Goal: Task Accomplishment & Management: Manage account settings

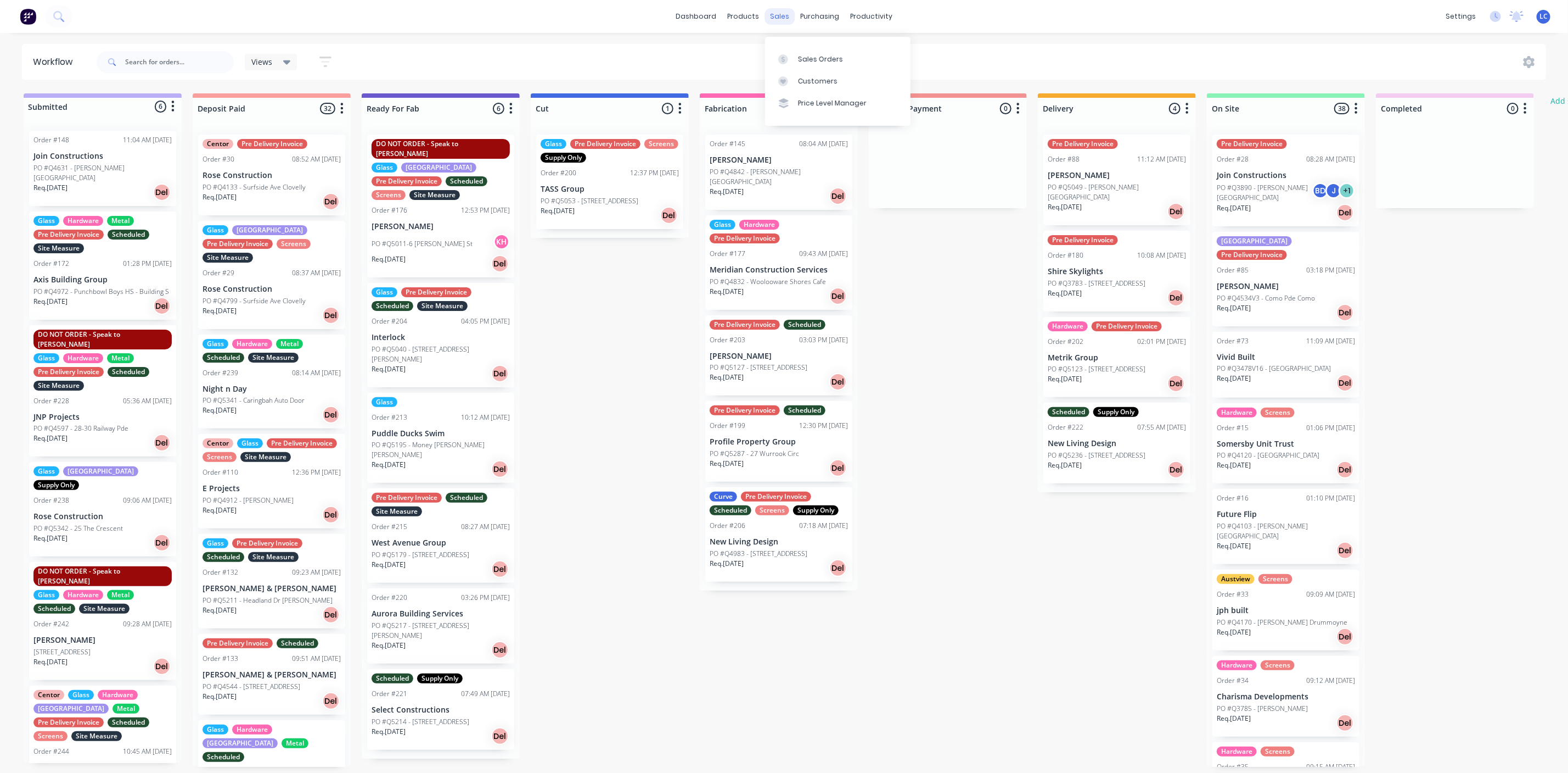
click at [775, 15] on div "sales" at bounding box center [780, 16] width 30 height 17
click at [810, 12] on div "purchasing" at bounding box center [819, 16] width 50 height 17
click at [828, 55] on div "Purchase Orders" at bounding box center [856, 59] width 58 height 10
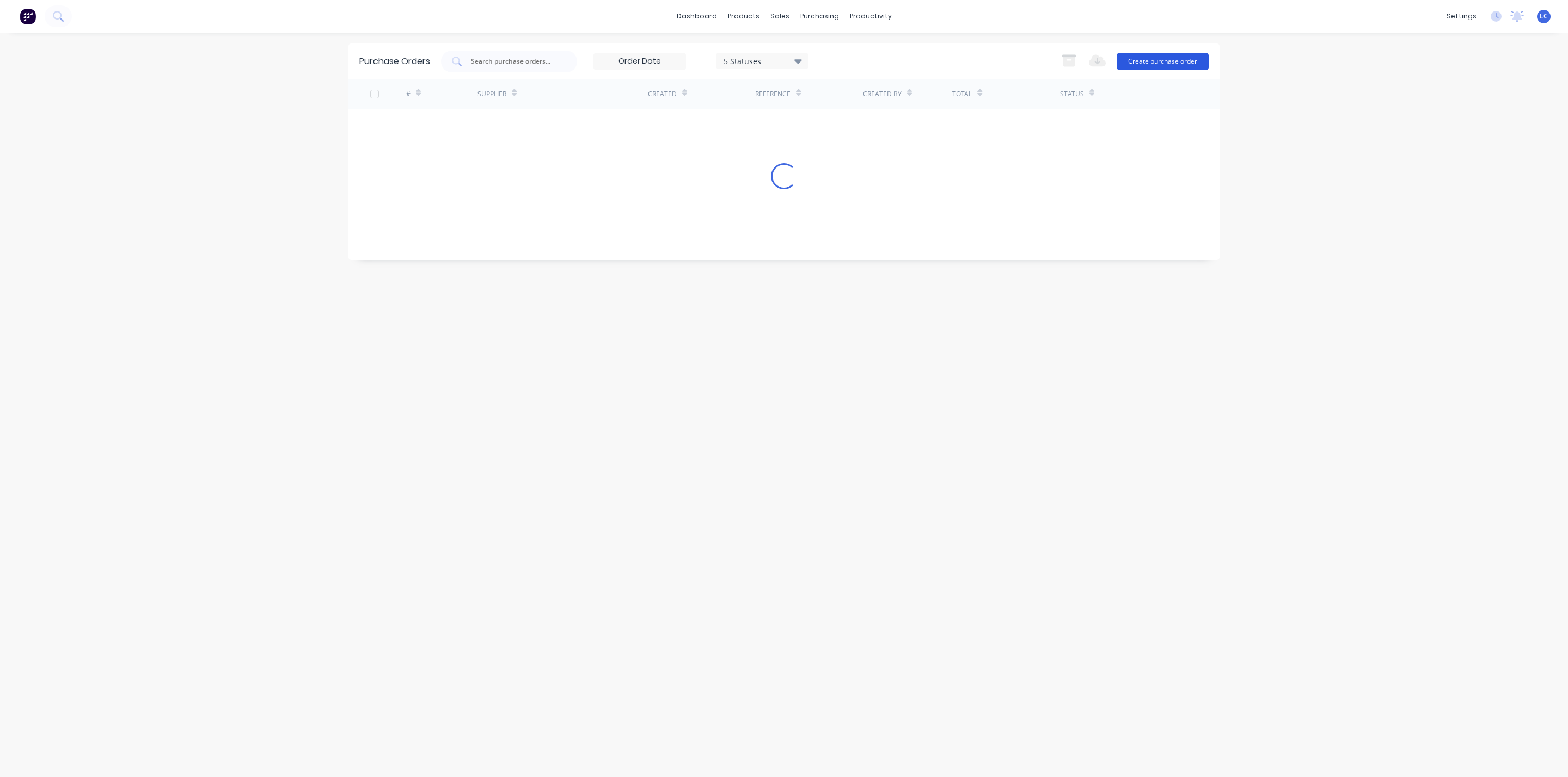
click at [1166, 56] on button "Create purchase order" at bounding box center [1163, 62] width 92 height 17
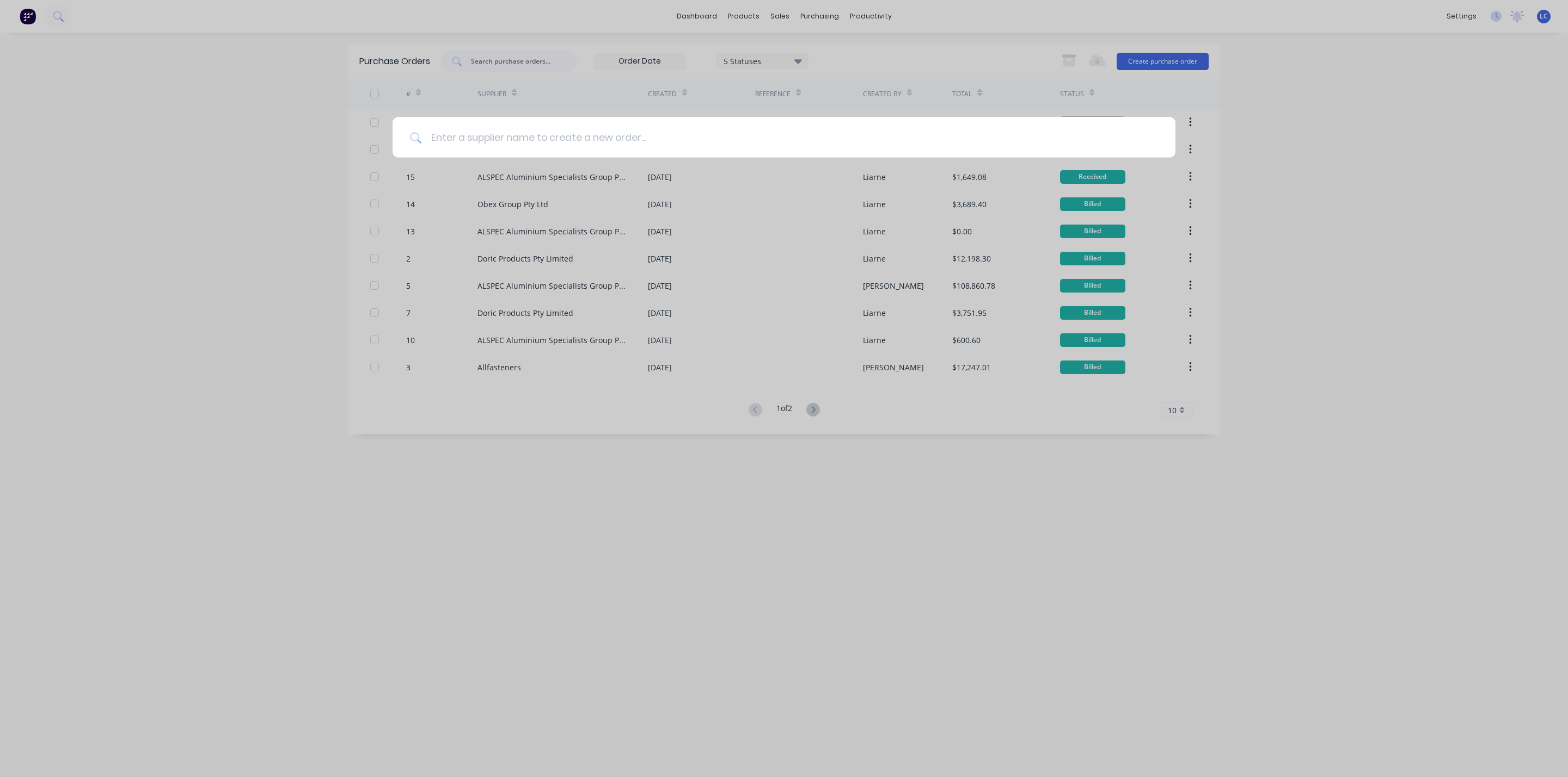
click at [604, 144] on input at bounding box center [790, 137] width 736 height 41
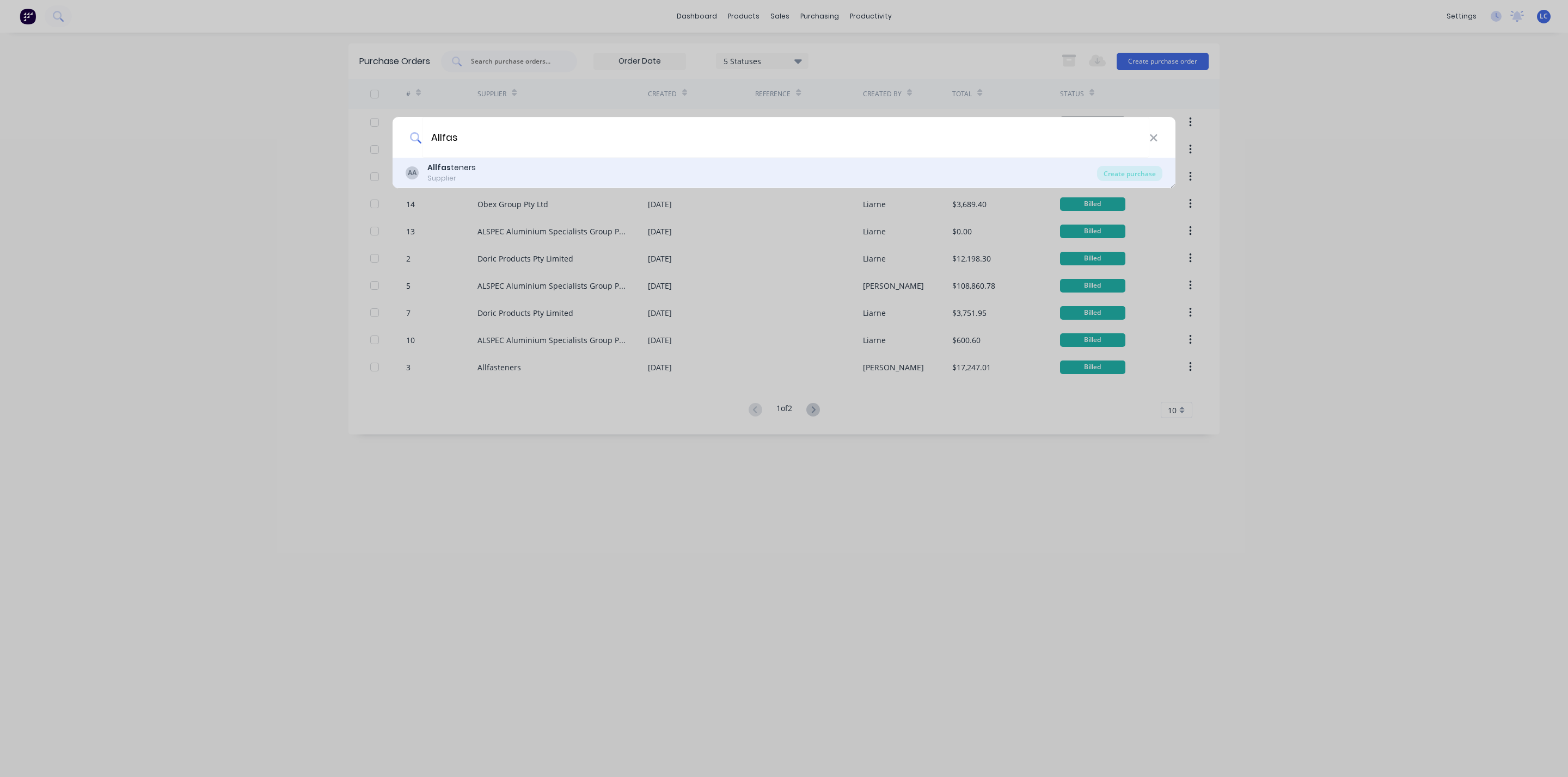
type input "Allfas"
click at [443, 179] on div "Supplier" at bounding box center [451, 178] width 49 height 10
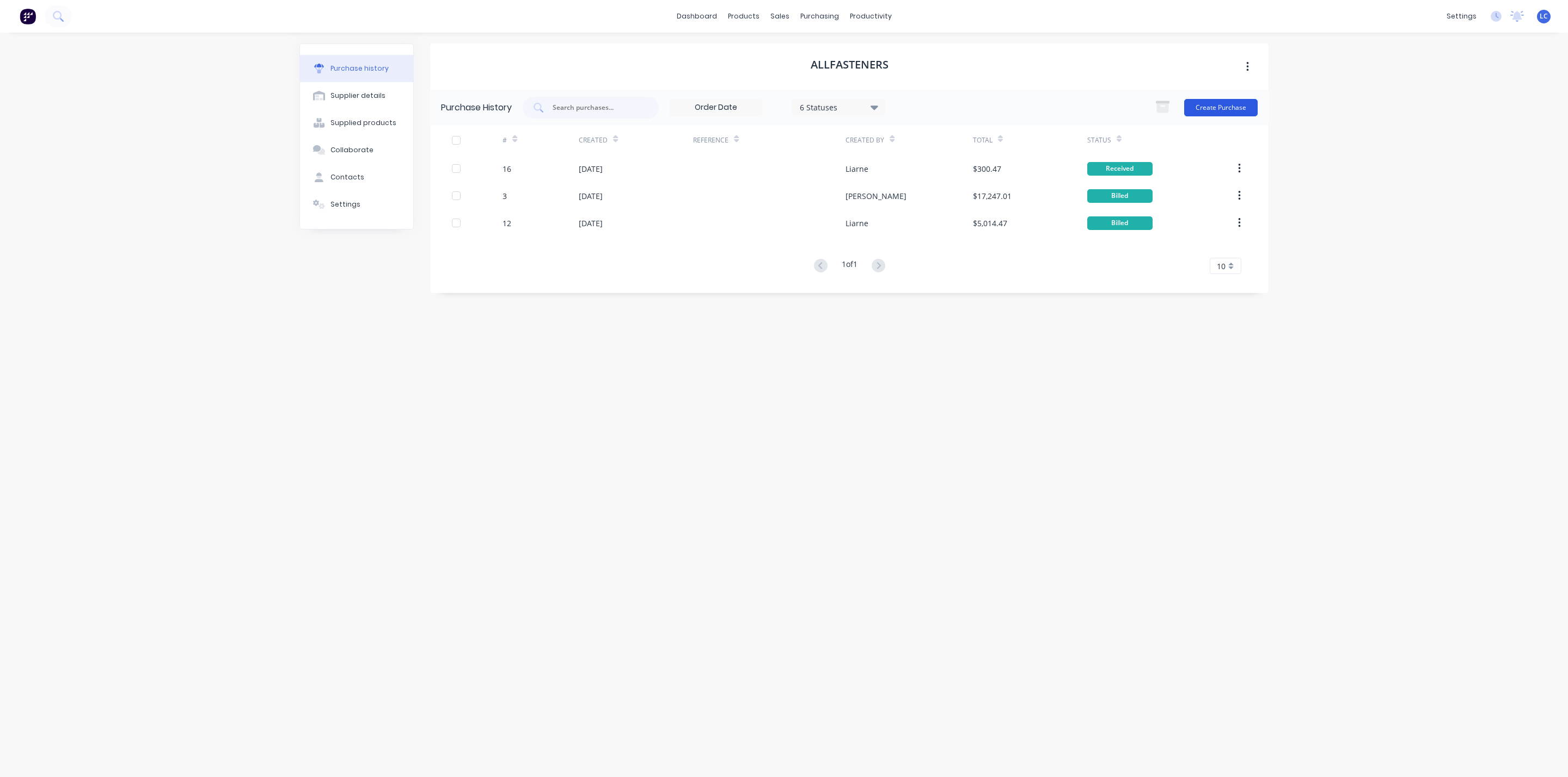
click at [1226, 102] on button "Create Purchase" at bounding box center [1220, 108] width 73 height 17
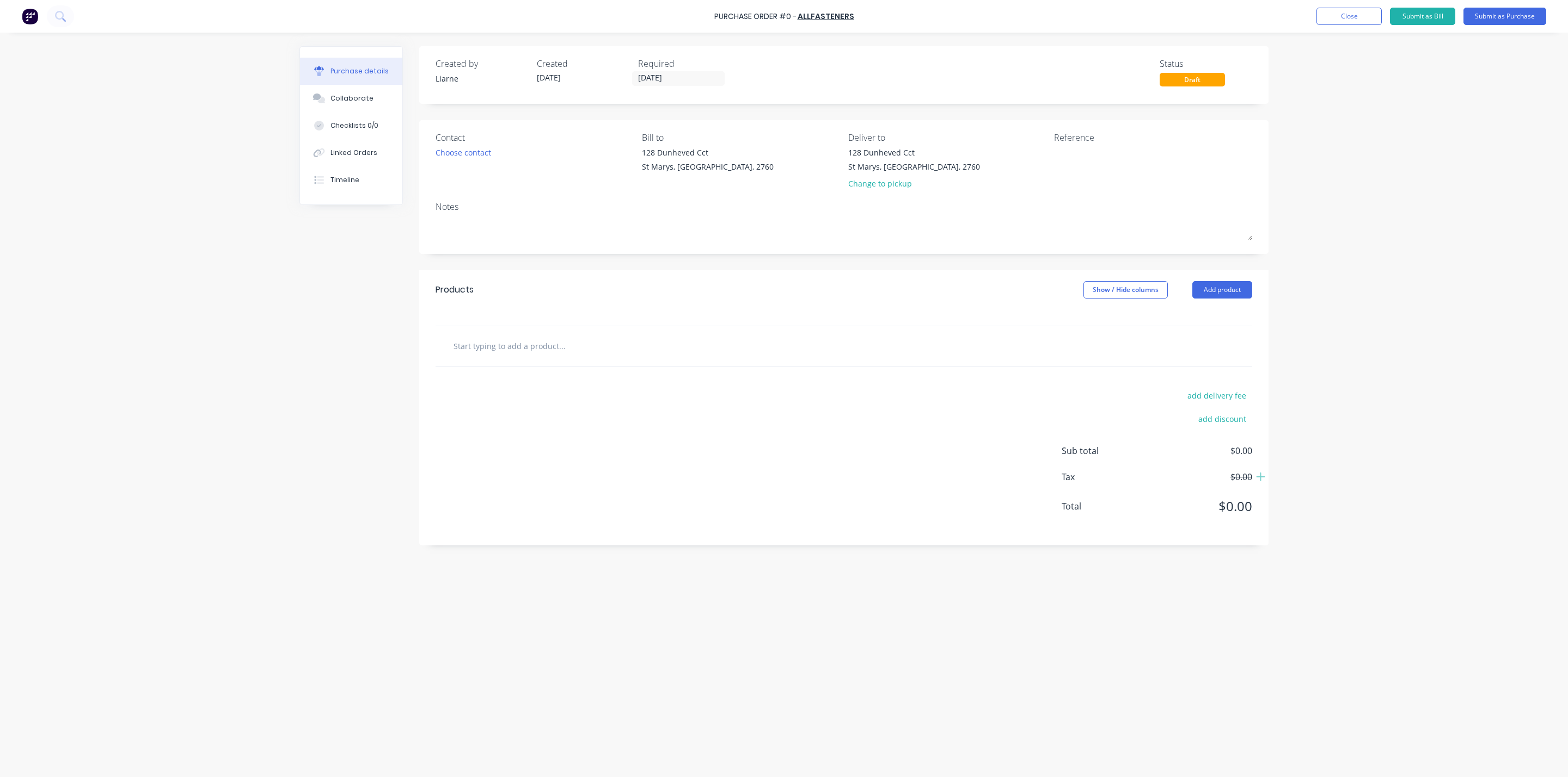
click at [511, 346] on input "text" at bounding box center [562, 346] width 218 height 22
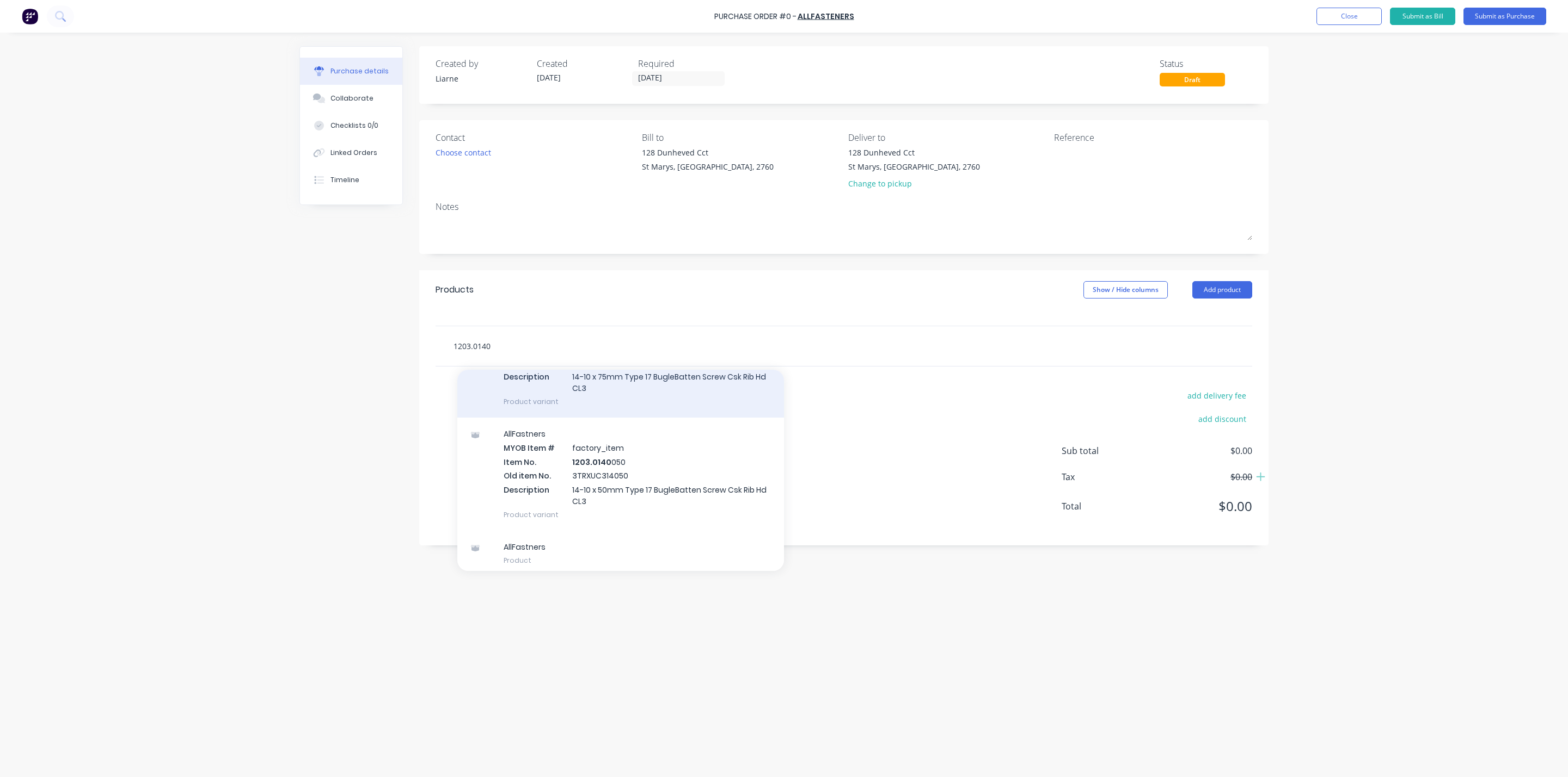
scroll to position [105, 0]
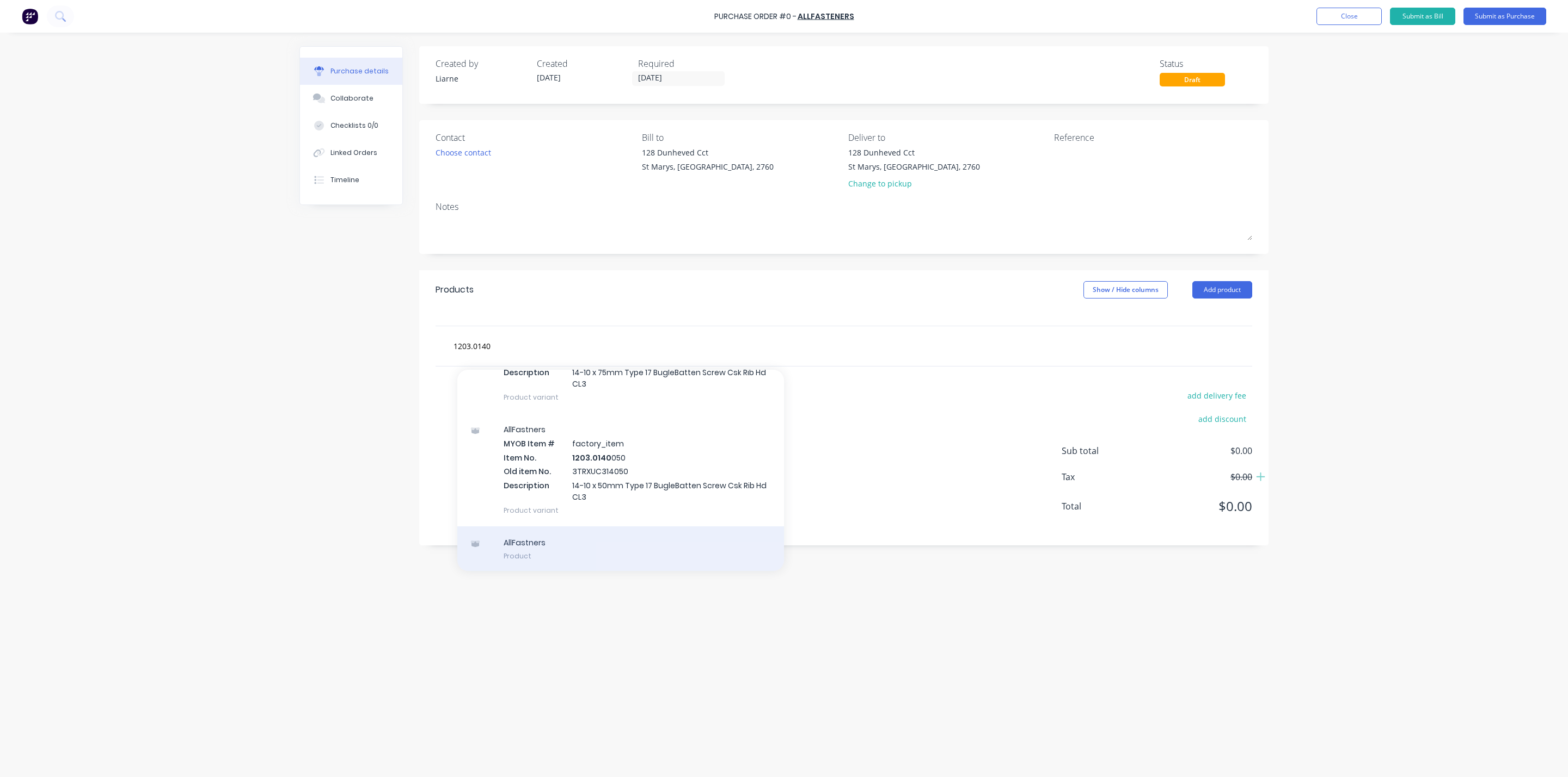
click at [539, 544] on div "AllFastners Product" at bounding box center [621, 550] width 327 height 45
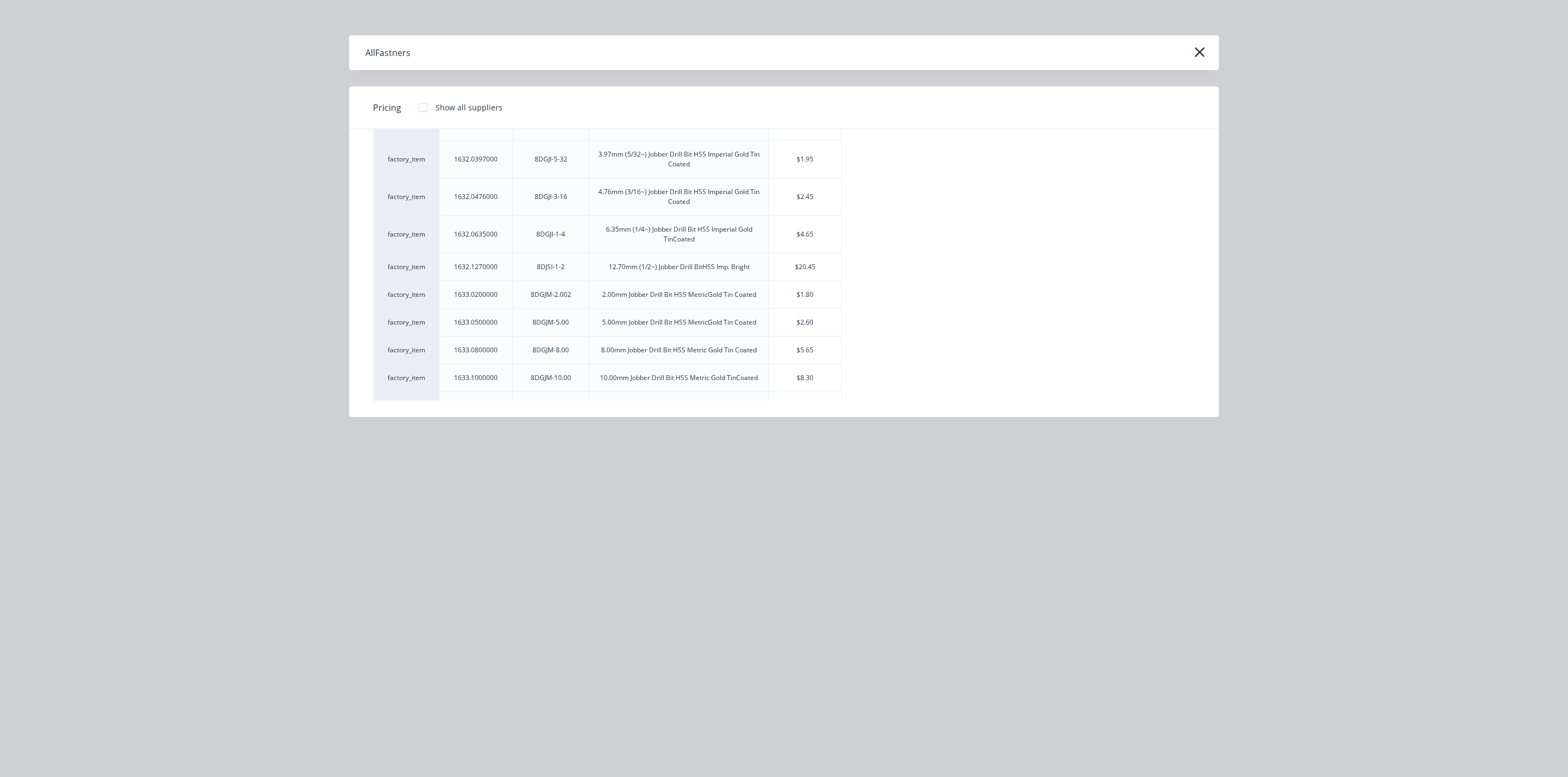
scroll to position [929, 0]
click at [1205, 62] on div "AllFastners" at bounding box center [784, 53] width 870 height 35
click at [1203, 47] on icon "button" at bounding box center [1199, 51] width 11 height 15
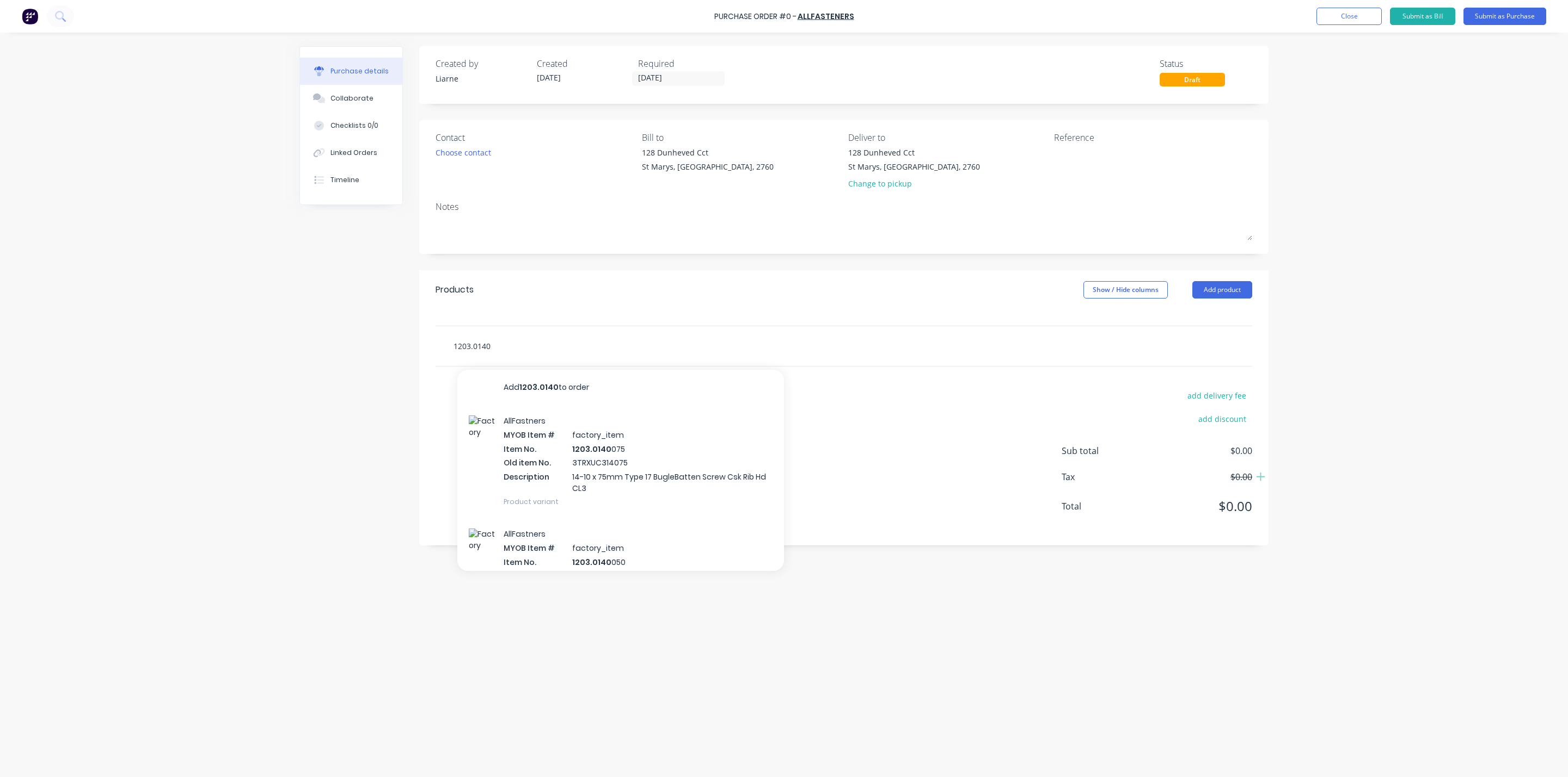
click at [506, 342] on input "1203.0140" at bounding box center [562, 346] width 218 height 22
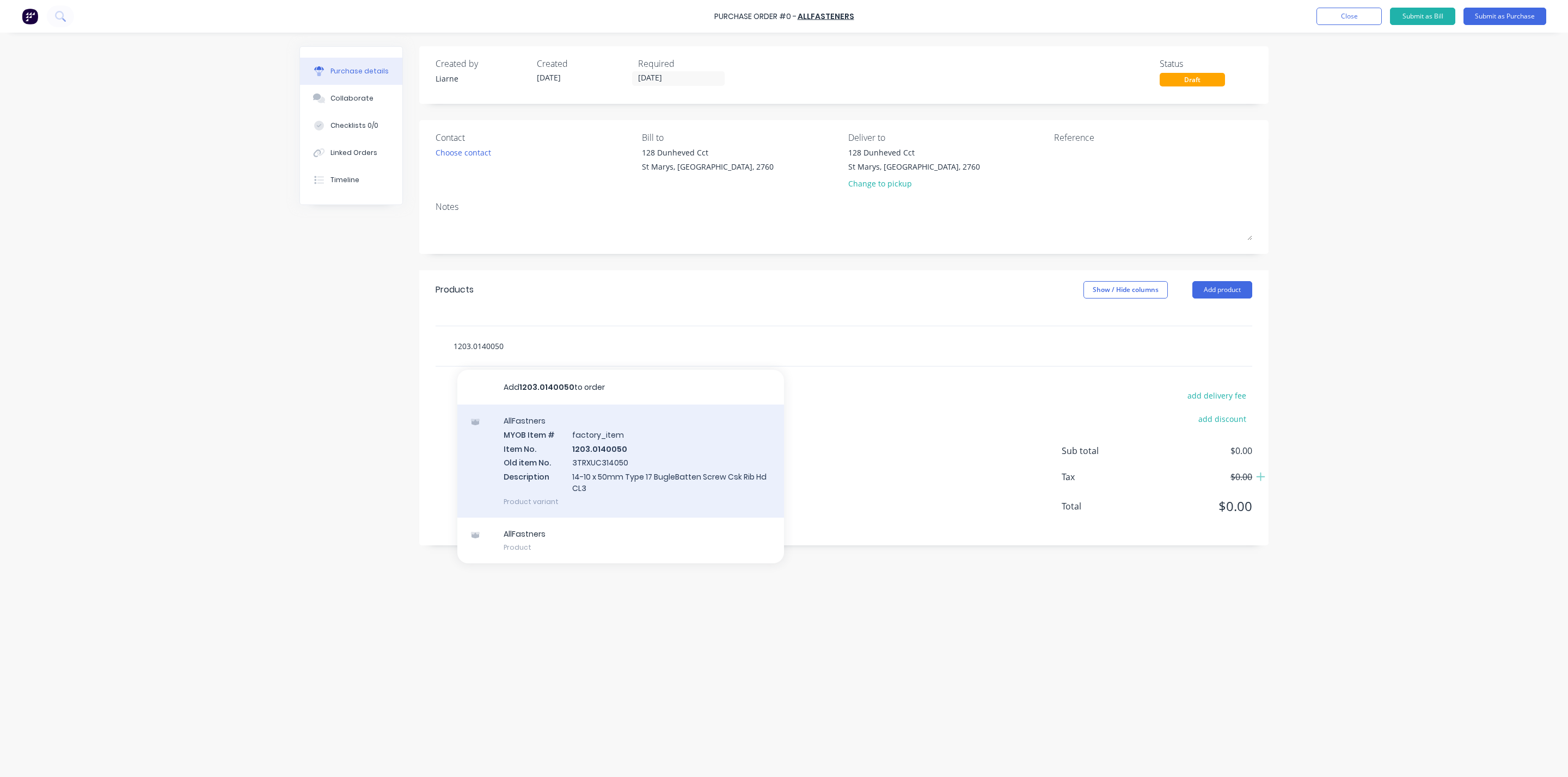
type input "1203.0140050"
click at [578, 474] on div "AllFastners MYOB Item # factory_item Item No. 1203.0140050 Old item No. 3TRXUC3…" at bounding box center [621, 462] width 327 height 113
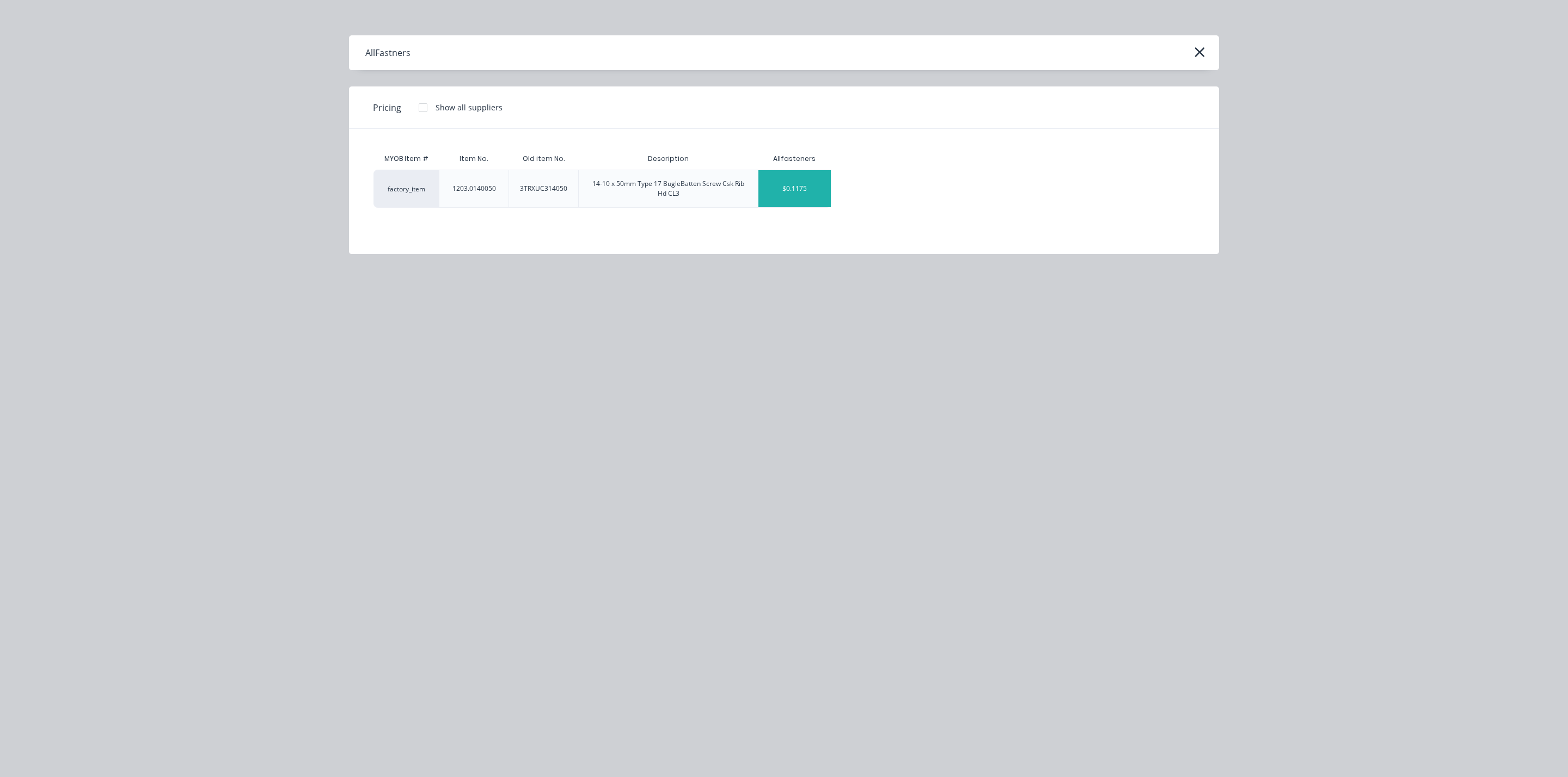
click at [803, 191] on div "$0.1175" at bounding box center [794, 188] width 72 height 37
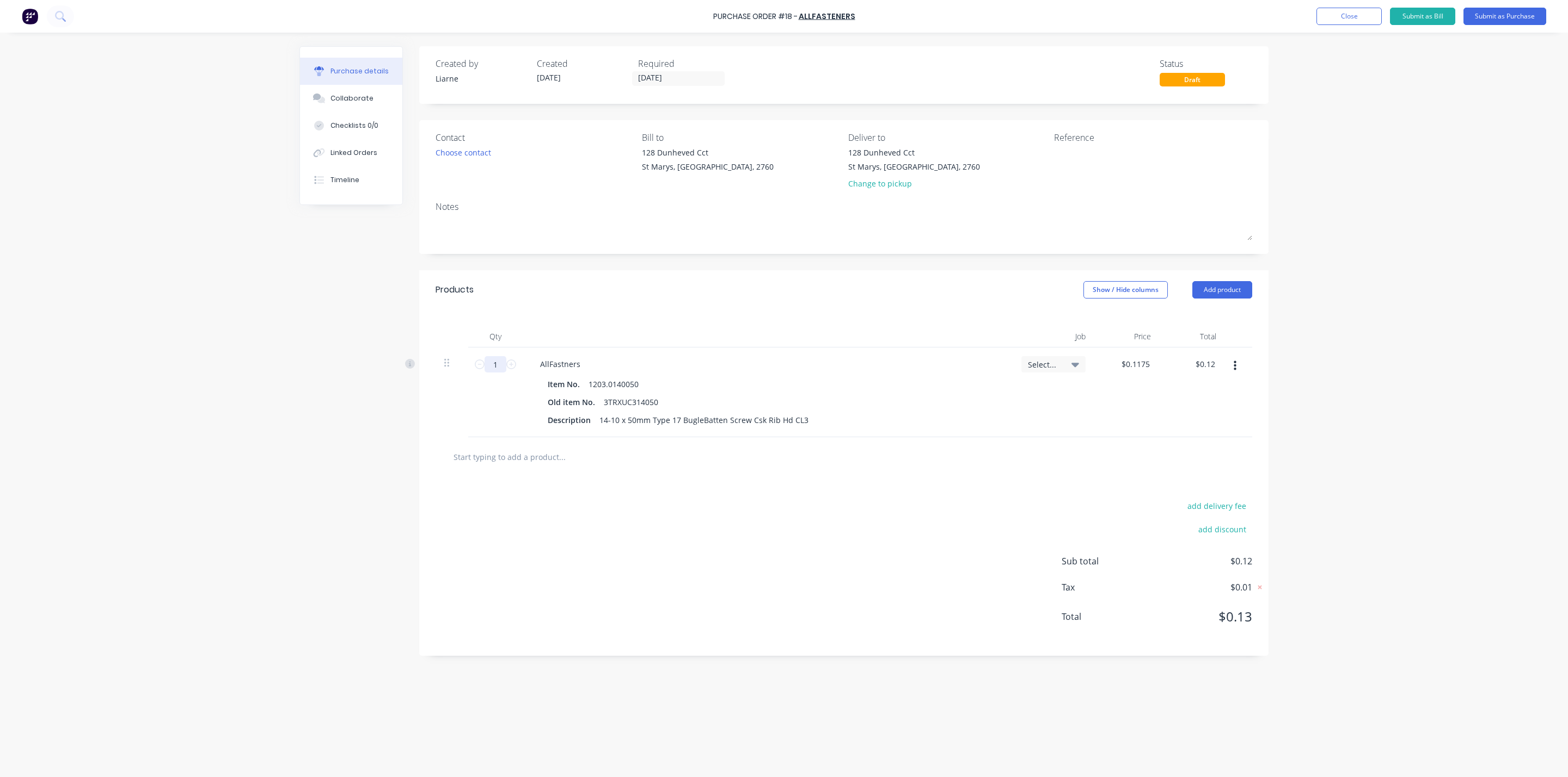
drag, startPoint x: 497, startPoint y: 368, endPoint x: 471, endPoint y: 368, distance: 26.0
click at [477, 368] on div "1 1" at bounding box center [495, 364] width 37 height 17
type input "5"
type input "$0.59"
type input "50"
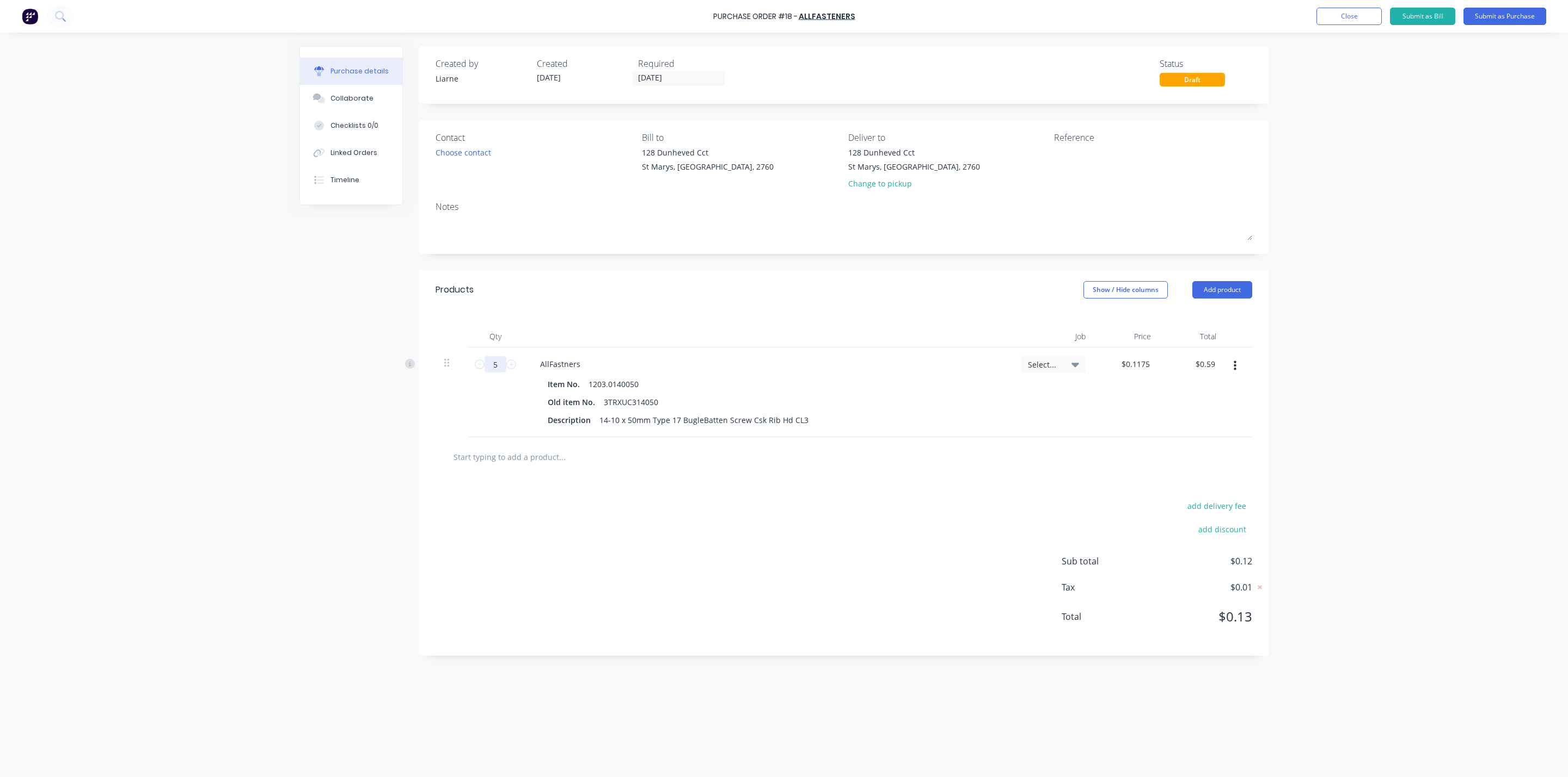
type input "$5.88"
type input "500"
type input "$58.75"
type input "1"
type input "$0.12"
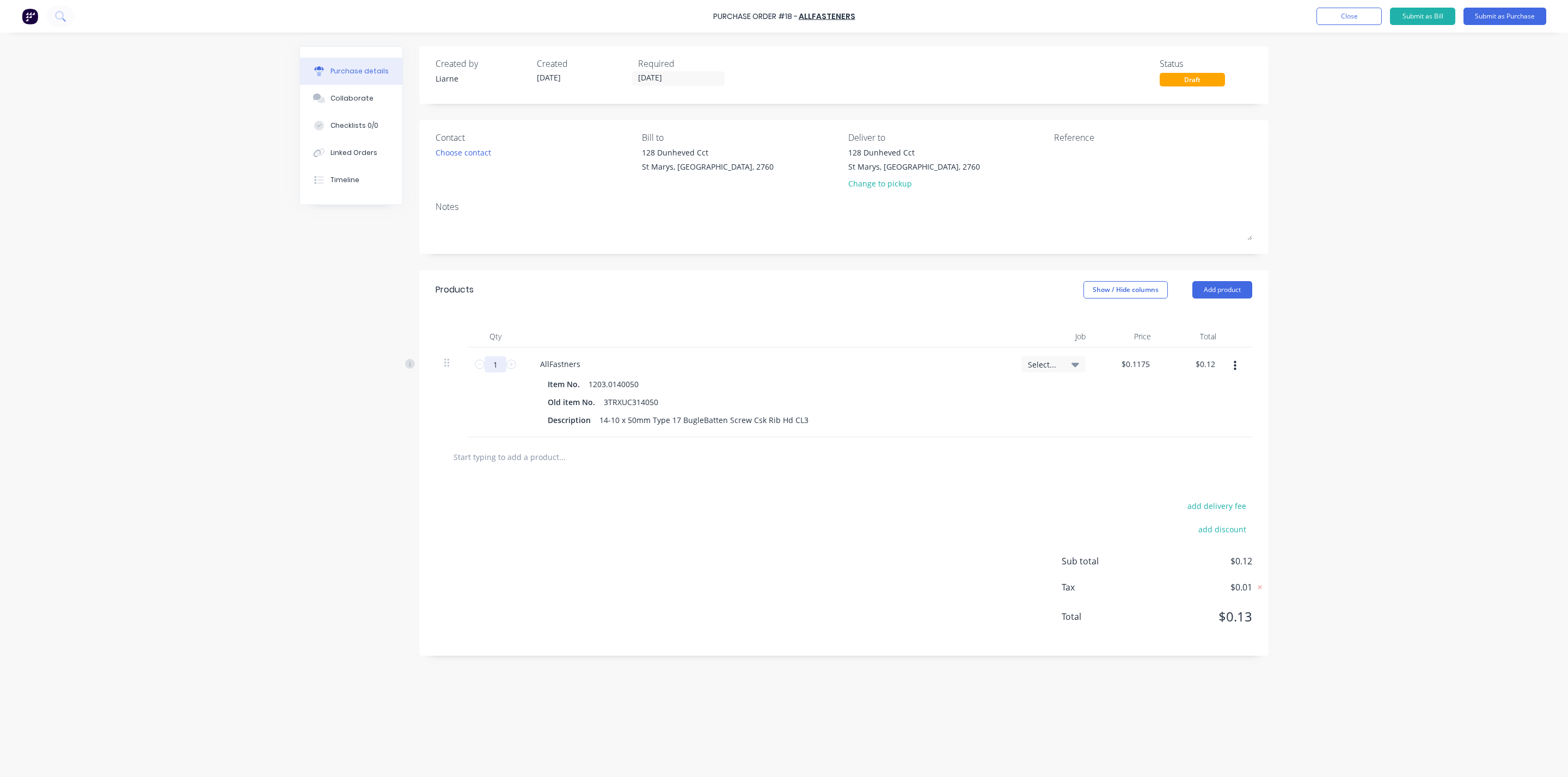
type input "10"
type input "$1.18"
type input "100"
type input "$11.75"
type input "1000"
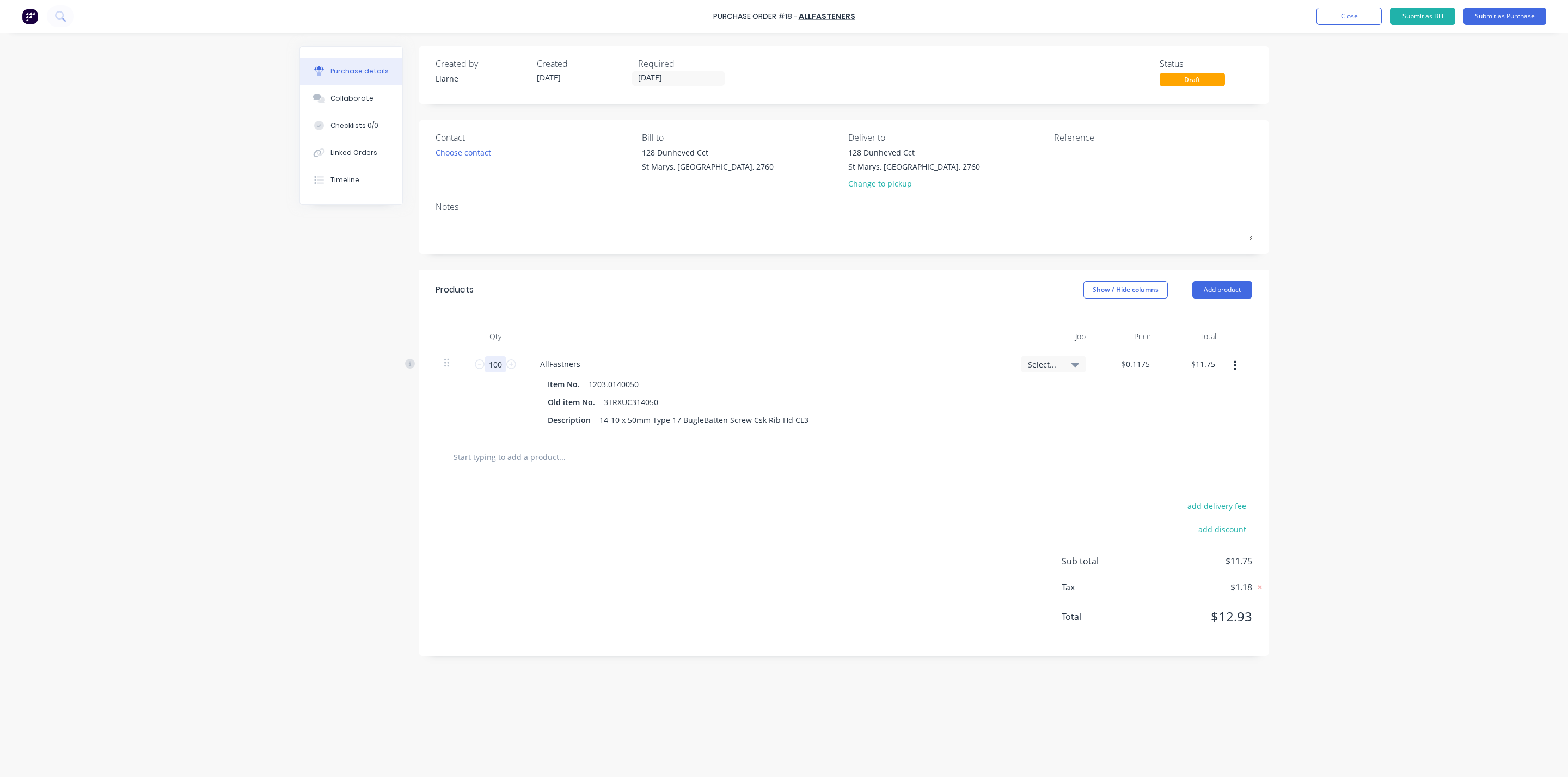
type input "$117.50"
type input "1000"
drag, startPoint x: 1147, startPoint y: 361, endPoint x: 1137, endPoint y: 366, distance: 11.2
click at [1137, 366] on input "0.1175" at bounding box center [1137, 364] width 30 height 16
type input "$0.1728"
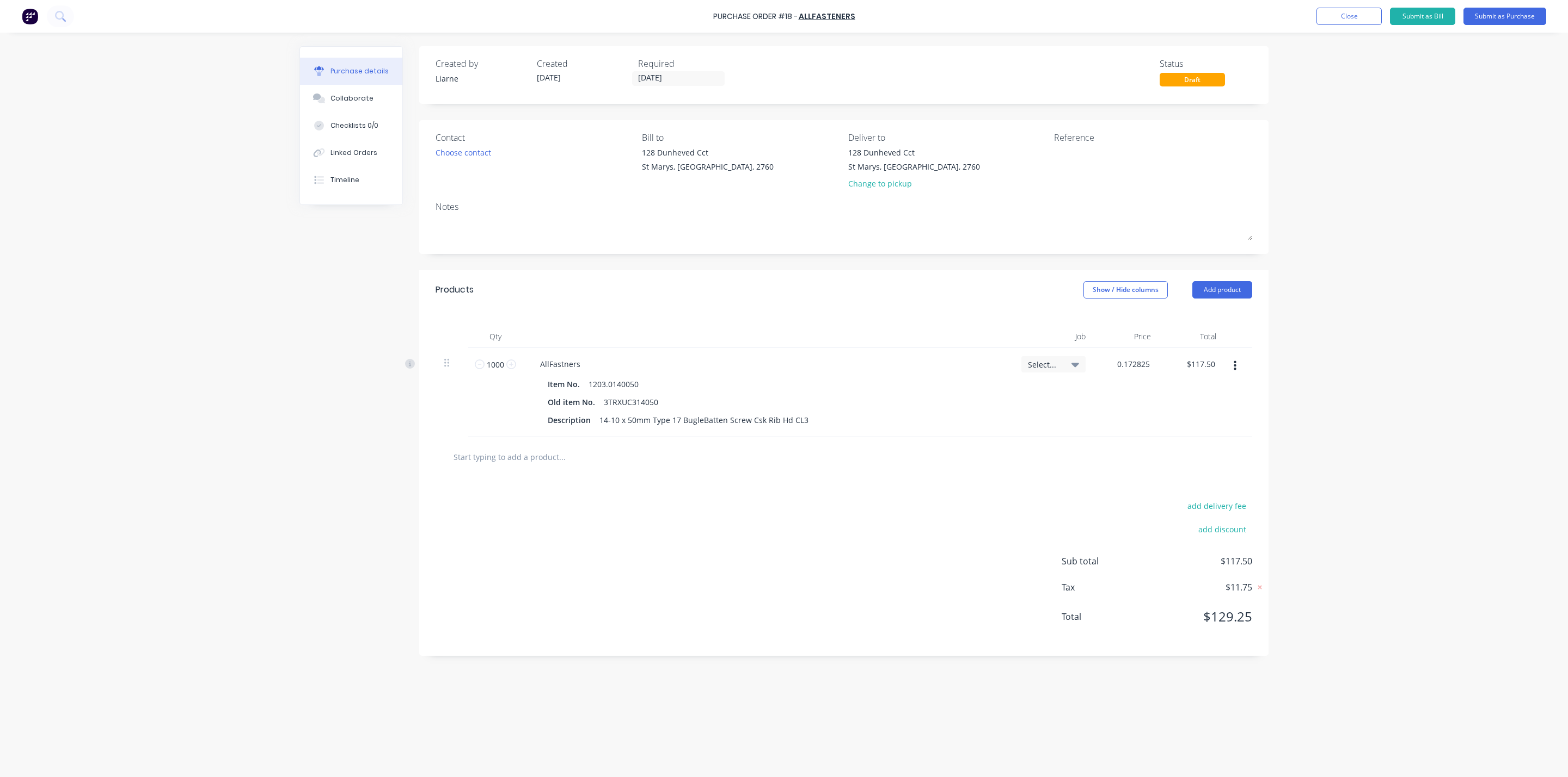
type input "172.80"
type input "0.1728"
type input "$172.80"
drag, startPoint x: 1144, startPoint y: 368, endPoint x: 1179, endPoint y: 361, distance: 35.7
click at [1179, 361] on div "1000 1000 AllFastners Item No. 1203.0140050 Old item No. 3TRXUC314050 Descripti…" at bounding box center [844, 392] width 817 height 90
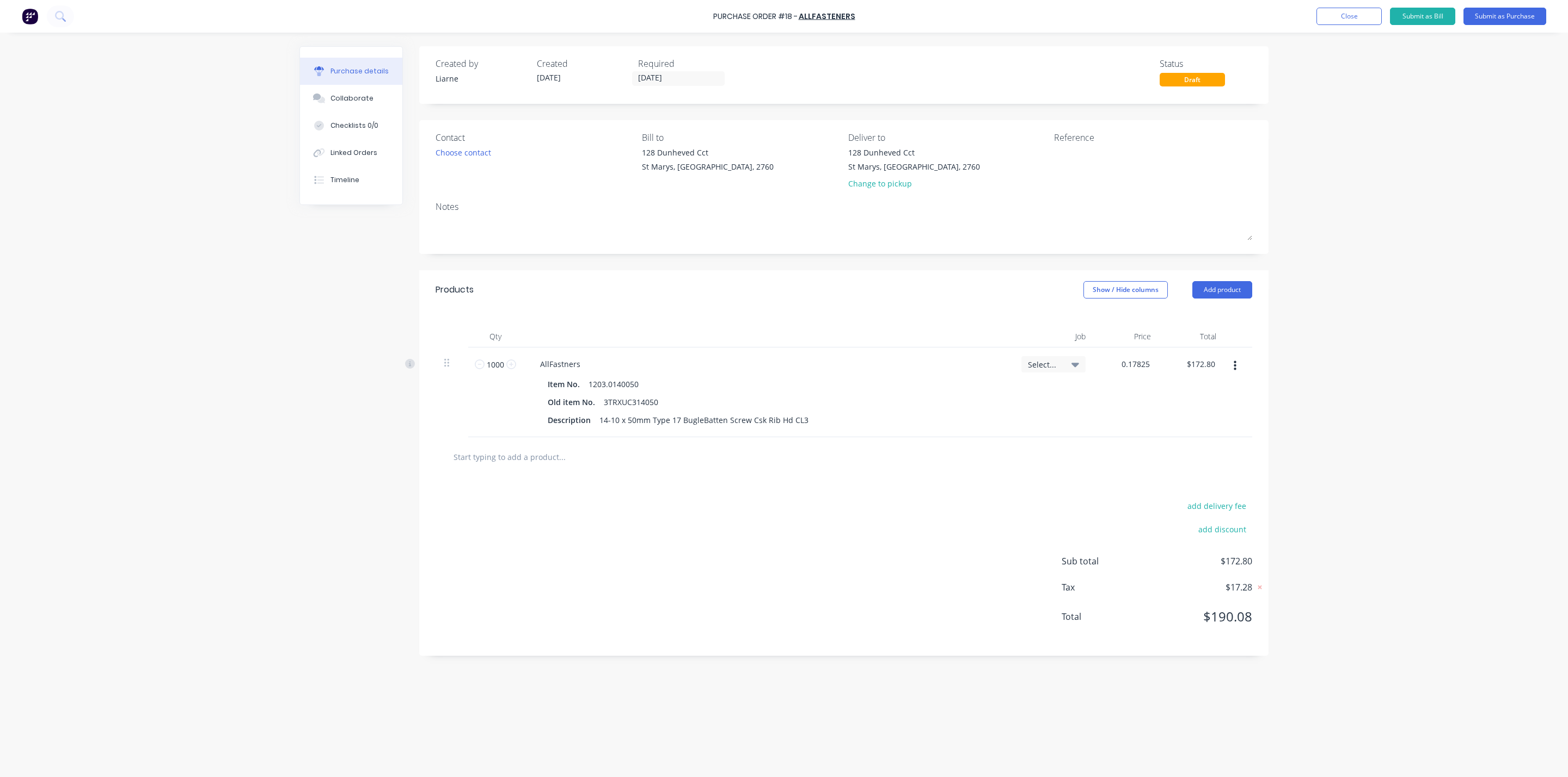
type input "$0.1783"
type input "178.30"
click at [1514, 11] on button "Submit as Purchase" at bounding box center [1504, 17] width 83 height 17
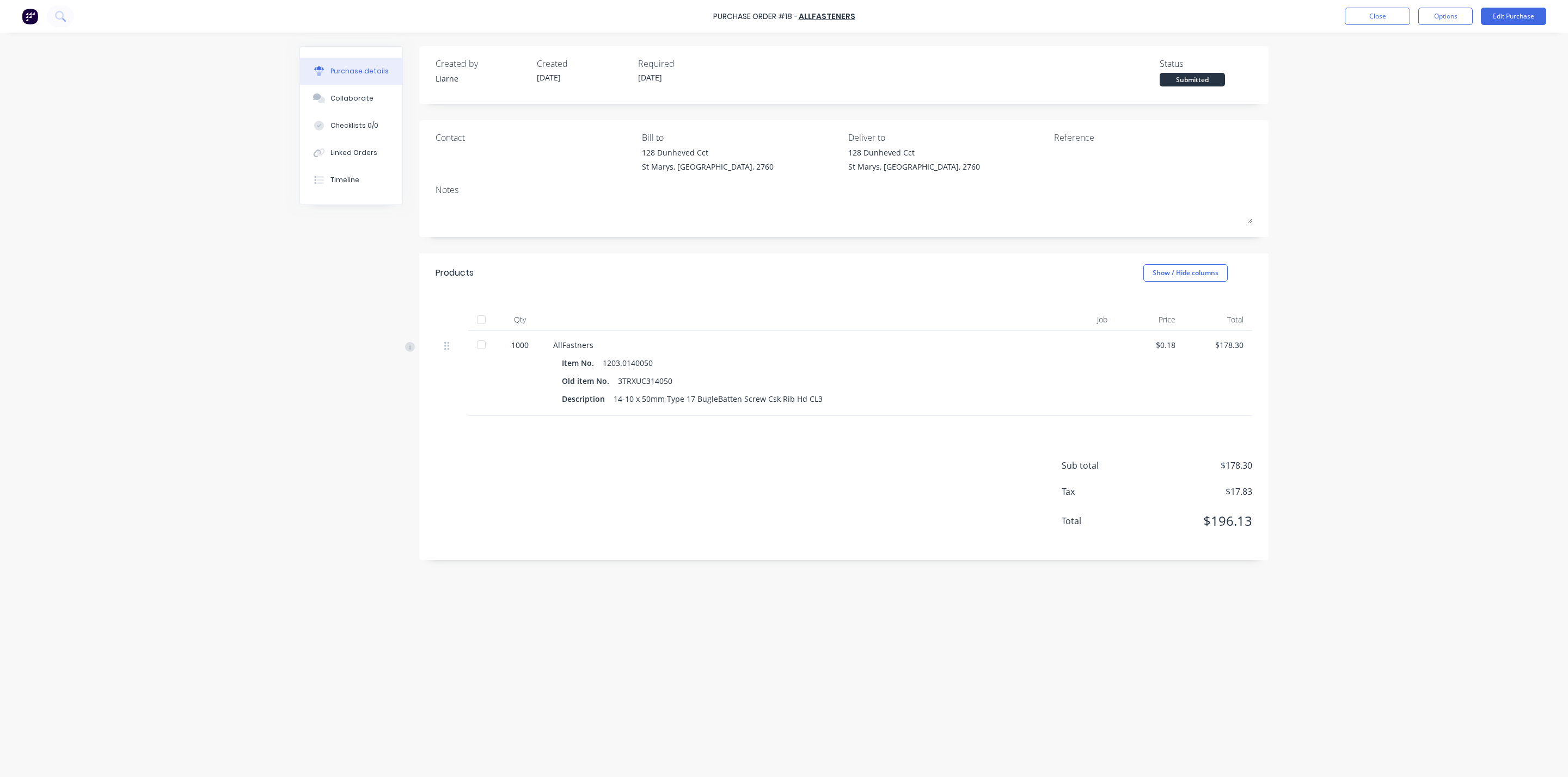
click at [484, 342] on div at bounding box center [481, 344] width 22 height 22
click at [1370, 18] on button "Close" at bounding box center [1377, 17] width 65 height 17
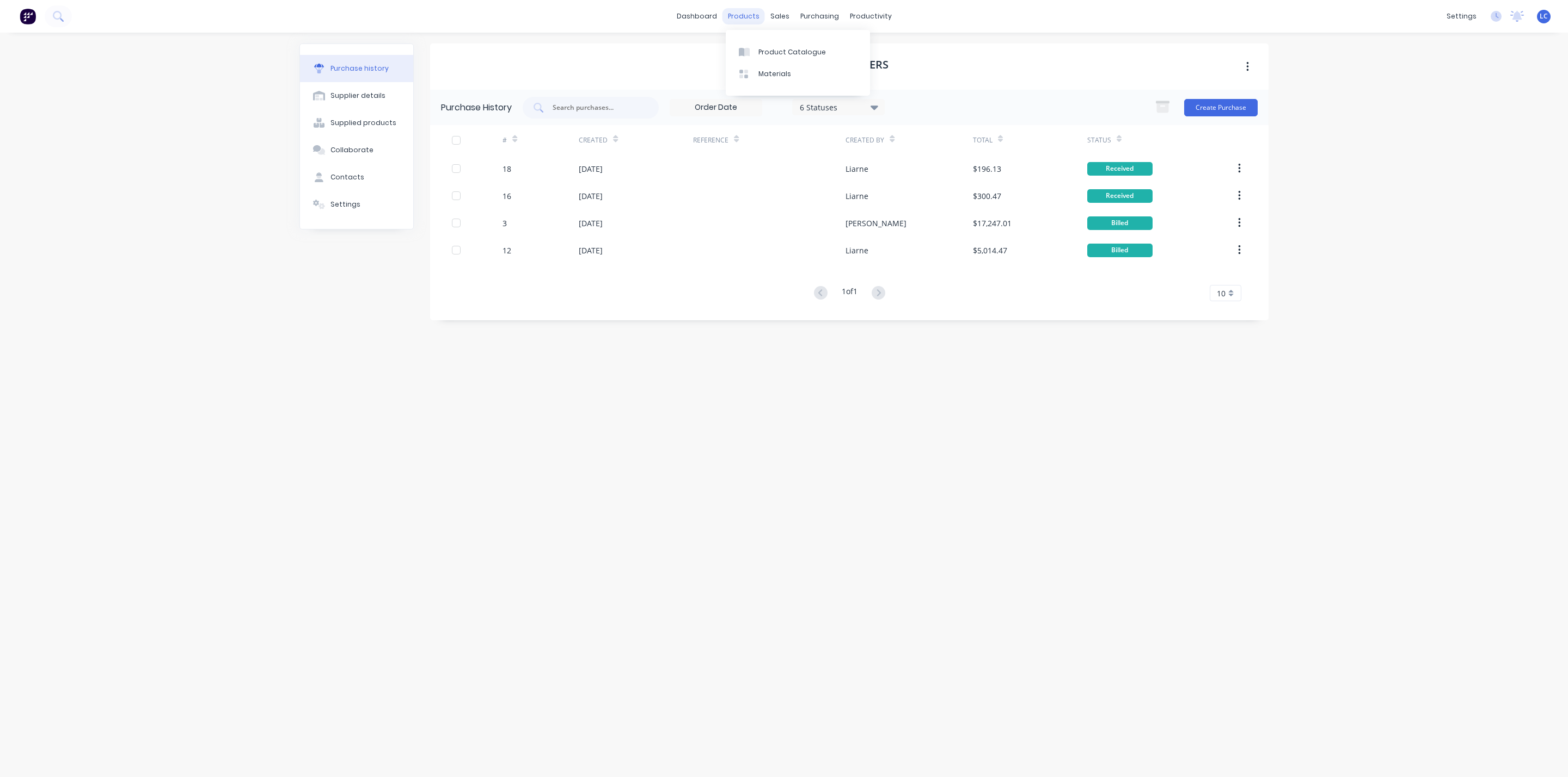
click at [755, 14] on div "products" at bounding box center [743, 16] width 43 height 17
click at [766, 49] on div "Product Catalogue" at bounding box center [791, 51] width 67 height 10
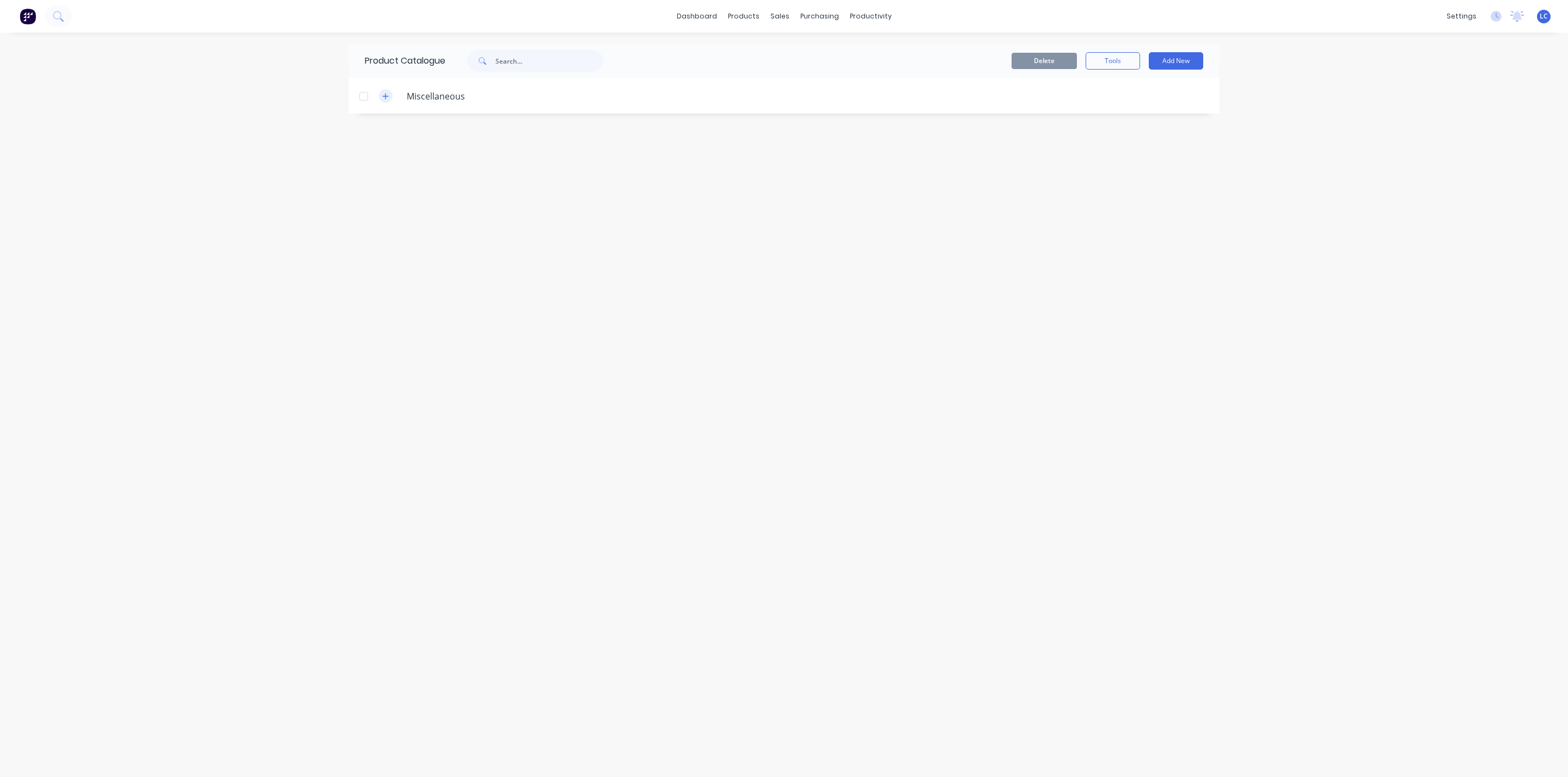
click at [383, 95] on icon "button" at bounding box center [384, 96] width 6 height 8
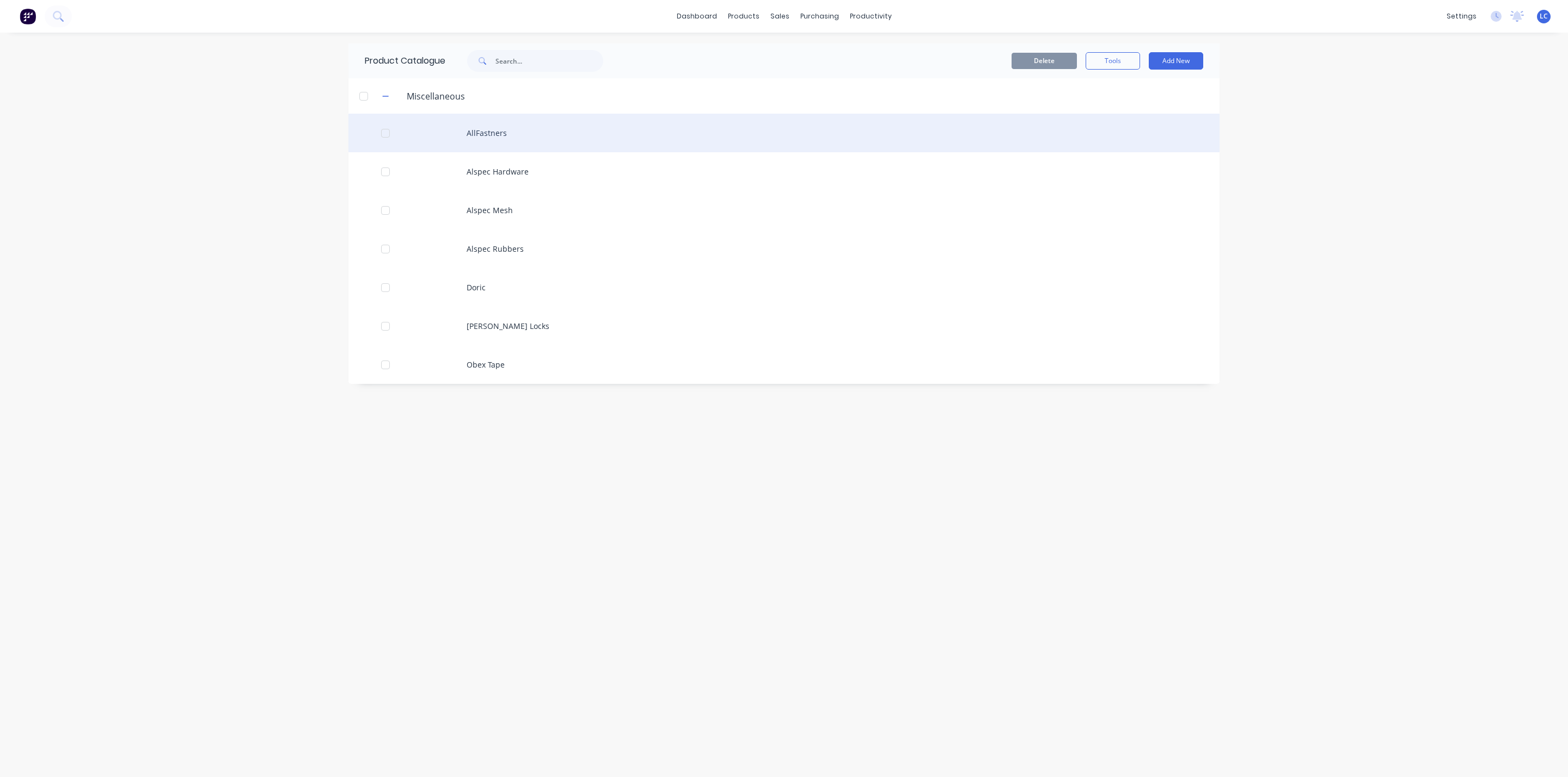
click at [480, 127] on div "AllFastners" at bounding box center [784, 133] width 871 height 38
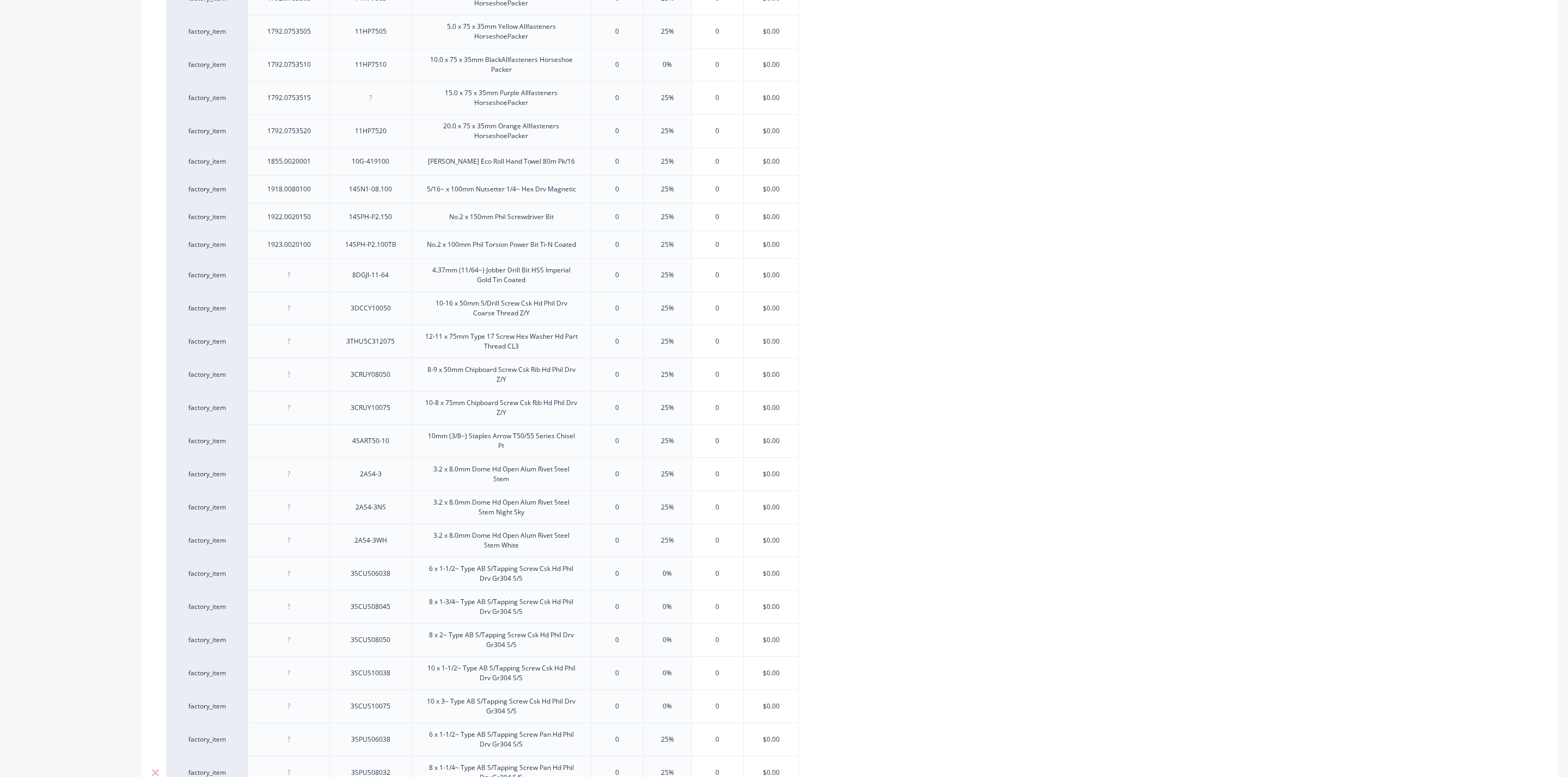
scroll to position [1836, 0]
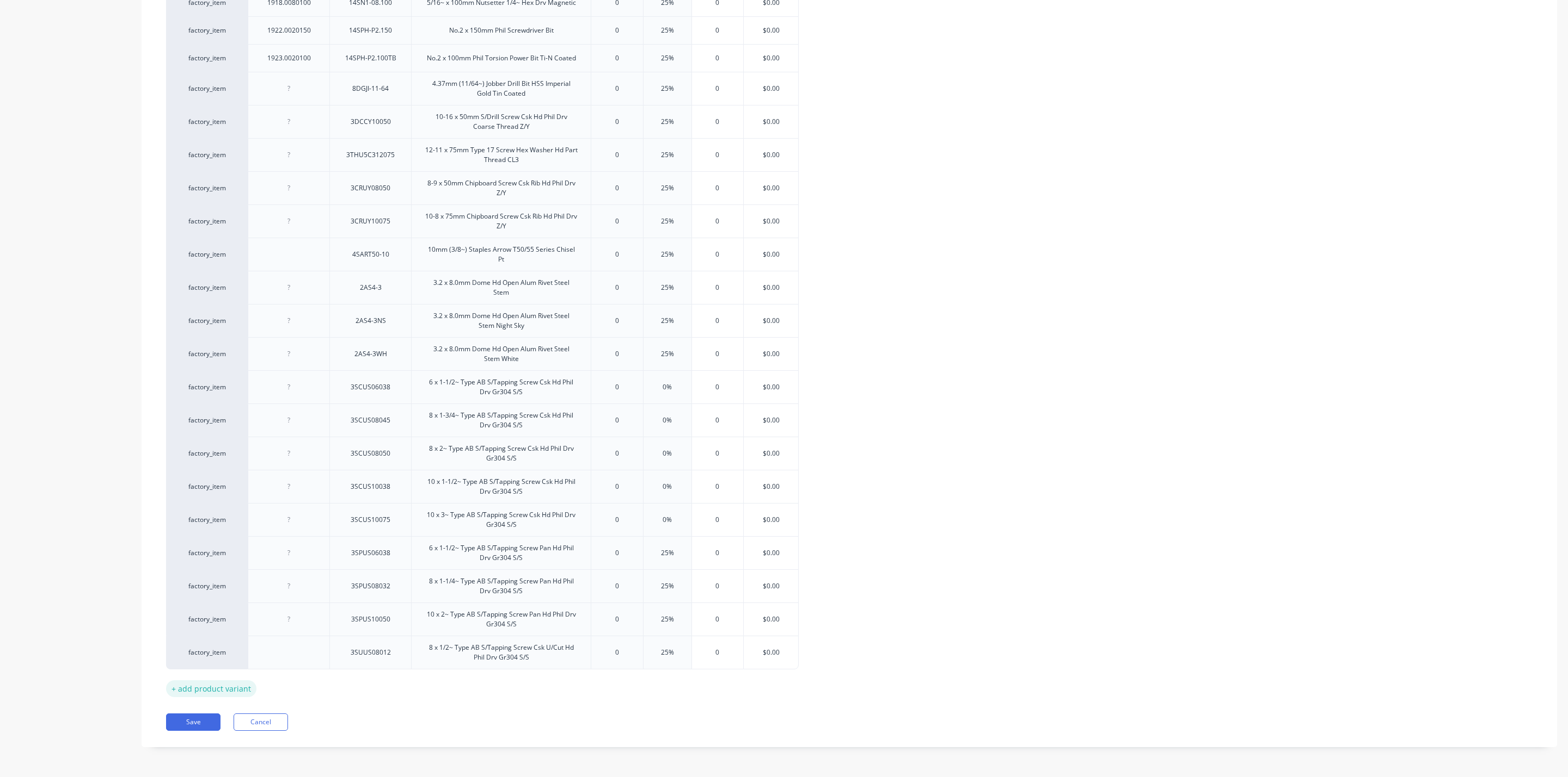
click at [209, 693] on div "+ add product variant" at bounding box center [211, 688] width 91 height 17
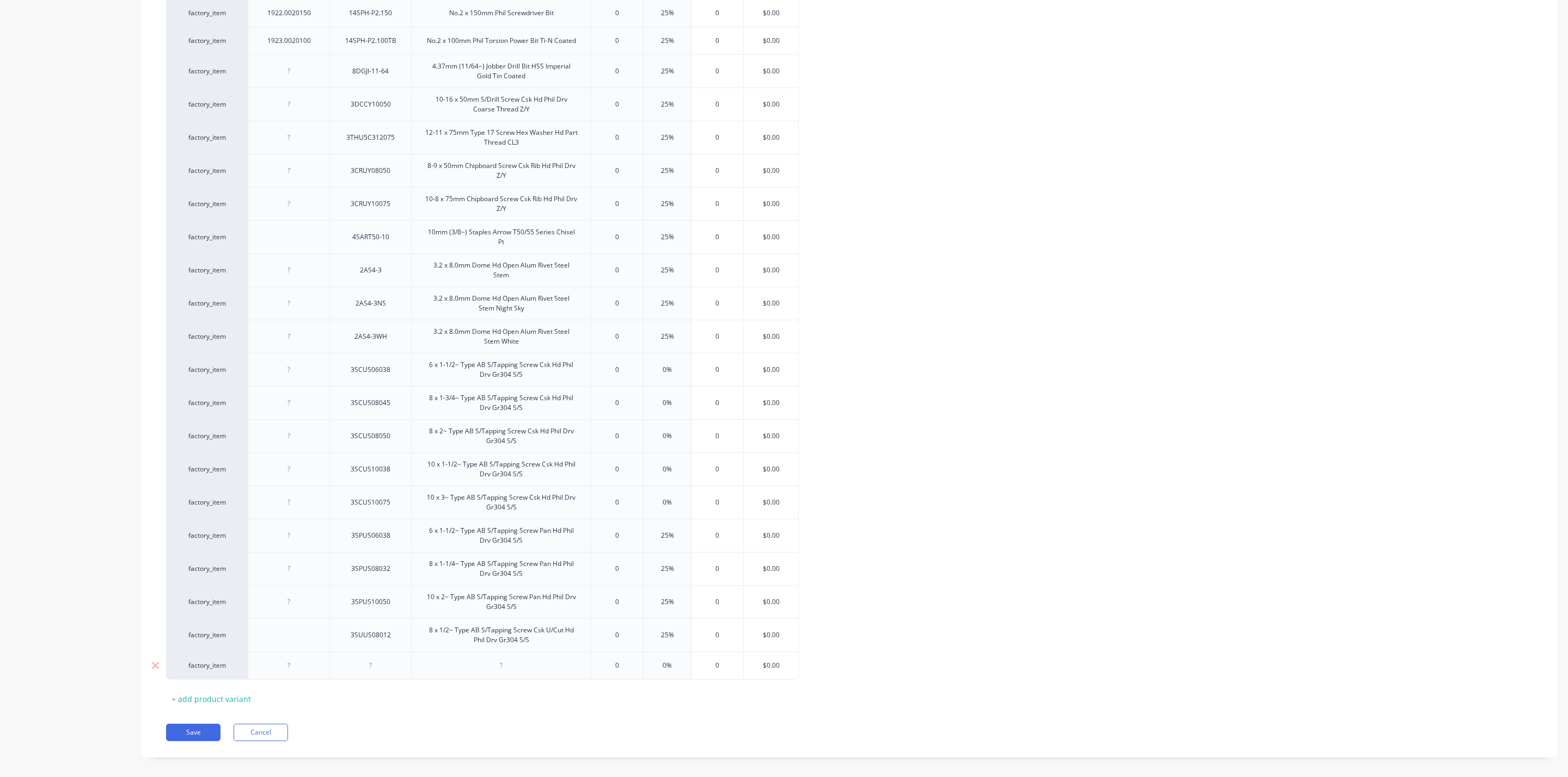
click at [282, 673] on div at bounding box center [288, 666] width 54 height 14
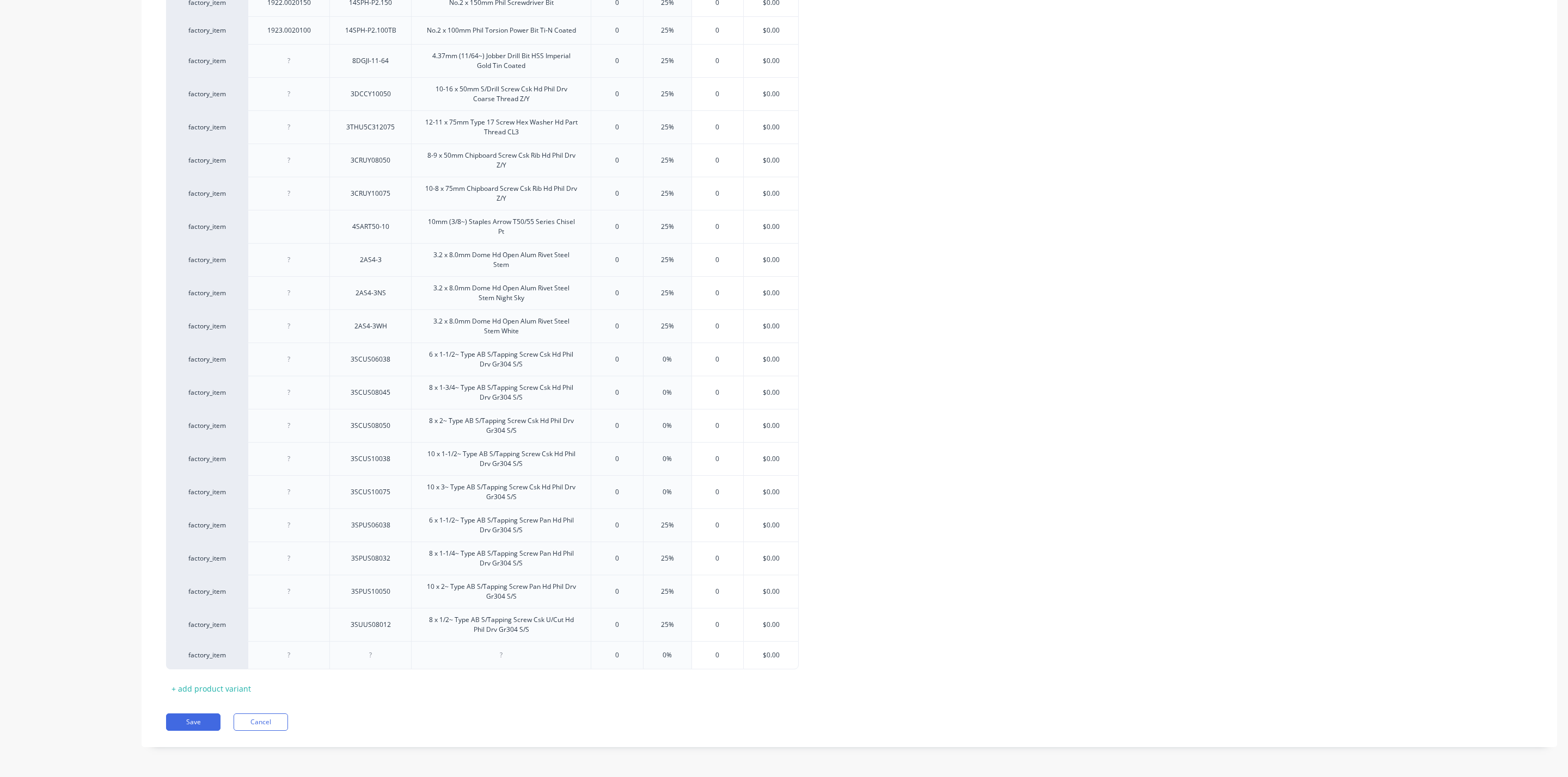
scroll to position [1864, 0]
type textarea "x"
click at [285, 661] on div at bounding box center [288, 655] width 54 height 14
click at [294, 660] on div at bounding box center [288, 655] width 54 height 14
paste div
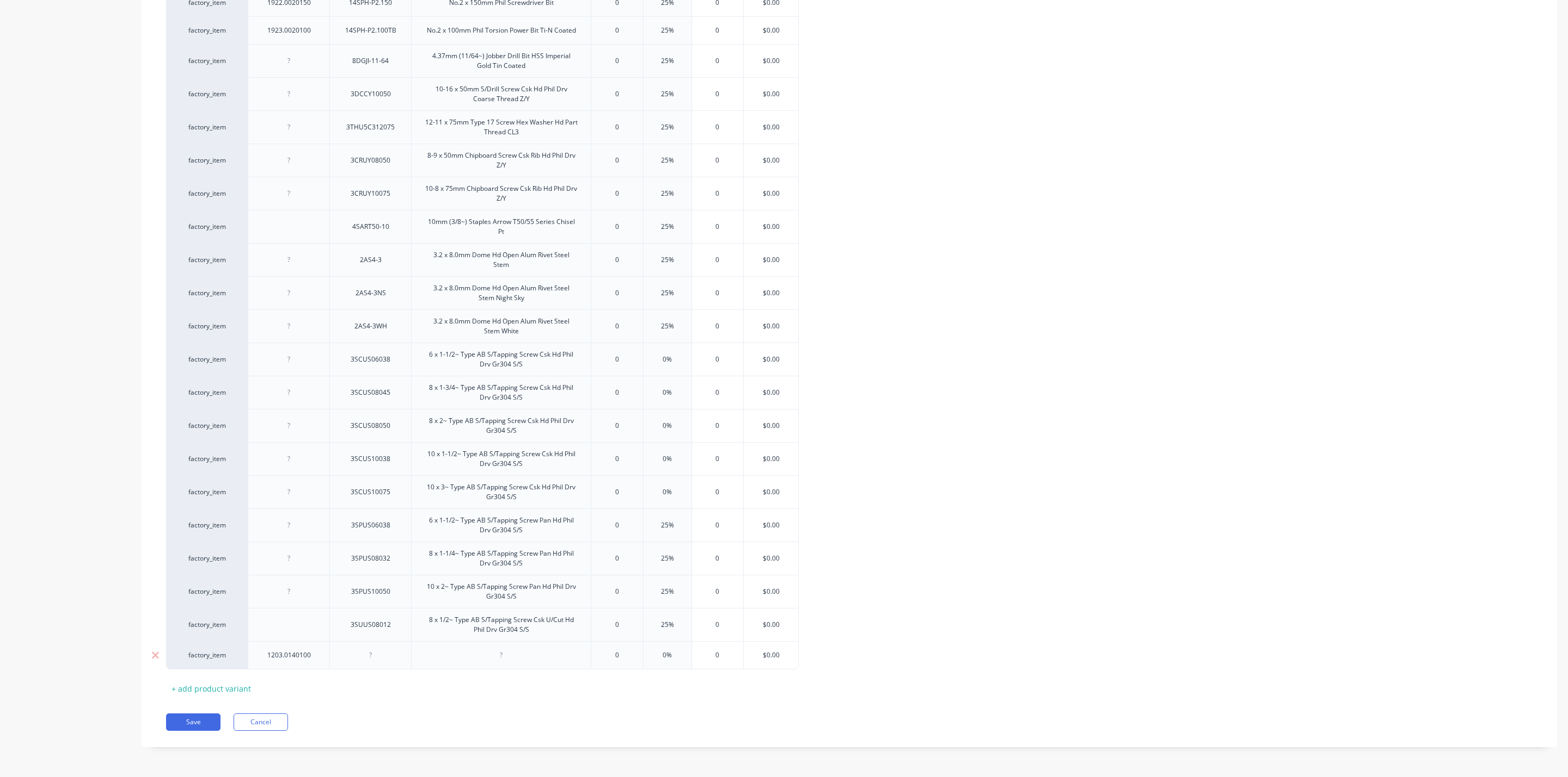
click at [374, 663] on div at bounding box center [370, 655] width 82 height 28
click at [377, 659] on div at bounding box center [370, 655] width 54 height 14
type textarea "x"
paste div
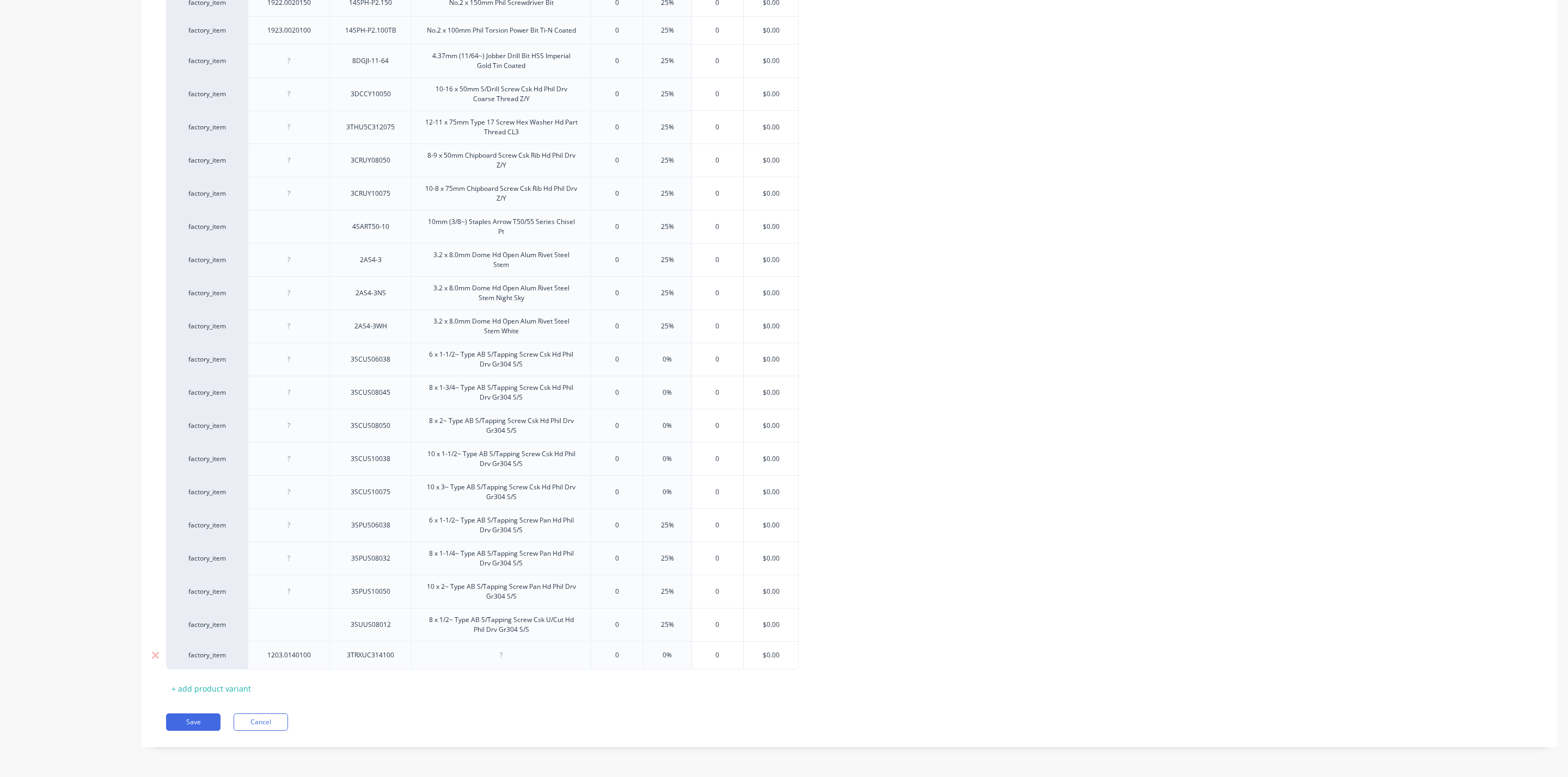
click at [512, 647] on div at bounding box center [501, 655] width 180 height 28
click at [500, 665] on div at bounding box center [501, 655] width 180 height 28
click at [503, 663] on div at bounding box center [501, 655] width 180 height 28
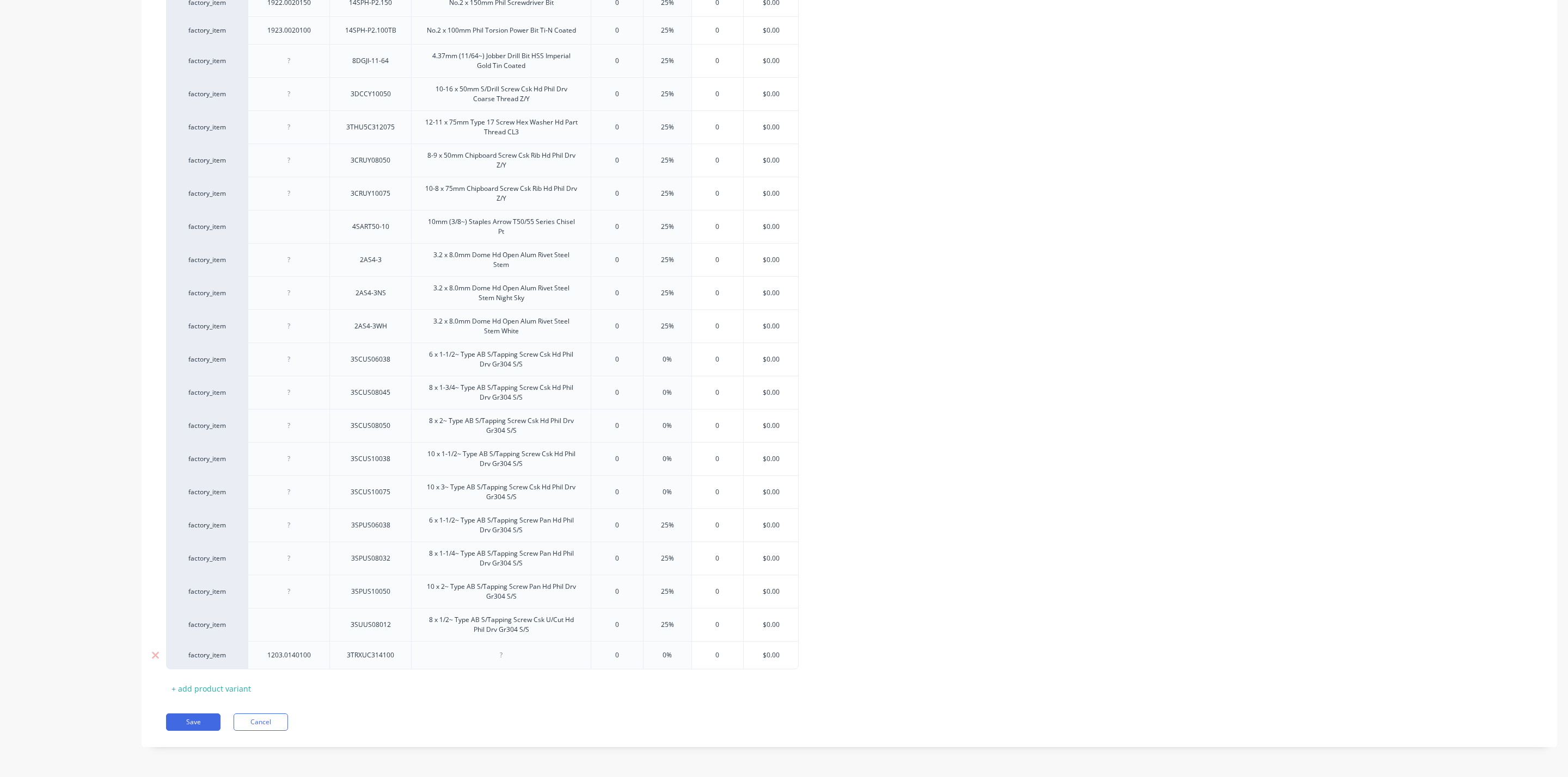
click at [503, 663] on div at bounding box center [501, 655] width 180 height 28
click at [506, 659] on div at bounding box center [501, 655] width 54 height 14
type textarea "x"
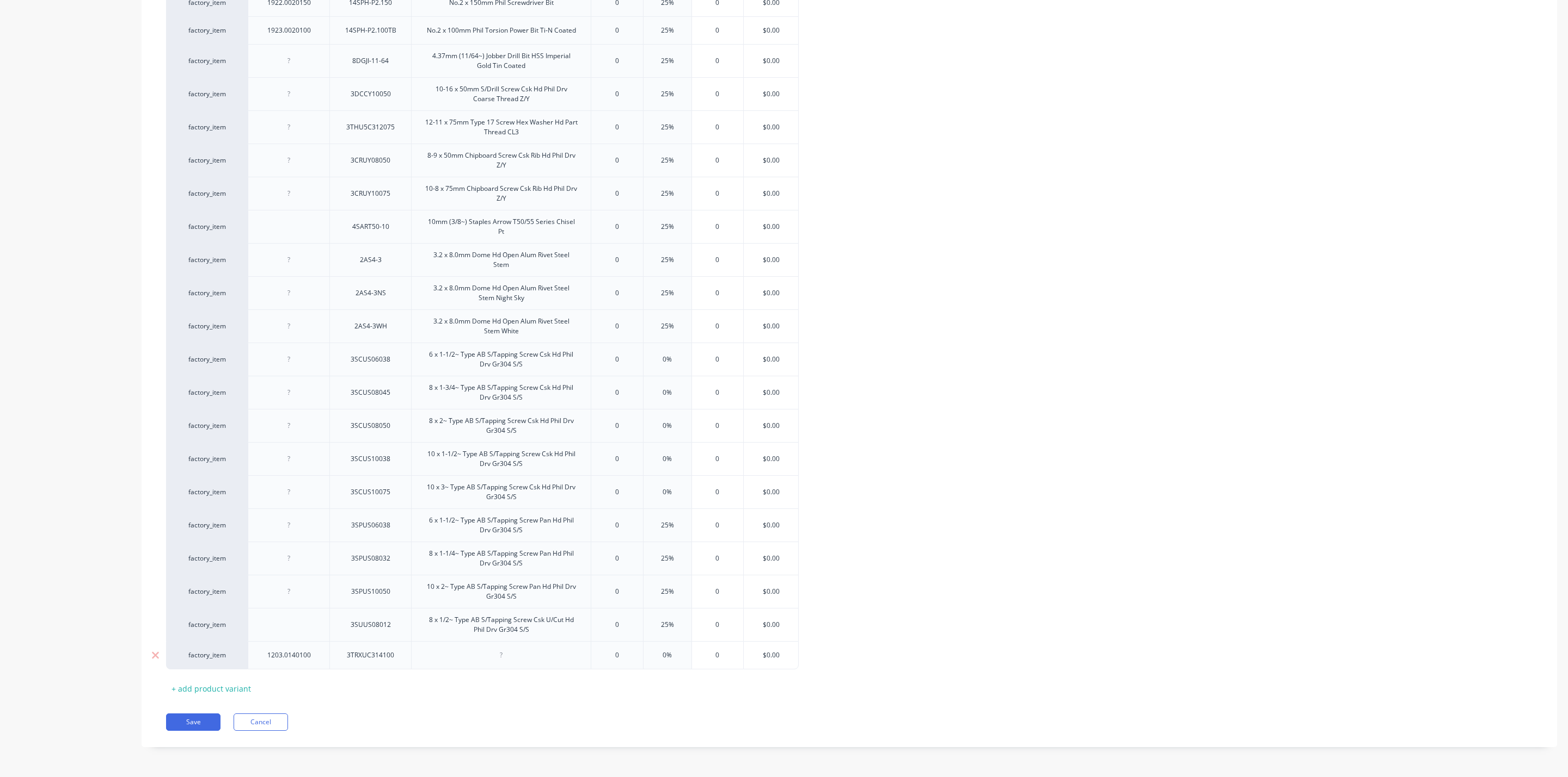
click at [506, 659] on div at bounding box center [501, 655] width 54 height 14
paste div
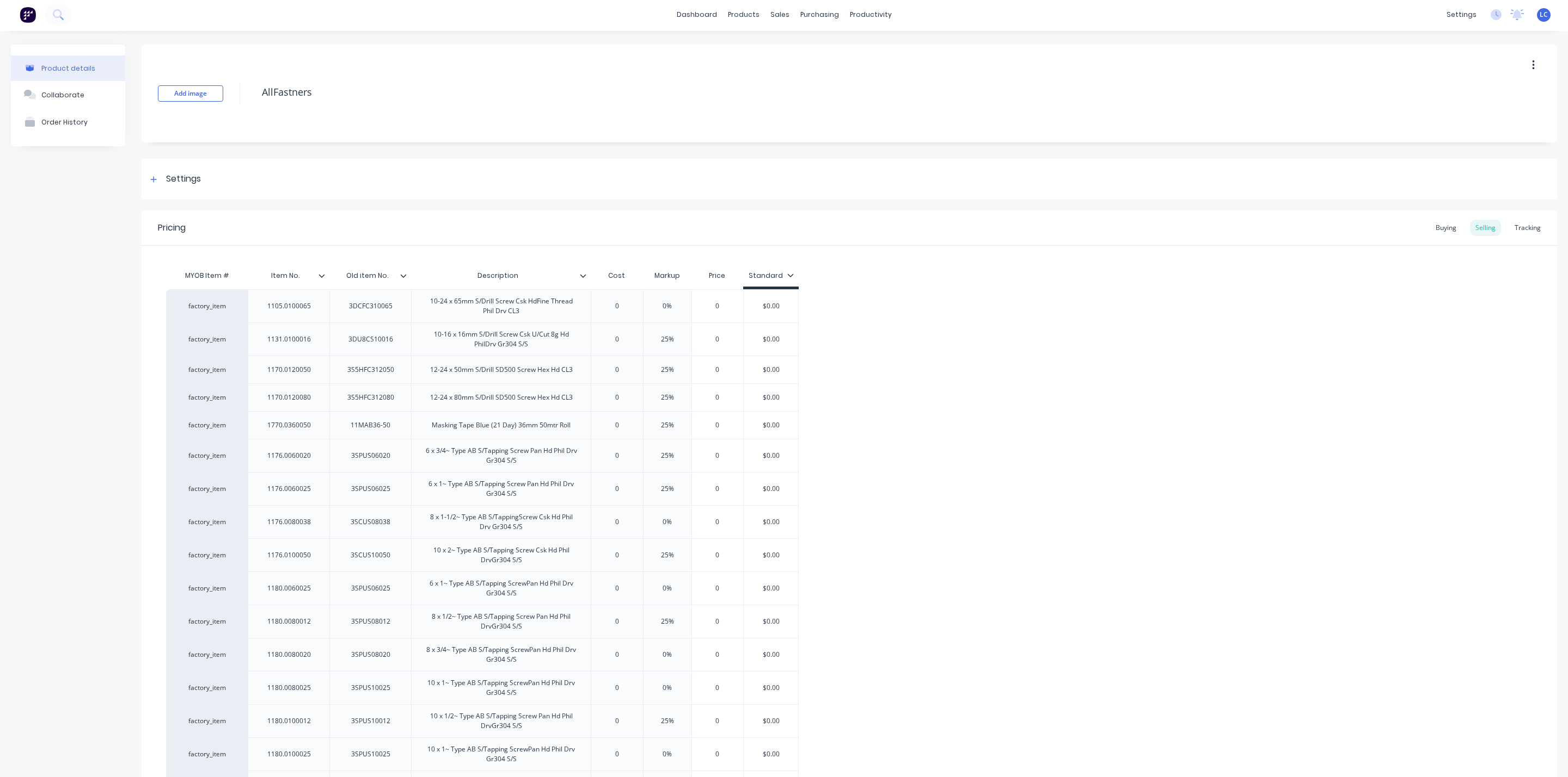
scroll to position [0, 0]
click at [1441, 226] on div "Buying" at bounding box center [1446, 229] width 31 height 17
type textarea "x"
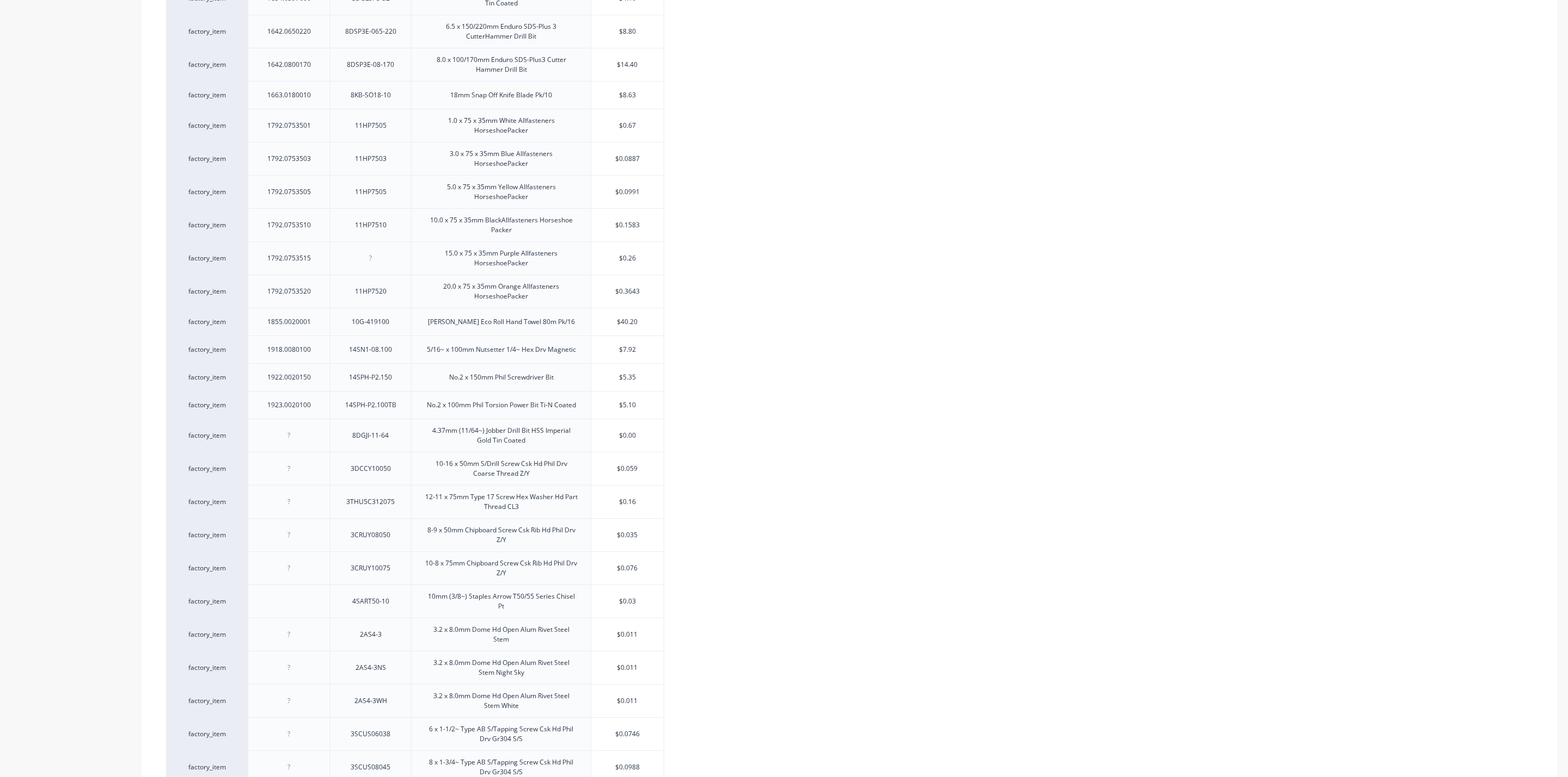
scroll to position [1867, 0]
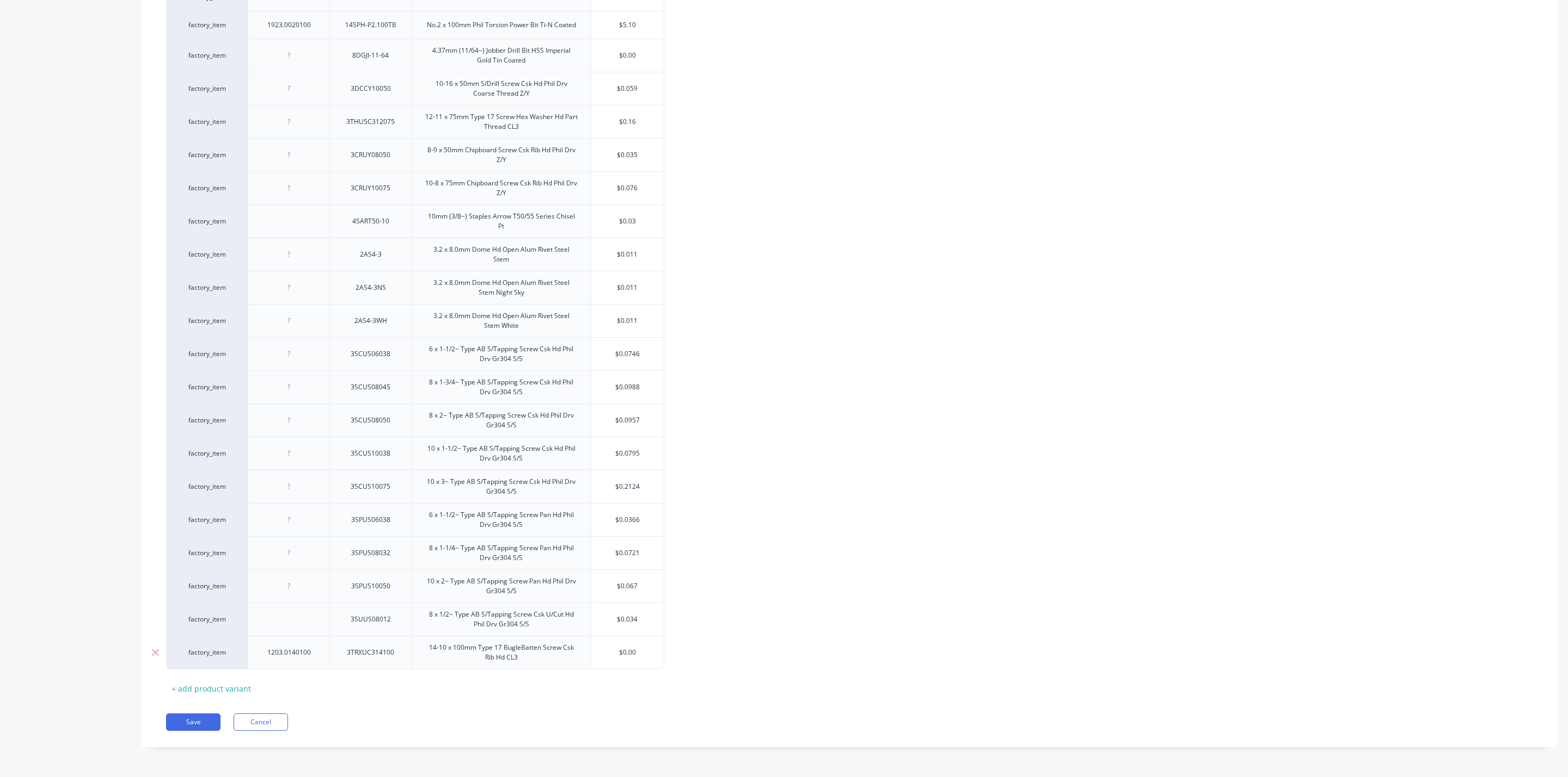
drag, startPoint x: 633, startPoint y: 652, endPoint x: 562, endPoint y: 644, distance: 71.4
click at [562, 644] on div "factory_item 1203.0140100 3TRXUC314100 14-10 x 100mm Type 17 BugleBatten Screw …" at bounding box center [414, 652] width 498 height 34
type input "."
type textarea "x"
type input ".2"
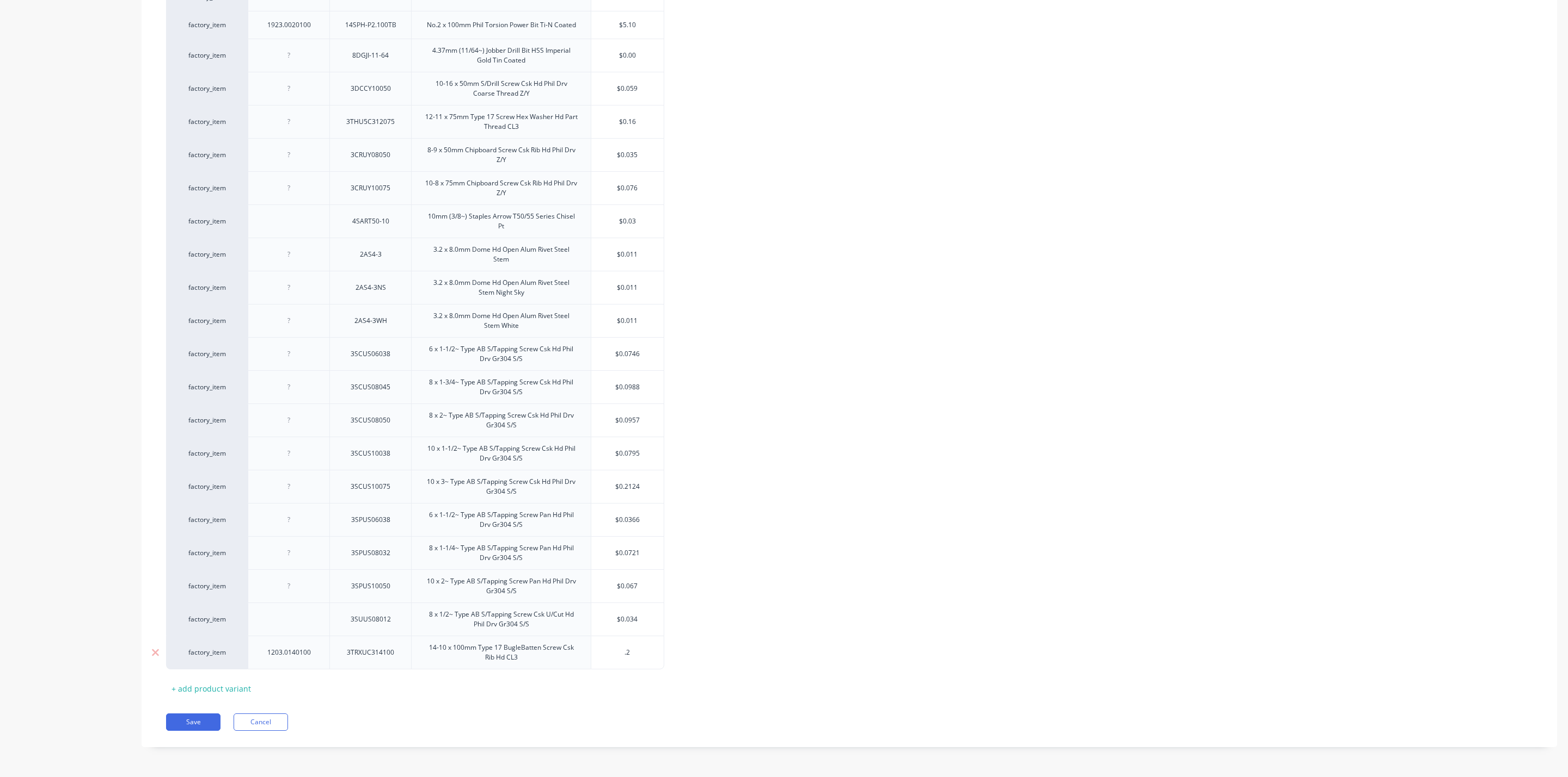
type textarea "x"
type input ".206"
type textarea "x"
type input ".20686"
type textarea "x"
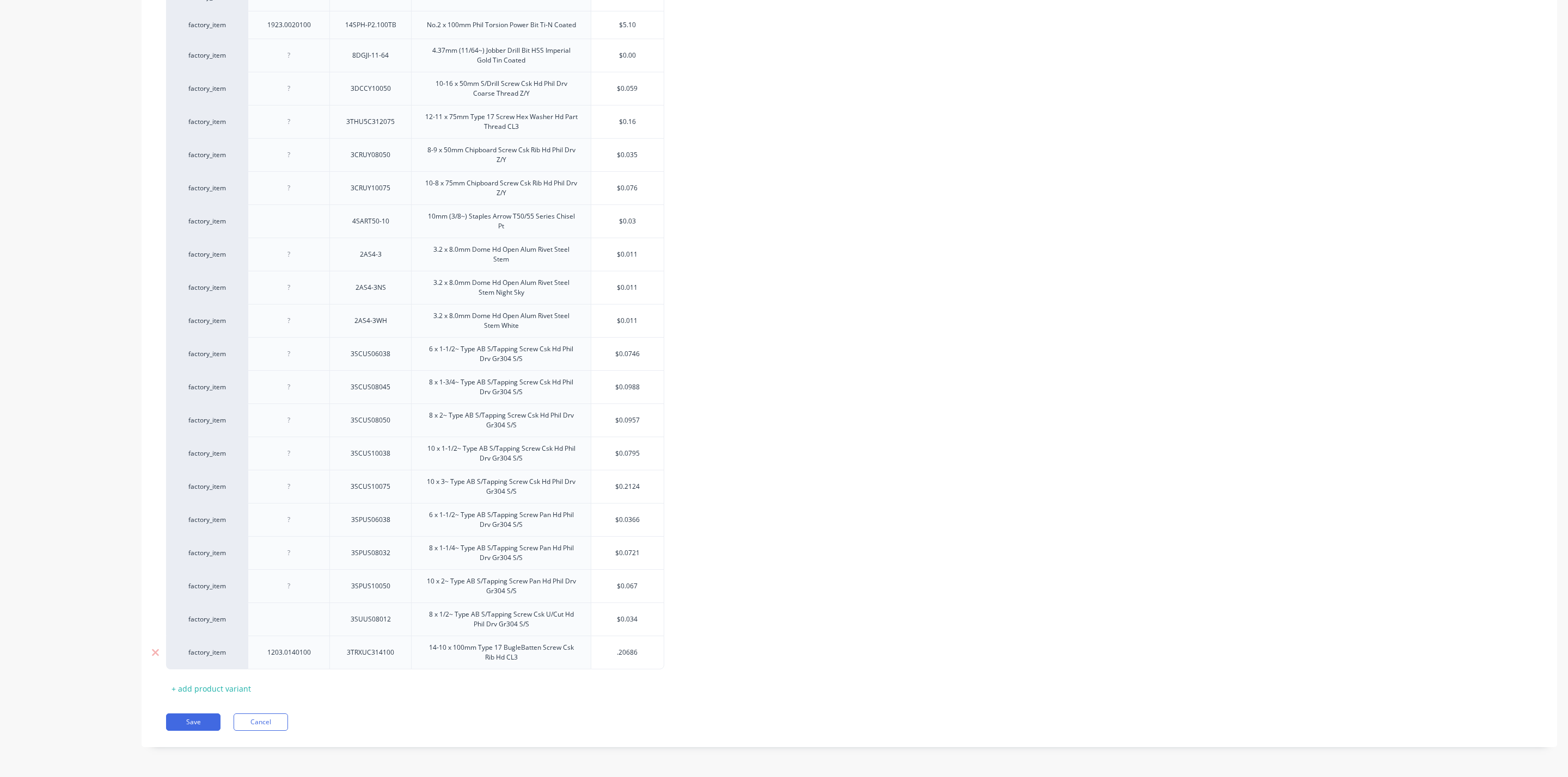
type input ".20686"
click at [200, 720] on button "Save" at bounding box center [193, 722] width 54 height 17
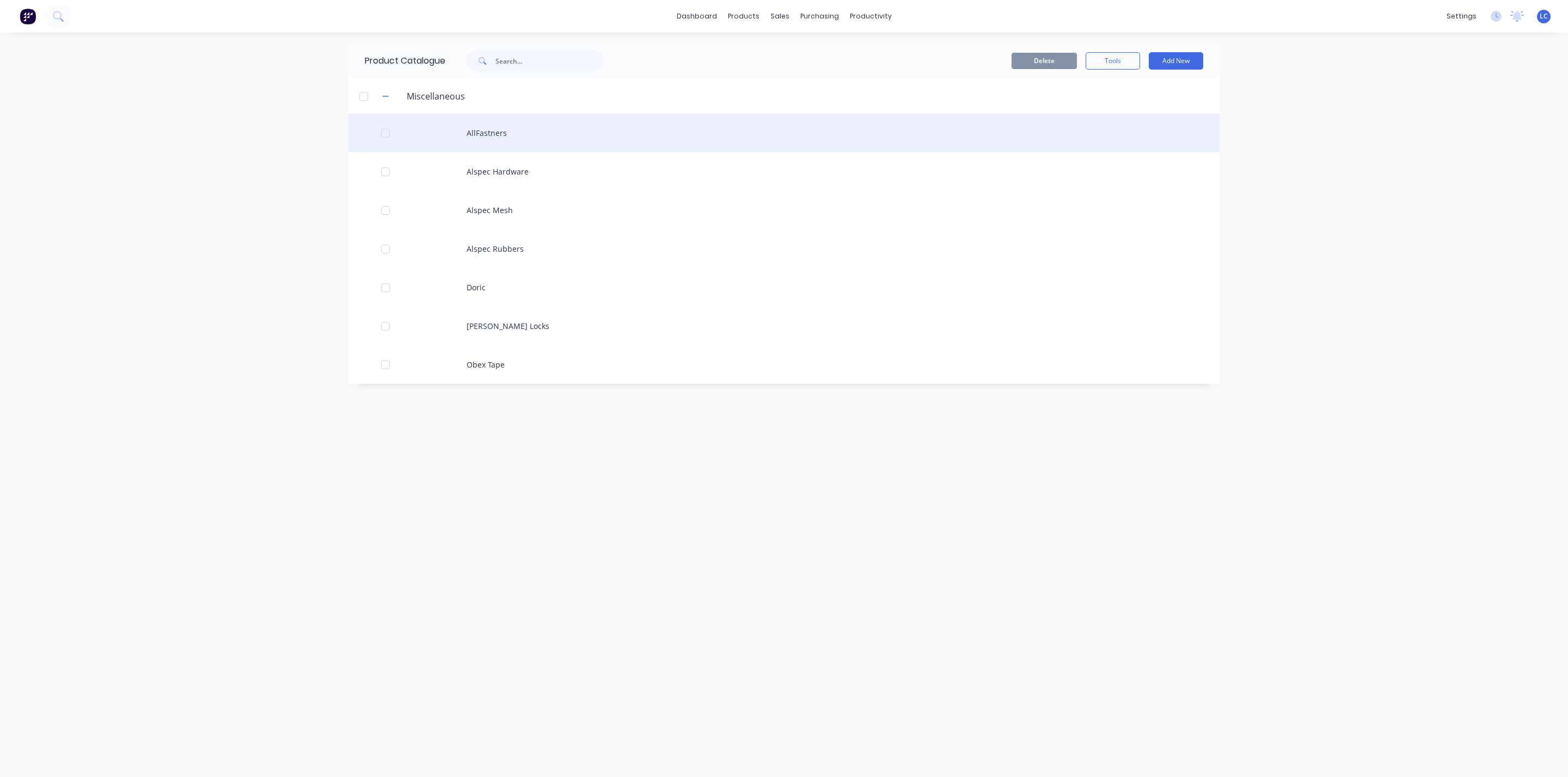
click at [487, 134] on div "AllFastners" at bounding box center [784, 133] width 871 height 38
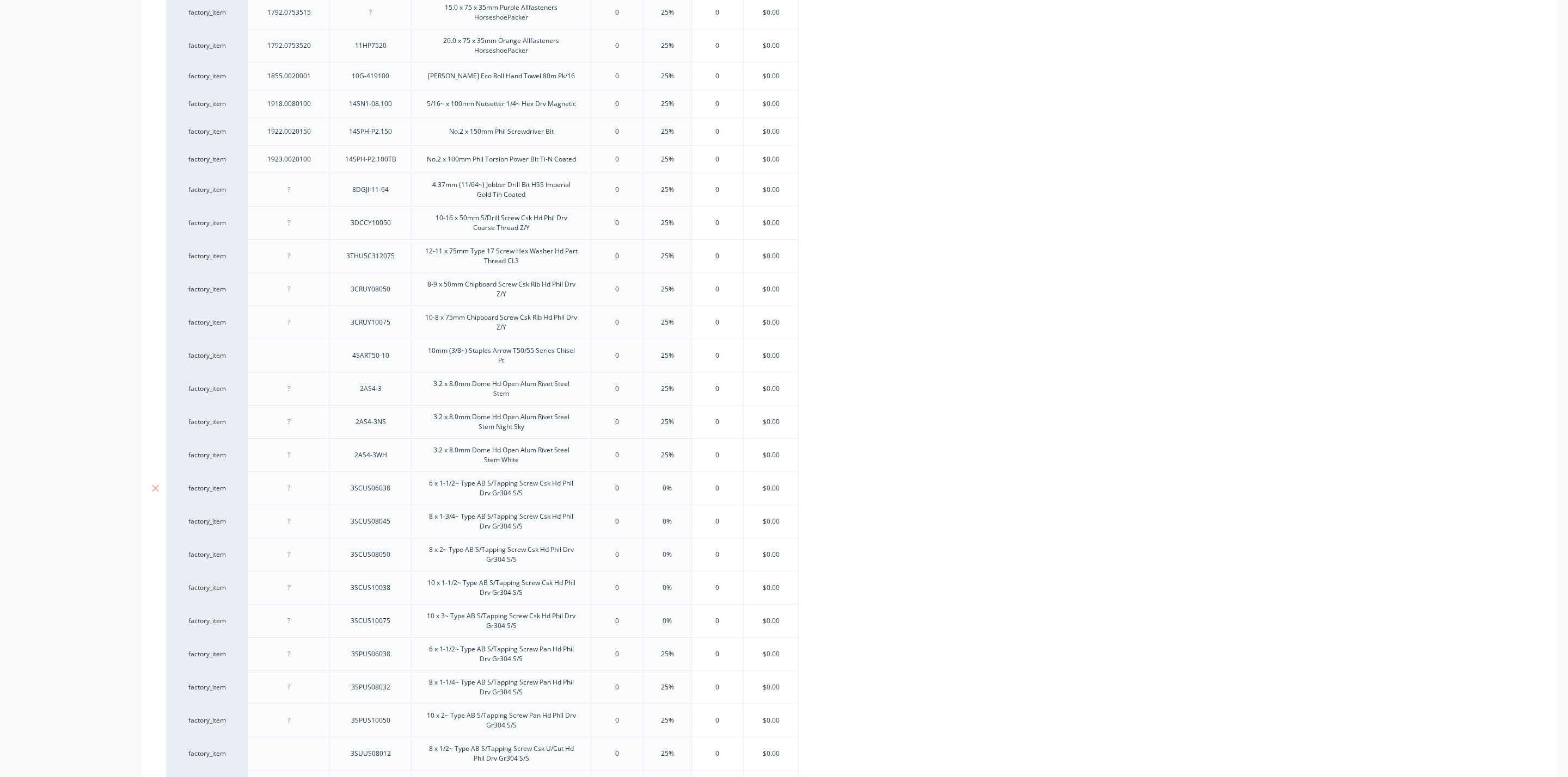
scroll to position [1869, 0]
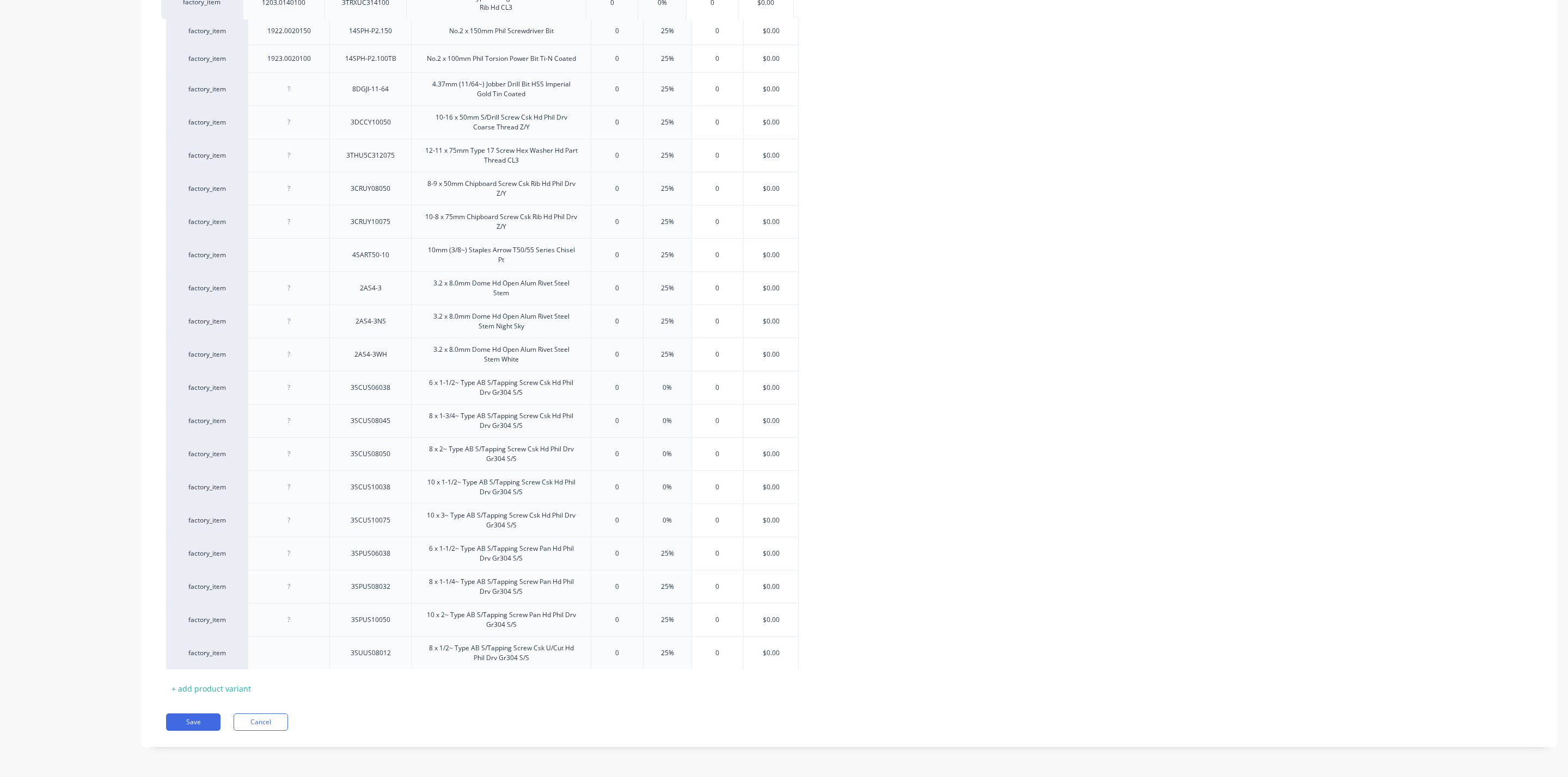
drag, startPoint x: 248, startPoint y: 661, endPoint x: 243, endPoint y: 8, distance: 653.0
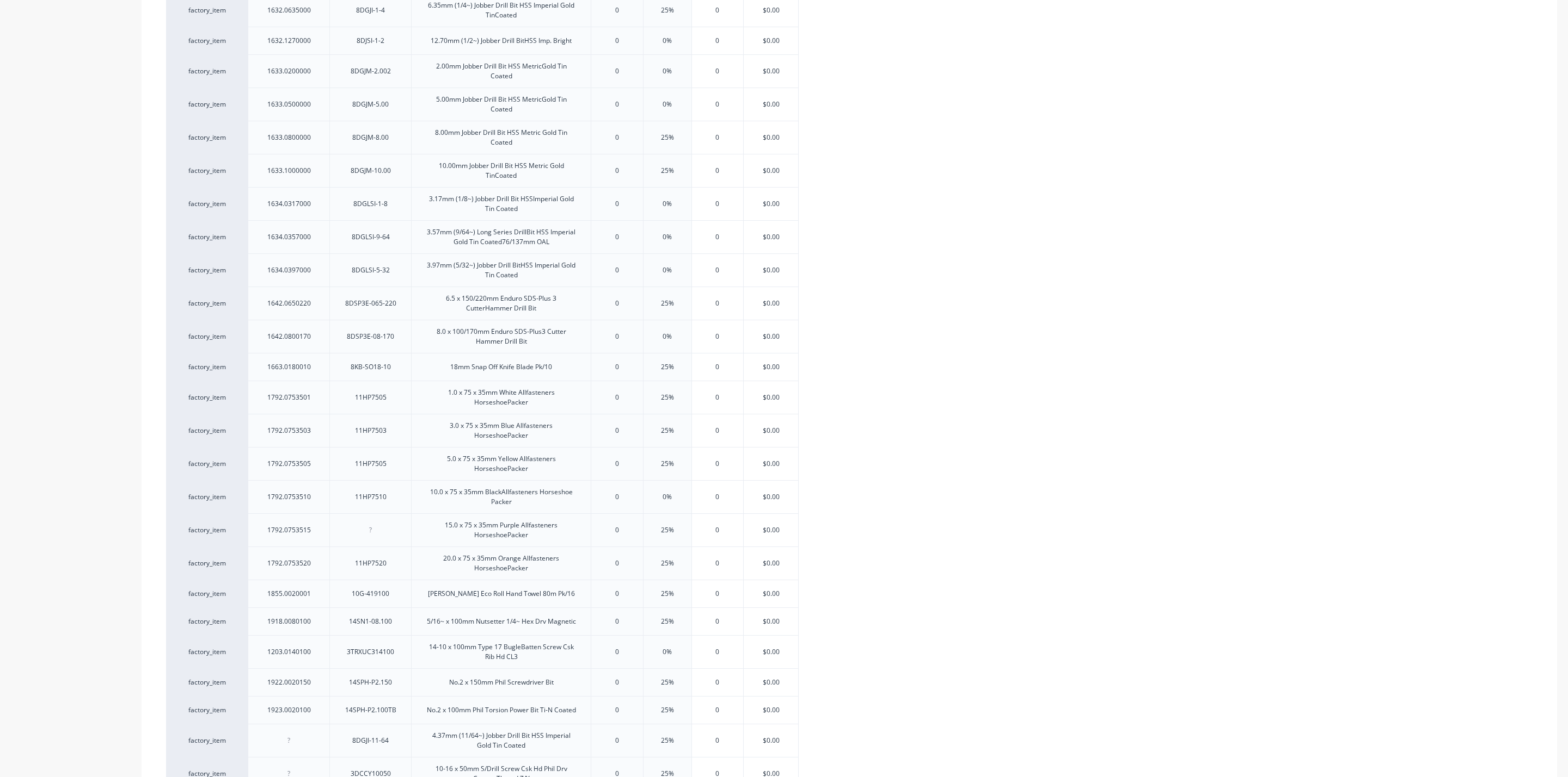
scroll to position [1216, 0]
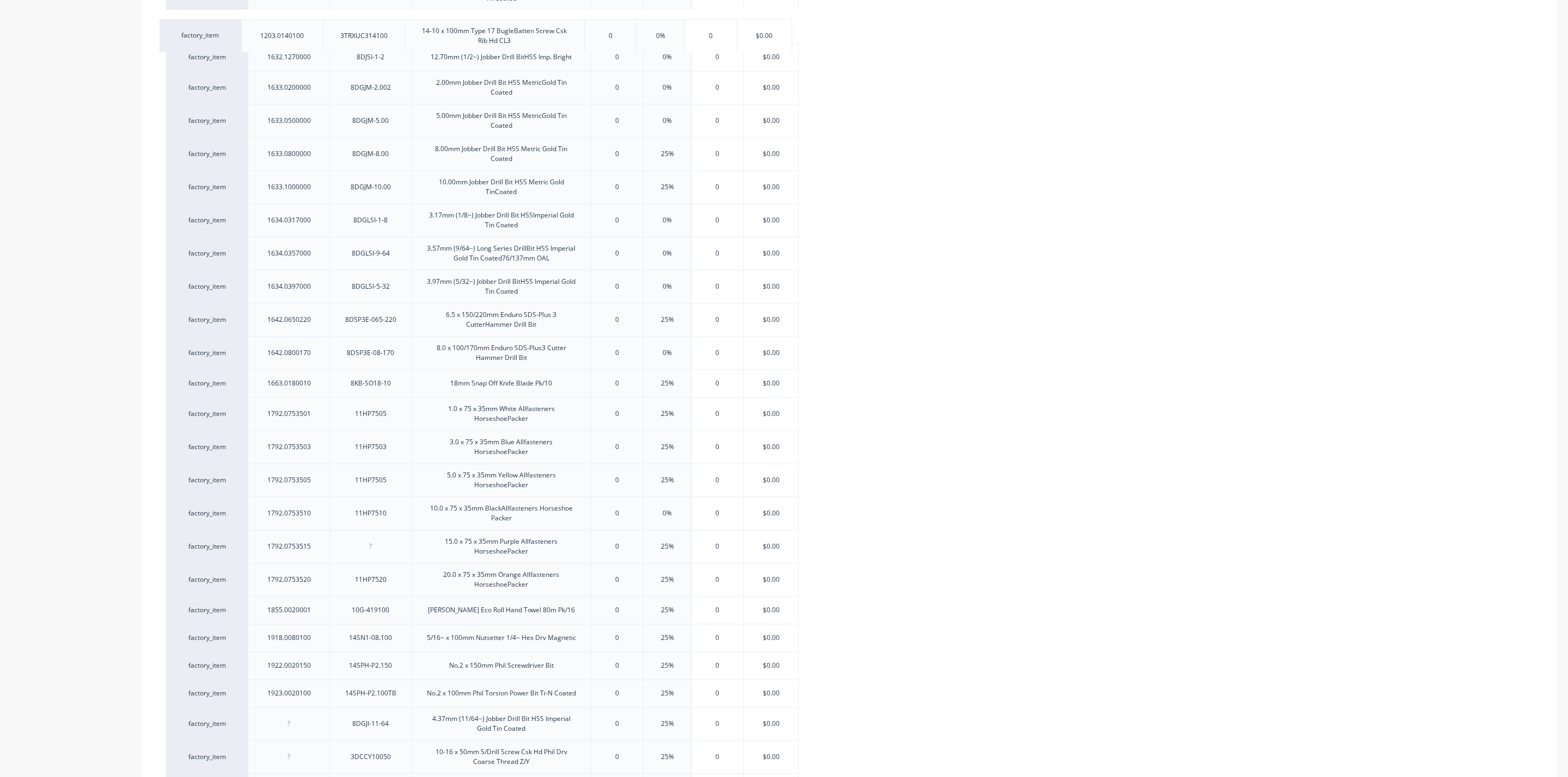
drag, startPoint x: 244, startPoint y: 650, endPoint x: 237, endPoint y: 31, distance: 619.0
click at [237, 31] on div "factory_item 1105.0100065 3DCFC310065 10-24 x 65mm S/Drill Screw Csk HdFine Thr…" at bounding box center [849, 190] width 1367 height 2230
drag, startPoint x: 227, startPoint y: 364, endPoint x: 228, endPoint y: 69, distance: 295.0
click at [228, 69] on div "factory_item 1105.0100065 3DCFC310065 10-24 x 65mm S/Drill Screw Csk HdFine Thr…" at bounding box center [849, 516] width 1367 height 2230
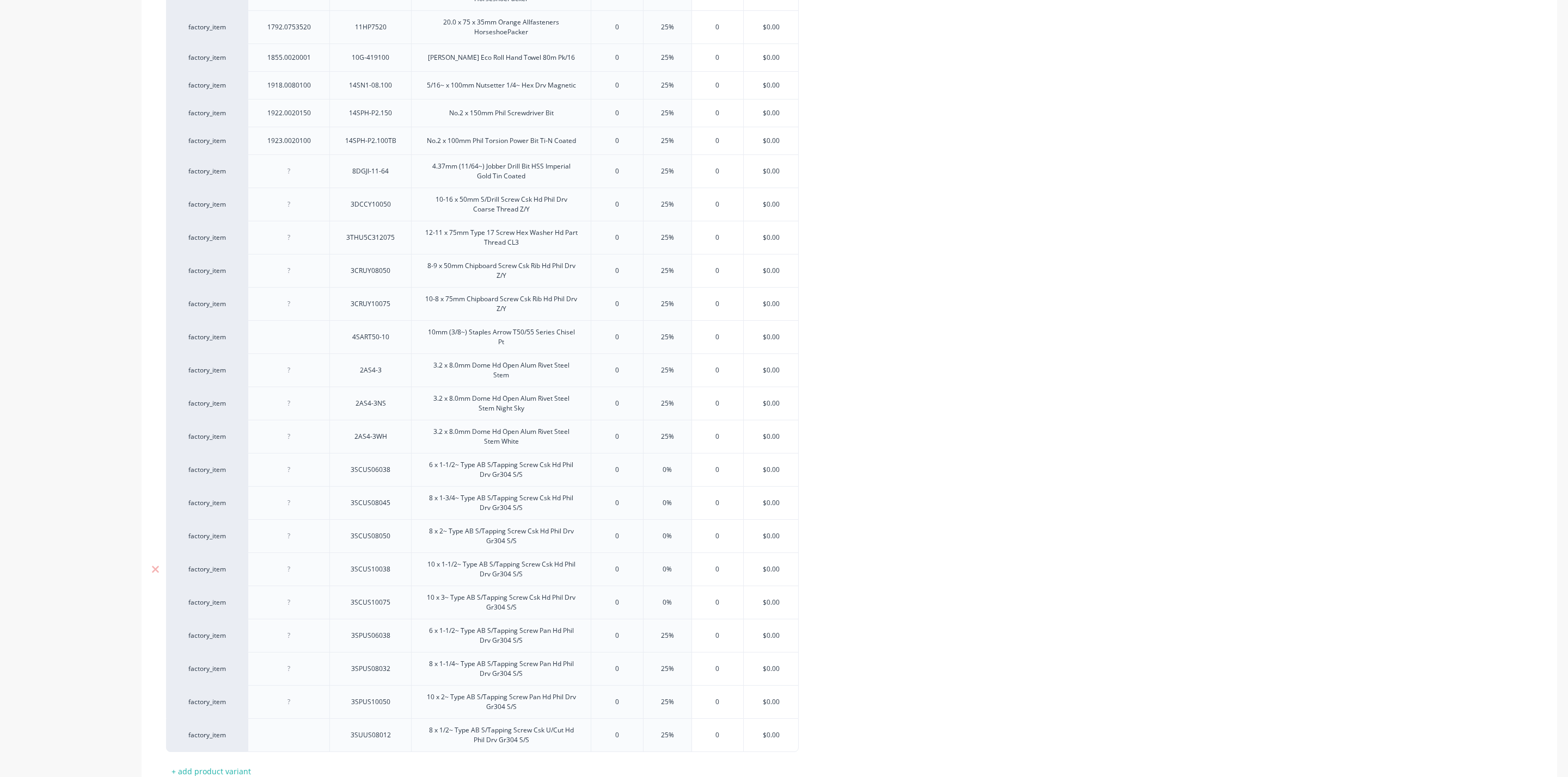
scroll to position [1869, 0]
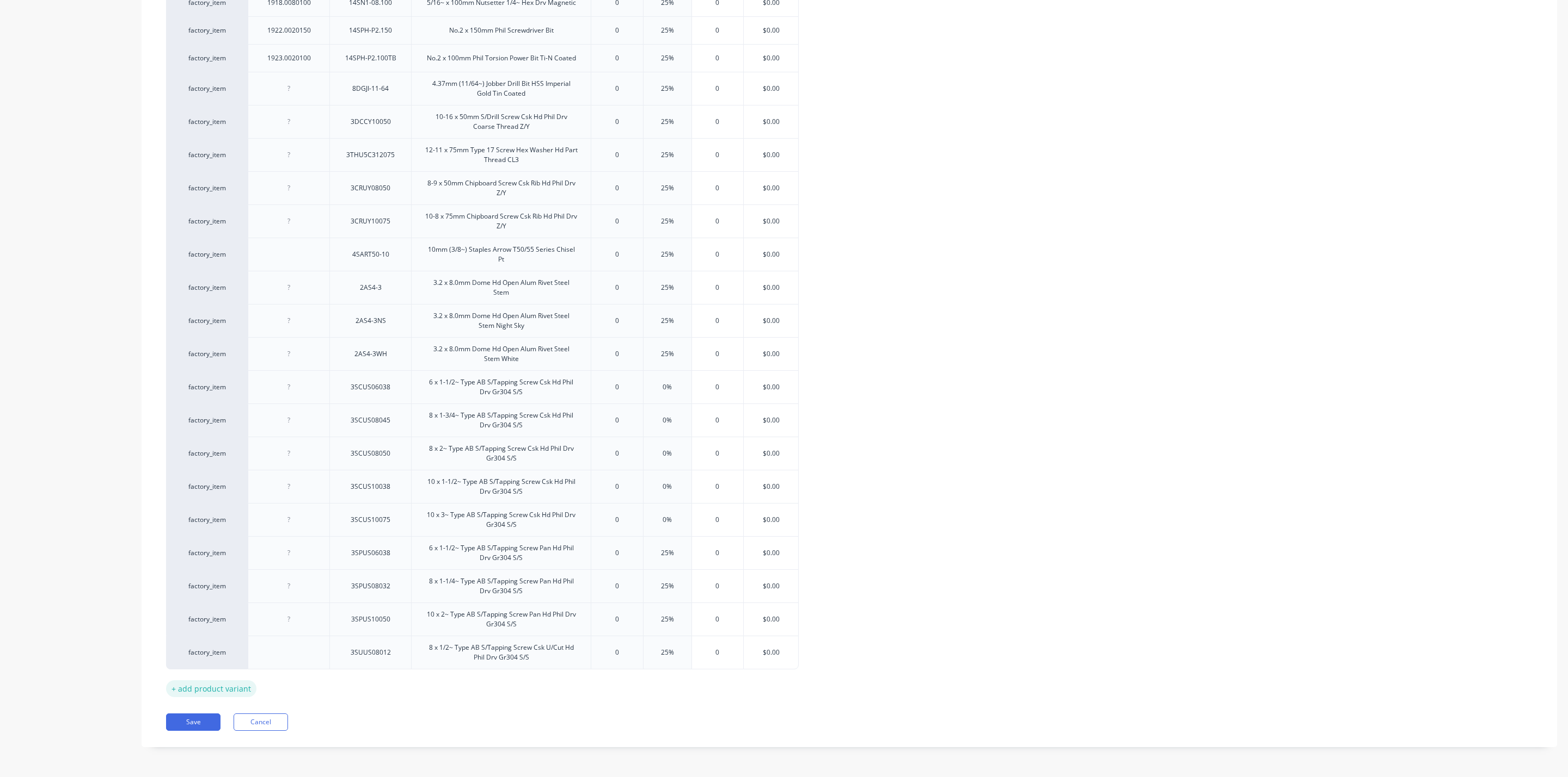
click at [194, 685] on div "+ add product variant" at bounding box center [211, 688] width 91 height 17
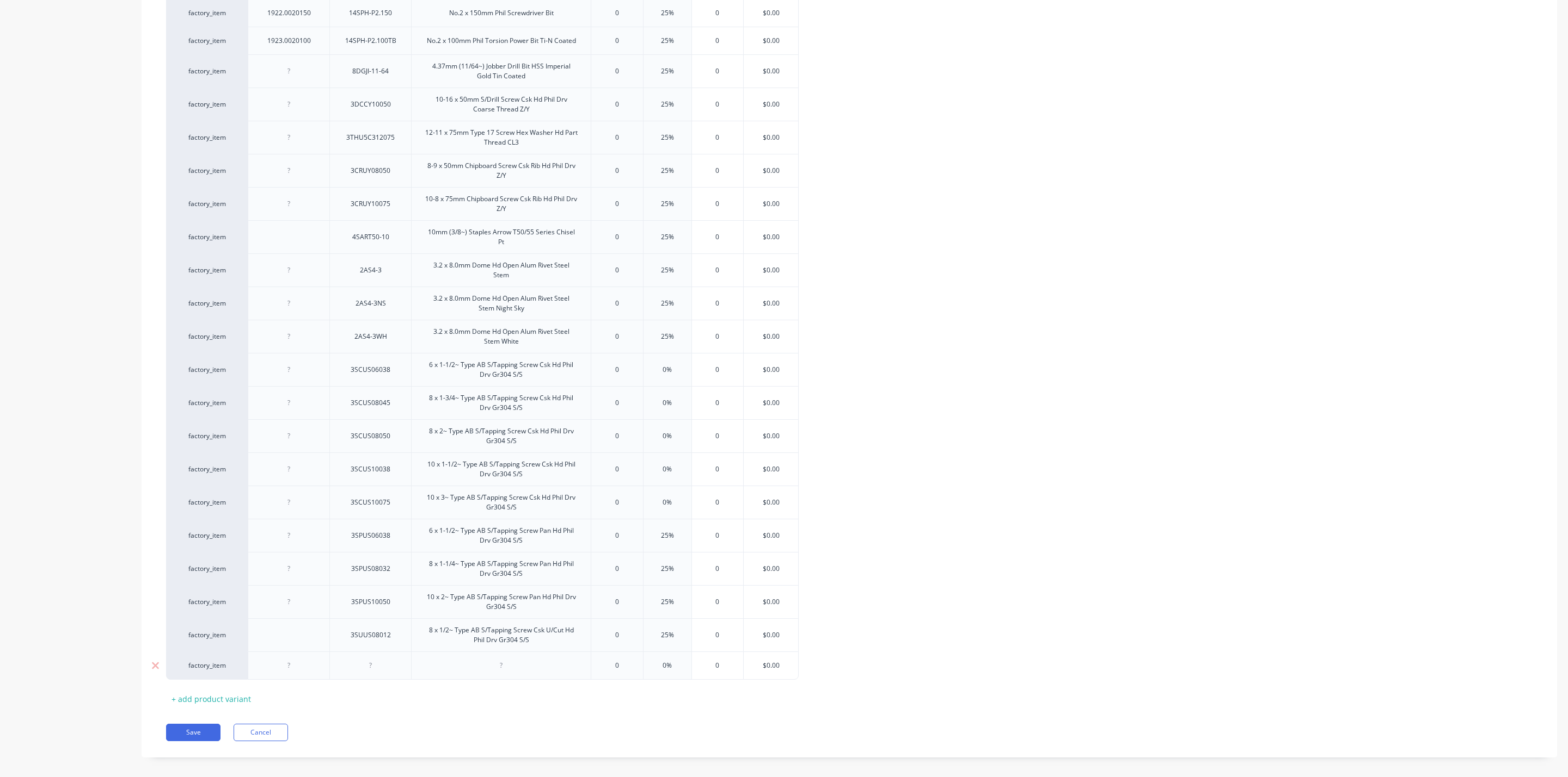
click at [295, 673] on div at bounding box center [288, 666] width 54 height 14
type textarea "x"
click at [289, 673] on div at bounding box center [288, 666] width 54 height 14
paste div
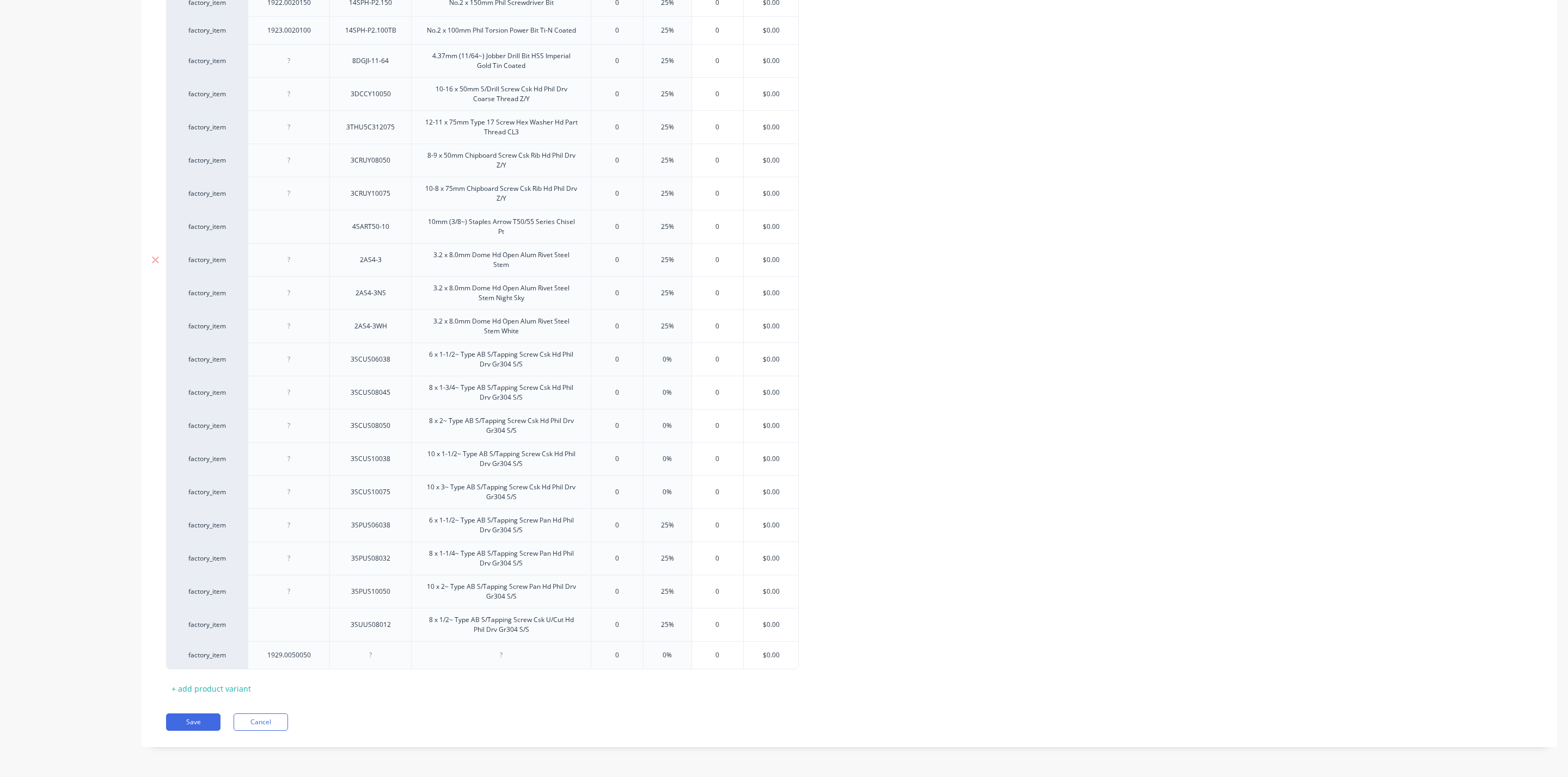
scroll to position [1897, 0]
type textarea "x"
click at [375, 652] on div at bounding box center [370, 655] width 54 height 14
paste div
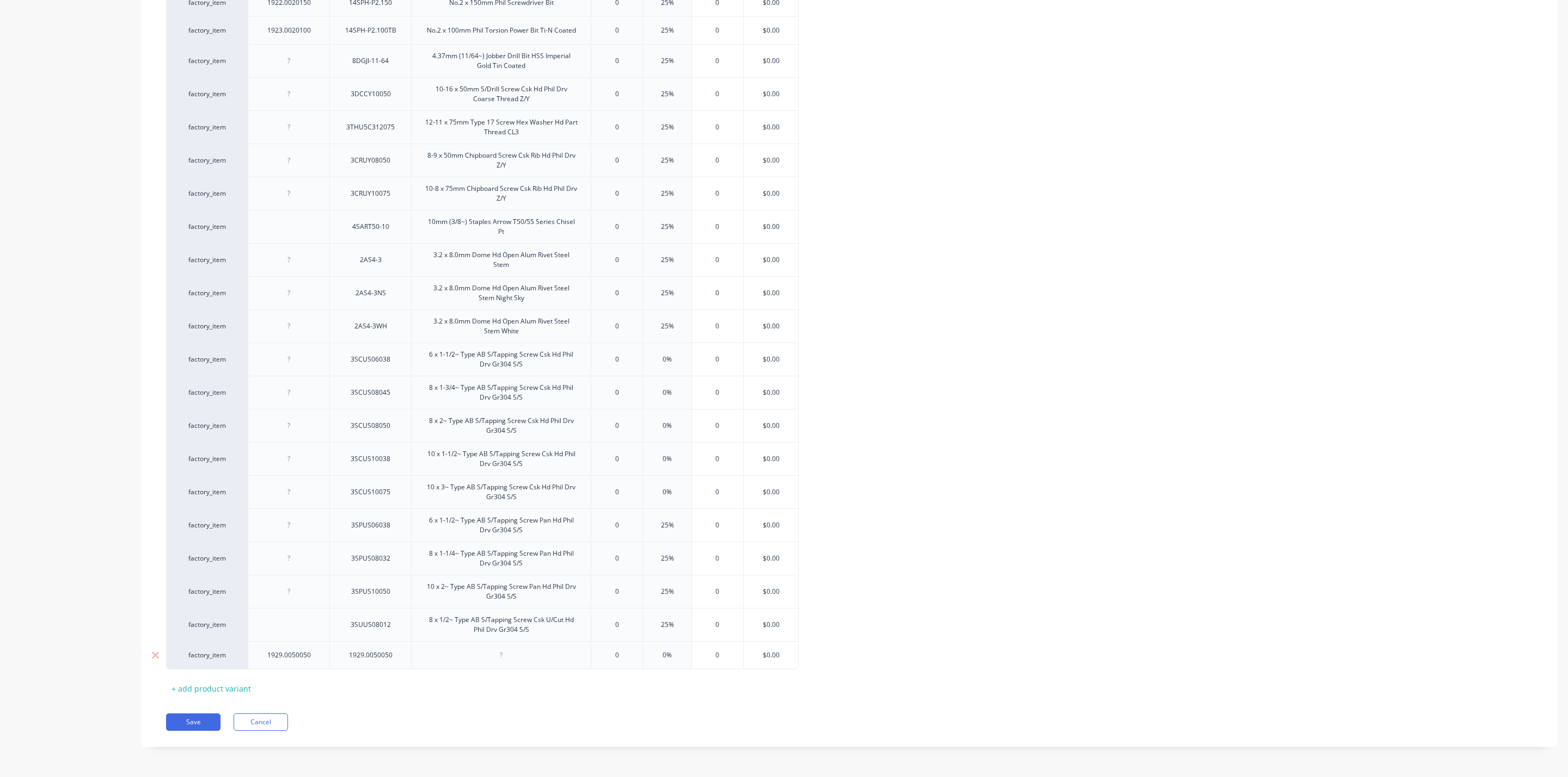
click at [395, 657] on div "1929.0050050" at bounding box center [370, 655] width 61 height 14
click at [374, 659] on div "1929.0050050" at bounding box center [370, 655] width 61 height 14
type textarea "x"
click at [503, 657] on div at bounding box center [501, 655] width 54 height 14
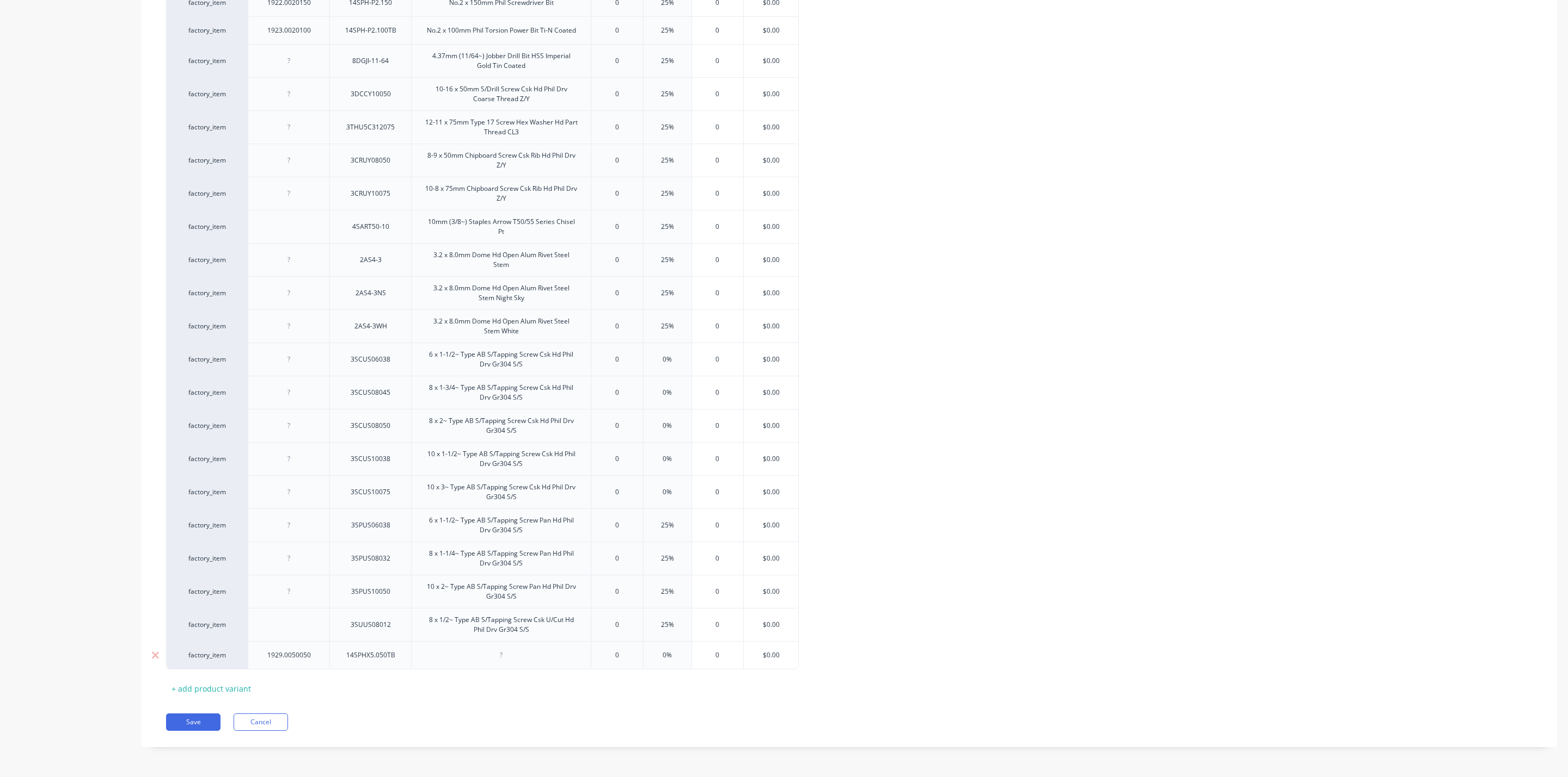
click at [503, 657] on div at bounding box center [501, 655] width 54 height 14
paste div
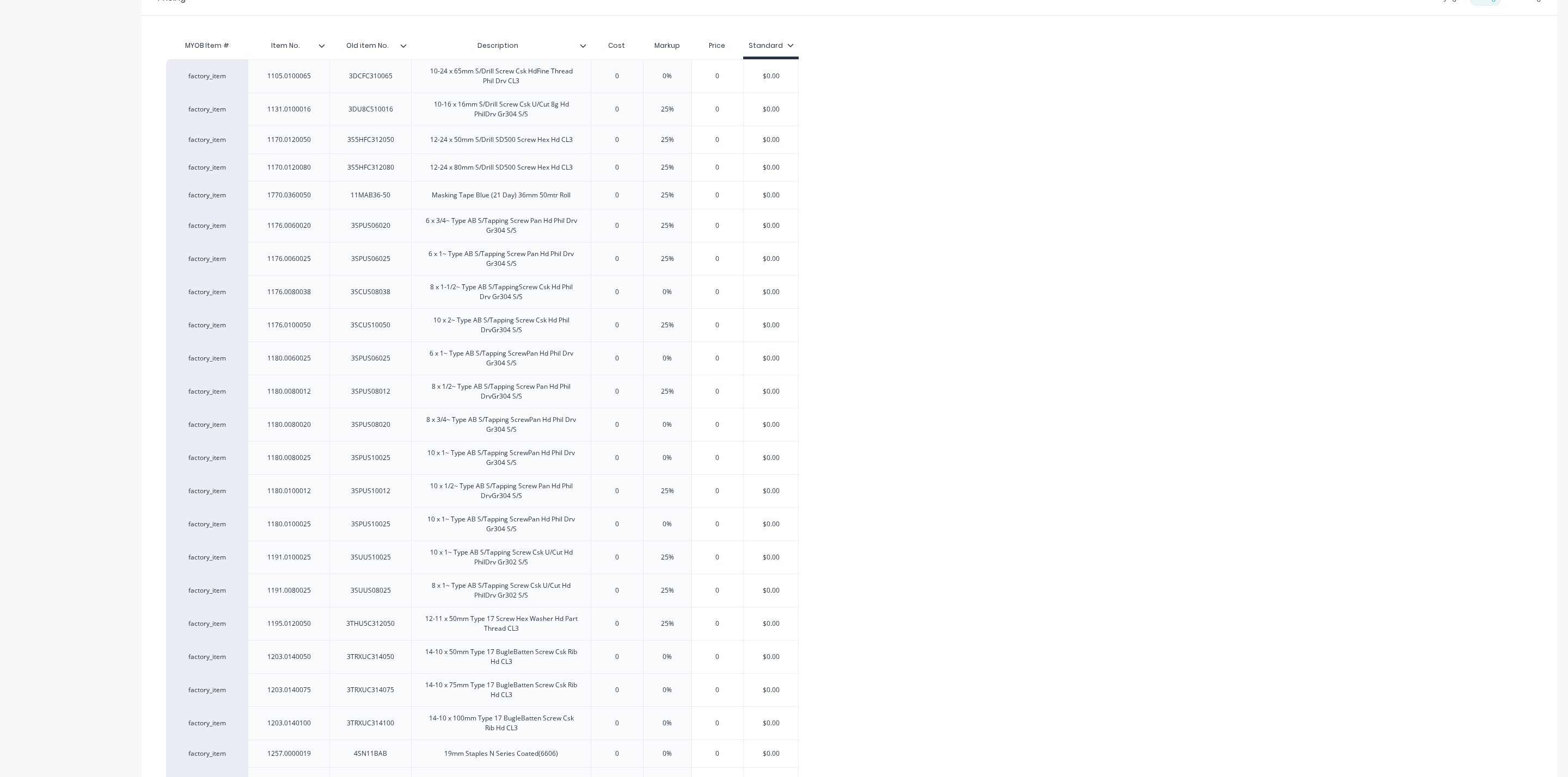
scroll to position [0, 0]
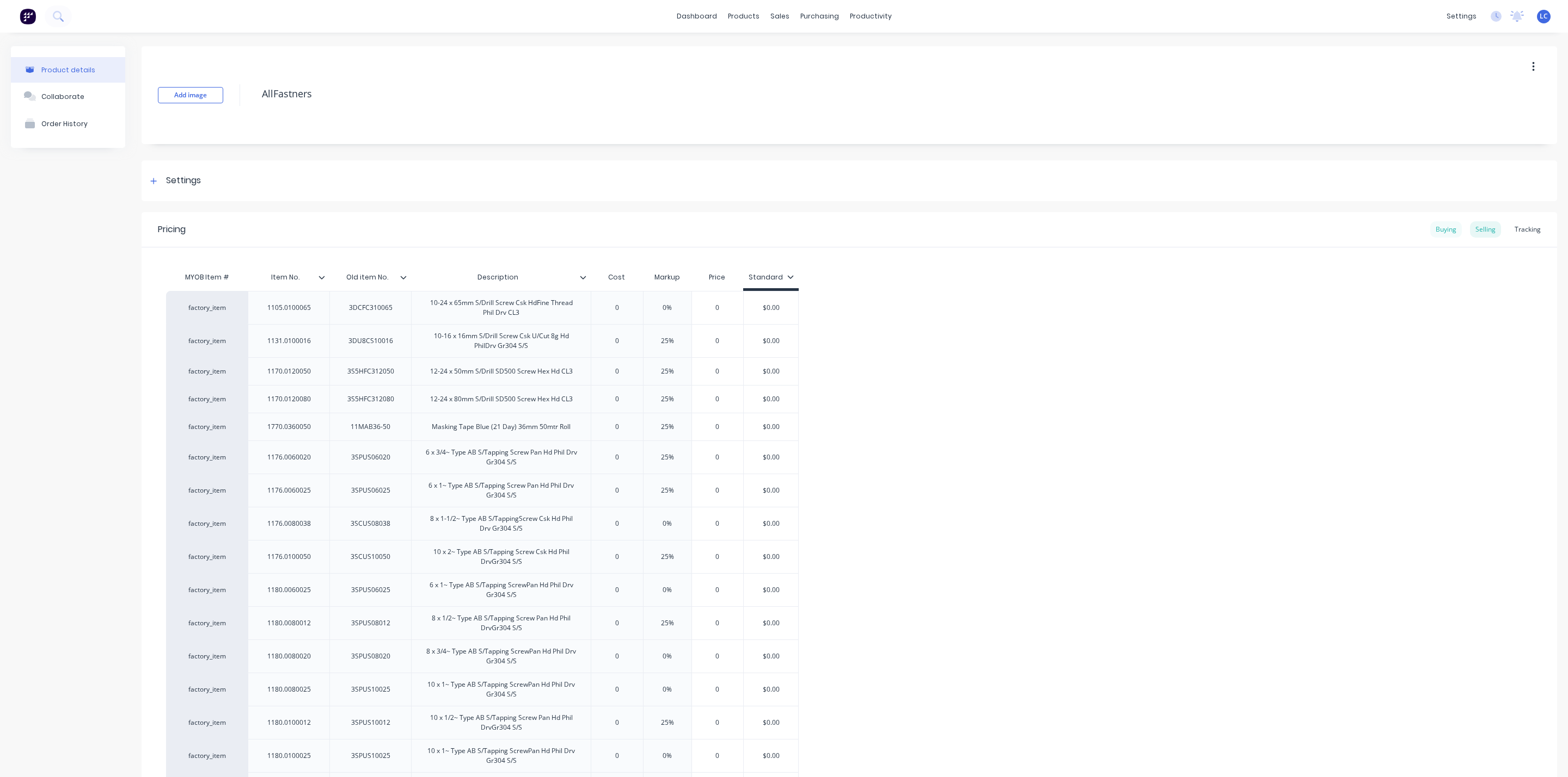
click at [1430, 230] on div "Buying" at bounding box center [1446, 229] width 31 height 17
type textarea "x"
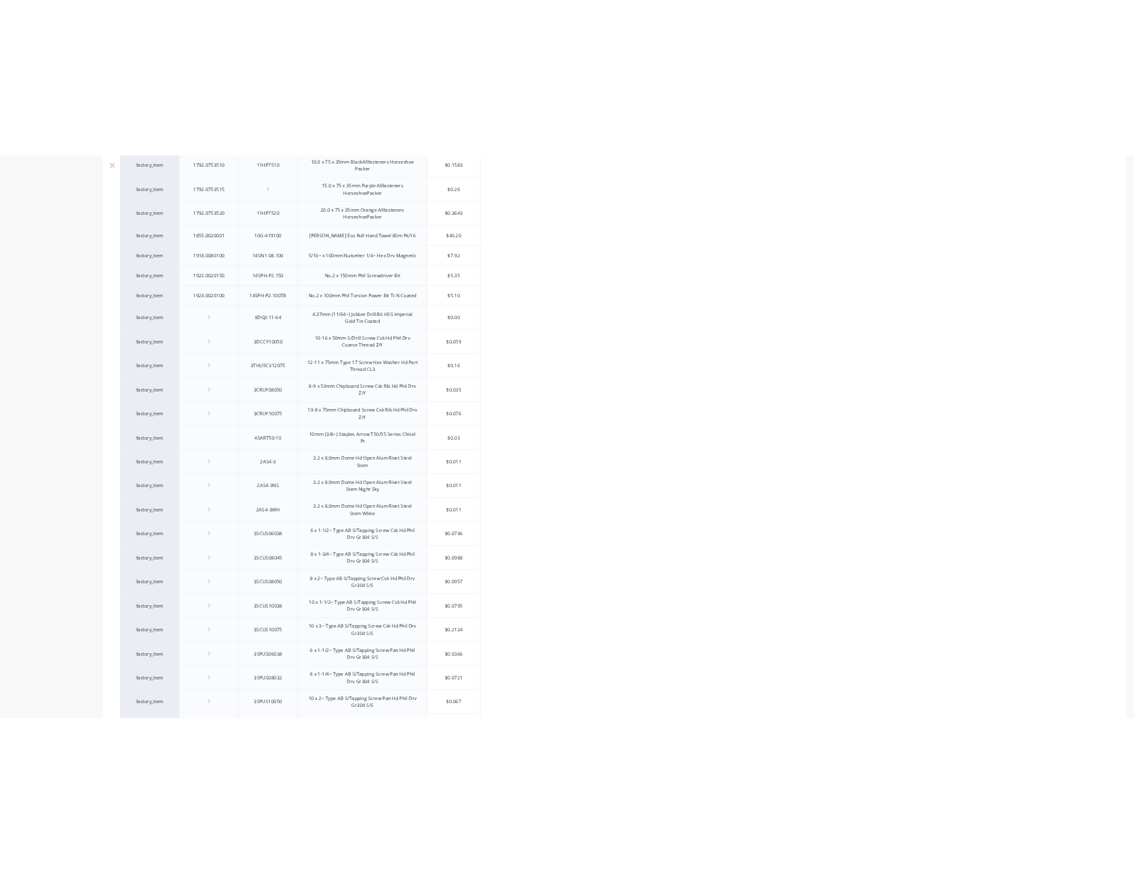
scroll to position [2175, 0]
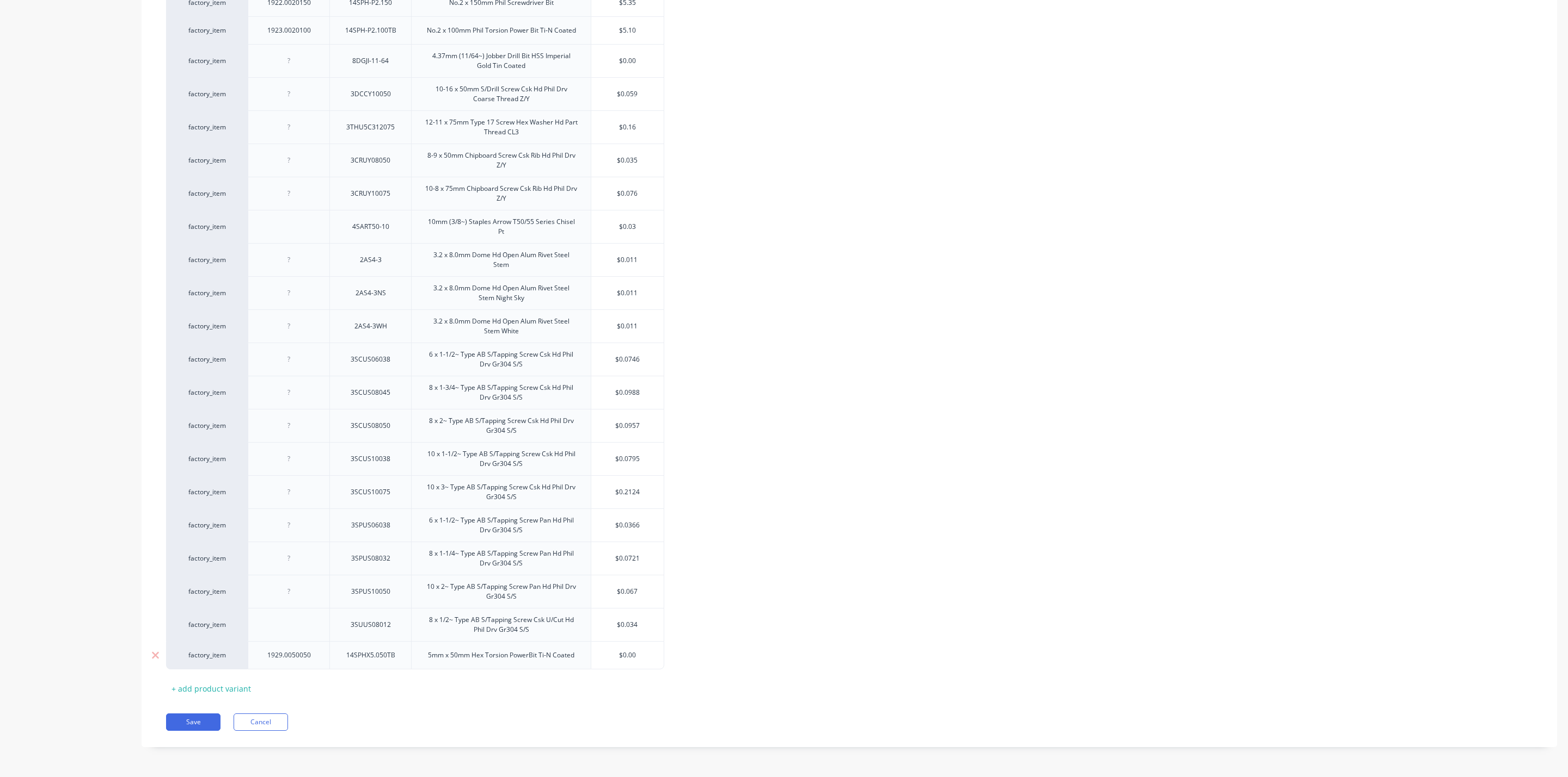
drag, startPoint x: 639, startPoint y: 657, endPoint x: 572, endPoint y: 653, distance: 67.1
click at [572, 653] on div "factory_item 1929.0050050 14SPHX5.050TB 5mm x 50mm Hex Torsion PowerBit Ti-N Co…" at bounding box center [414, 655] width 498 height 28
type input "5"
type textarea "x"
type input "5."
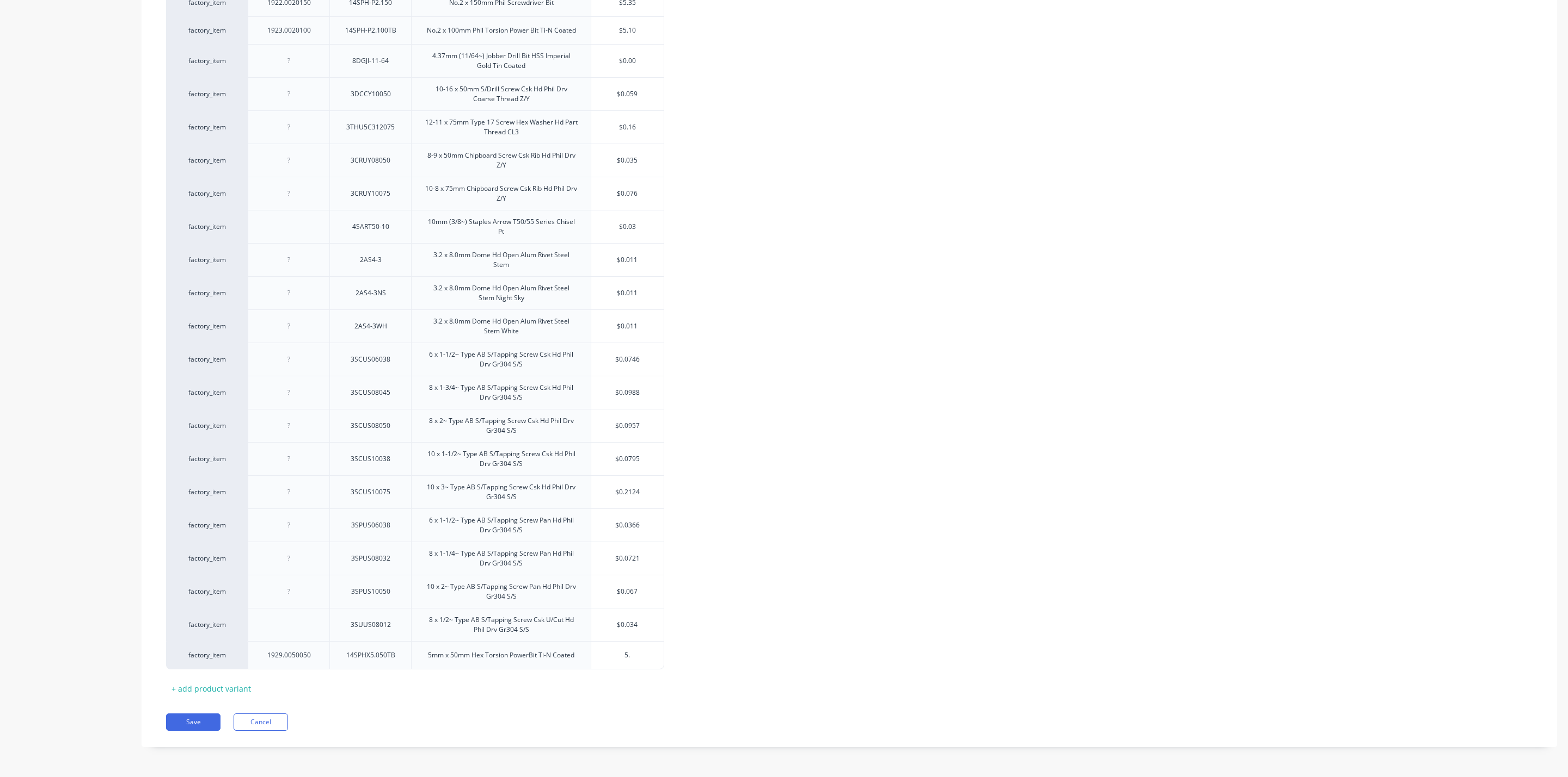
type textarea "x"
type input "5.1"
type textarea "x"
type input "5.10"
drag, startPoint x: 243, startPoint y: 659, endPoint x: 241, endPoint y: 53, distance: 606.0
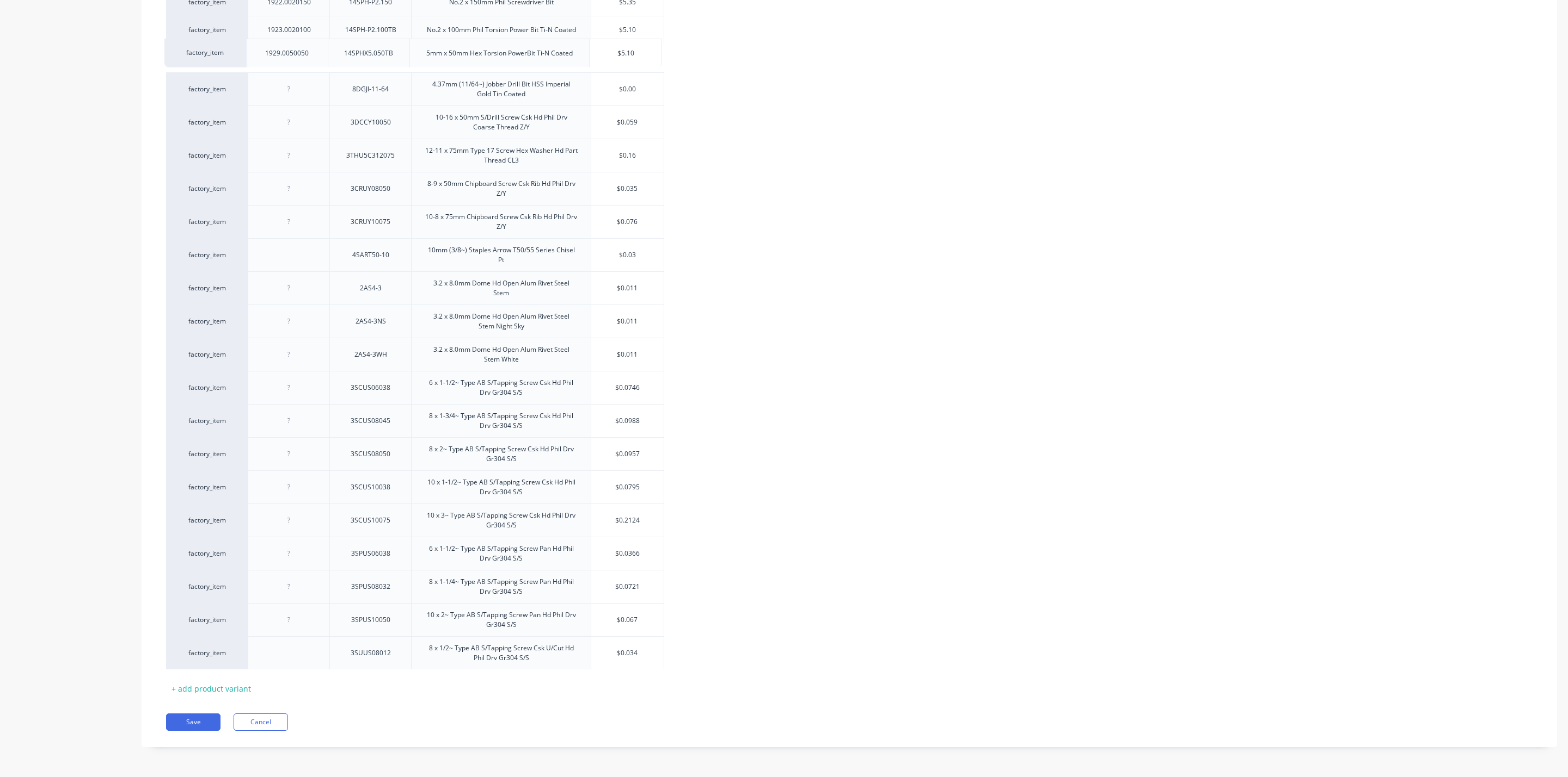
click at [188, 722] on button "Save" at bounding box center [193, 722] width 54 height 17
type textarea "x"
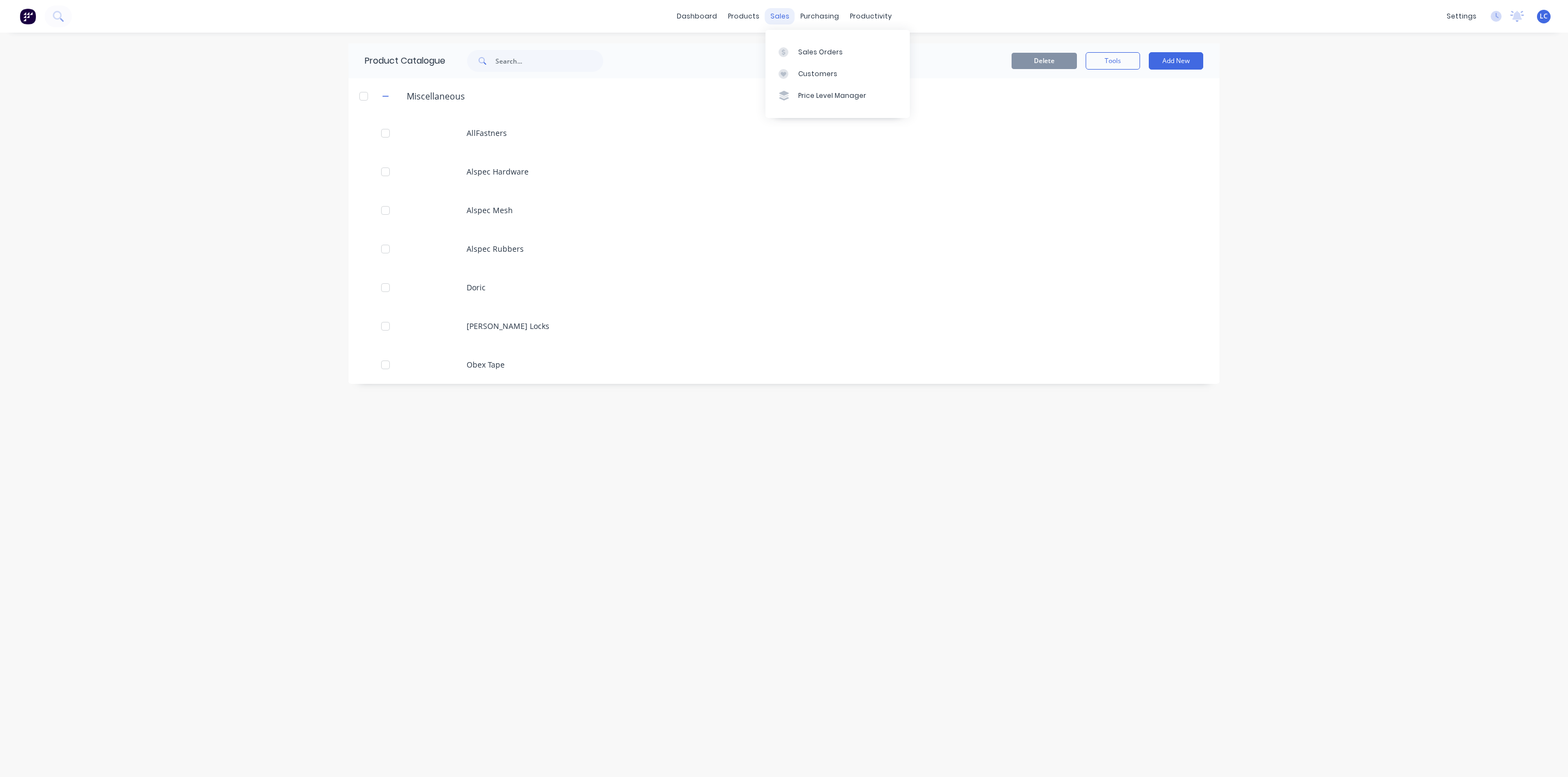
click at [785, 8] on div "sales" at bounding box center [779, 16] width 30 height 17
click at [823, 13] on div "purchasing" at bounding box center [819, 16] width 50 height 17
click at [818, 47] on div at bounding box center [814, 51] width 17 height 10
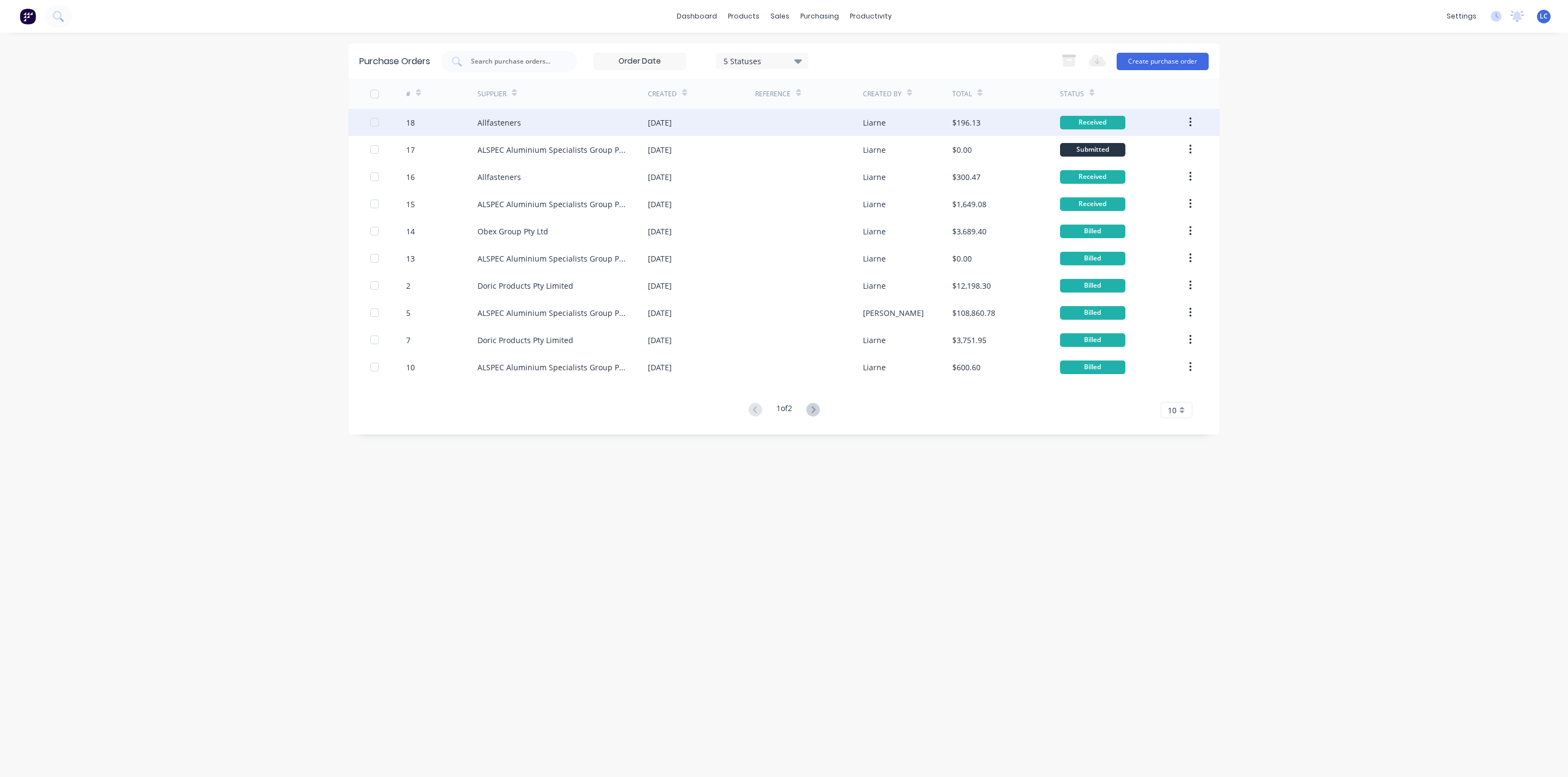
click at [671, 121] on div "[DATE]" at bounding box center [659, 122] width 24 height 11
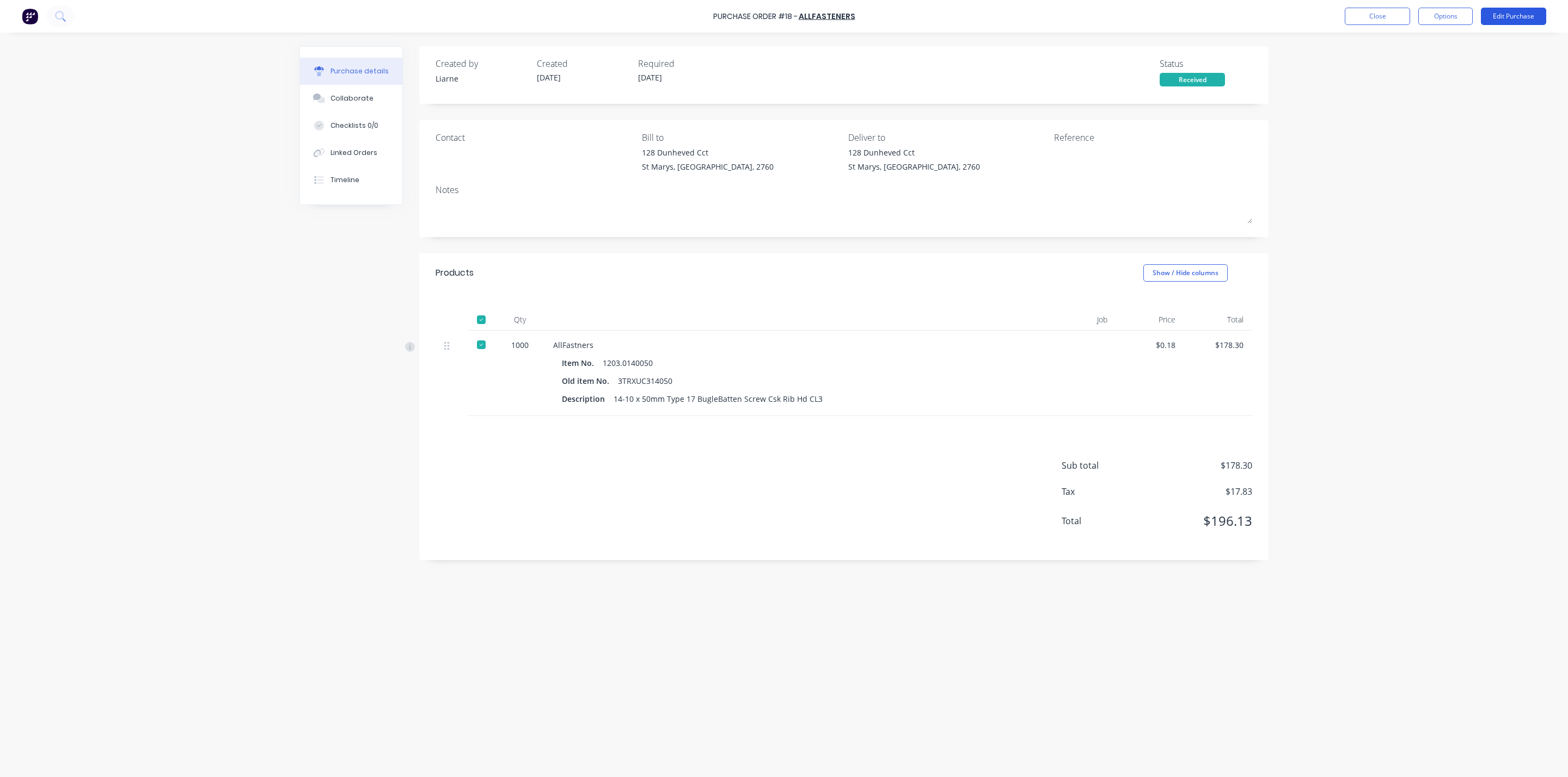
click at [1512, 22] on button "Edit Purchase" at bounding box center [1513, 17] width 65 height 17
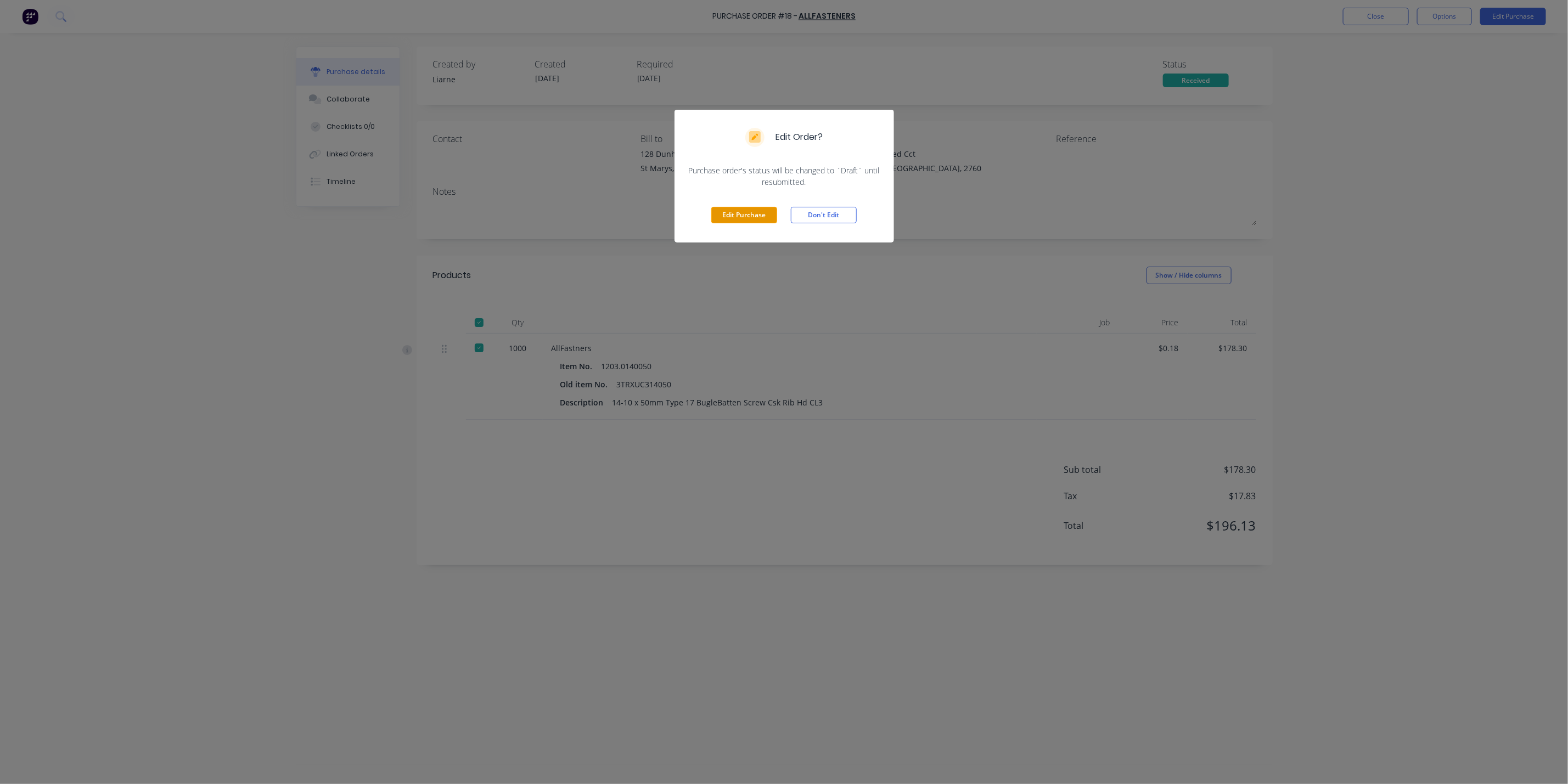
click at [746, 214] on button "Edit Purchase" at bounding box center [744, 214] width 66 height 17
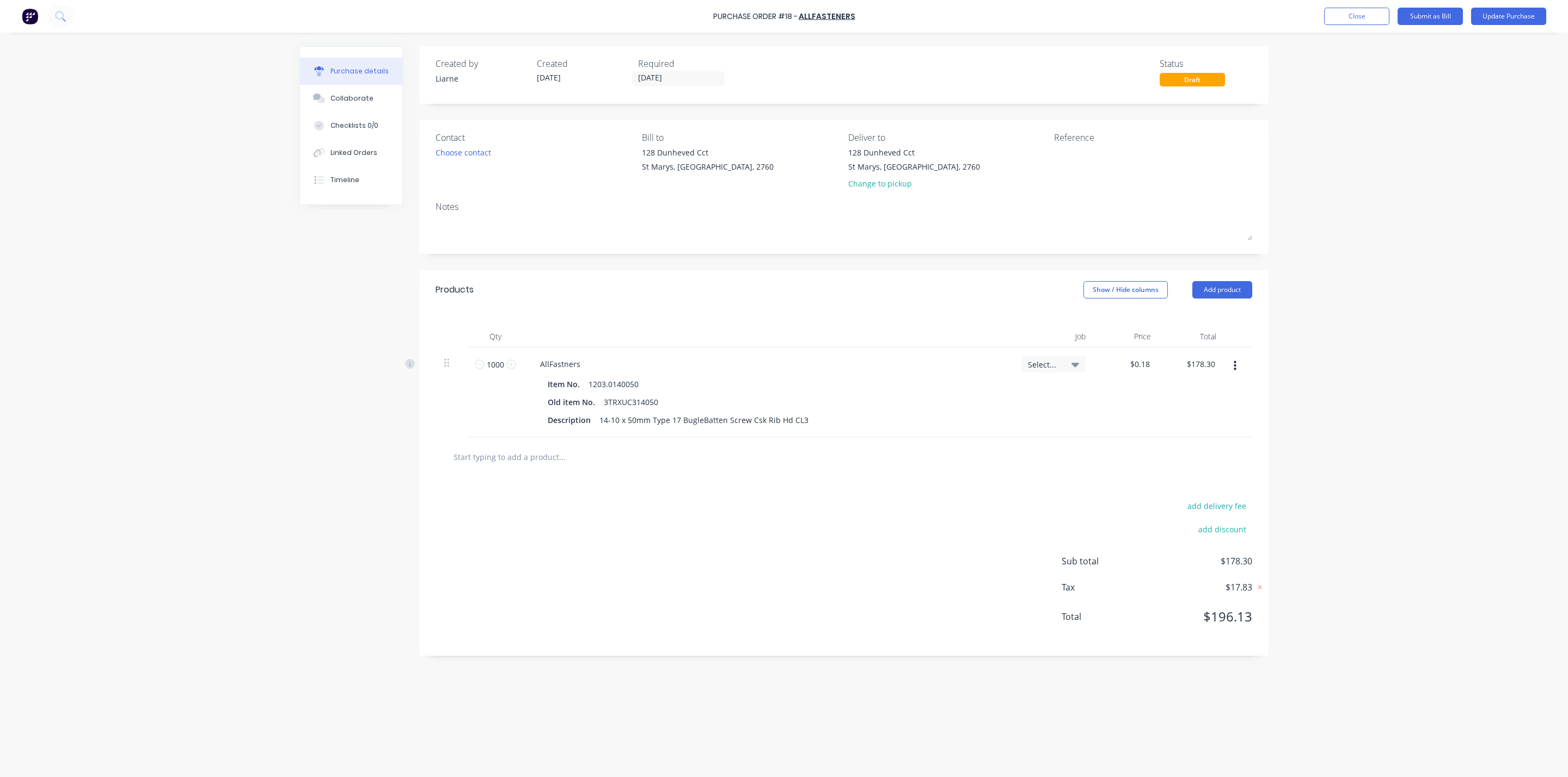
click at [517, 456] on input "text" at bounding box center [562, 456] width 218 height 22
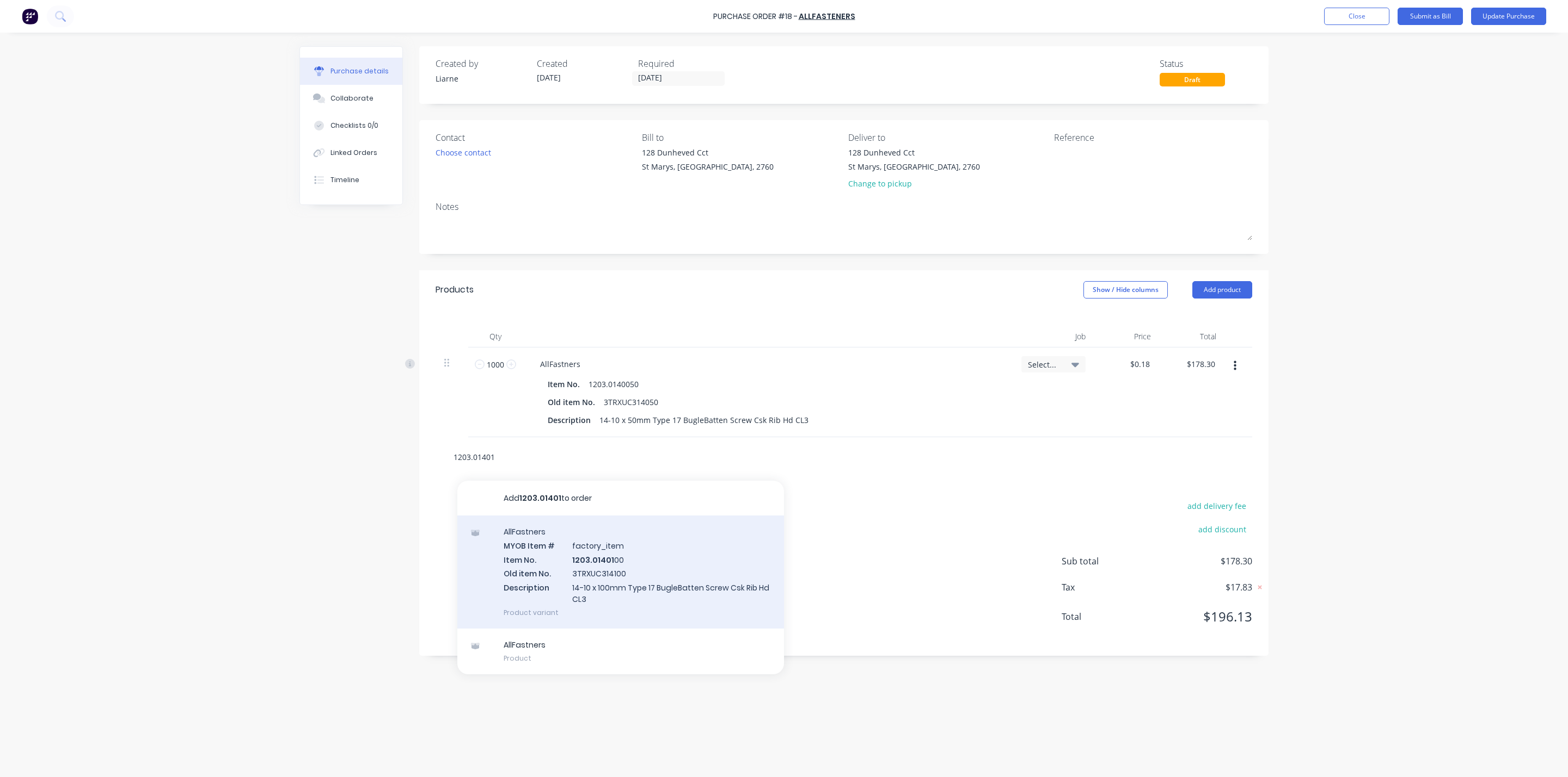
type input "1203.01401"
click at [589, 569] on div "AllFastners MYOB Item # factory_item Item No. 1203.01401 00 Old item No. 3TRXUC…" at bounding box center [621, 572] width 327 height 113
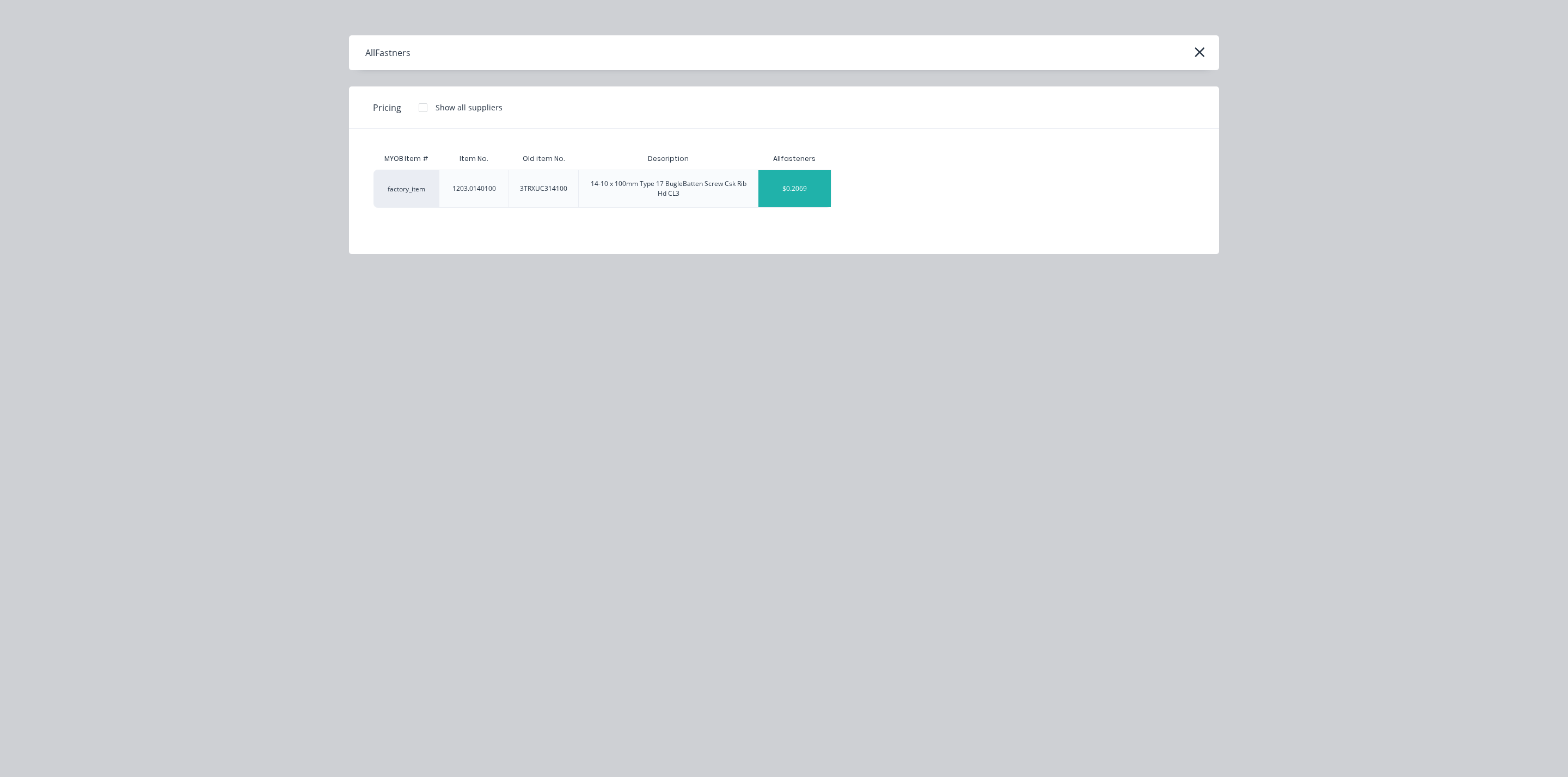
click at [825, 186] on div "$0.2069" at bounding box center [794, 188] width 72 height 37
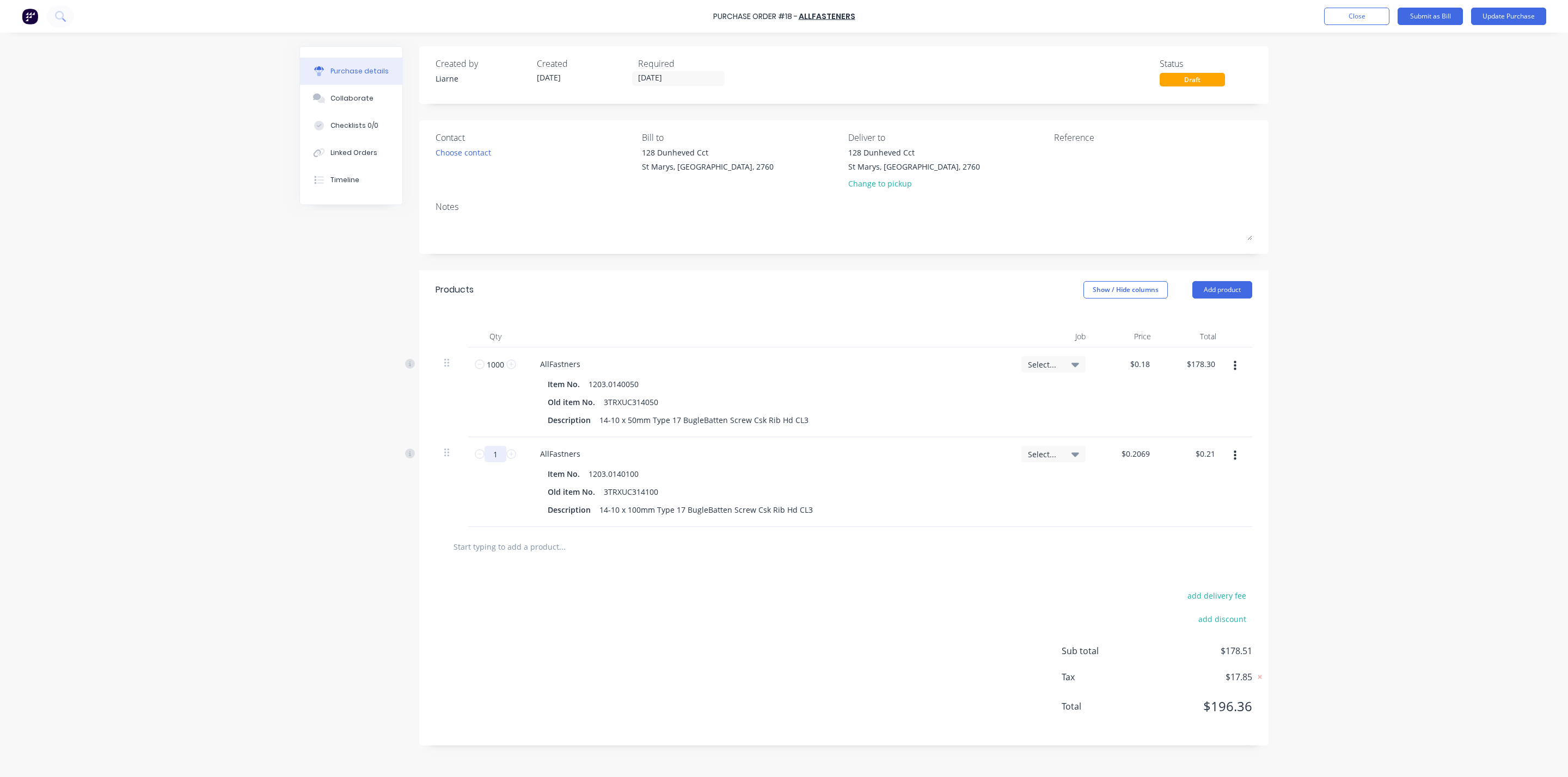
click at [497, 451] on input "1" at bounding box center [495, 454] width 22 height 17
type input "5"
type input "$1.03"
type input "50"
type input "$10.35"
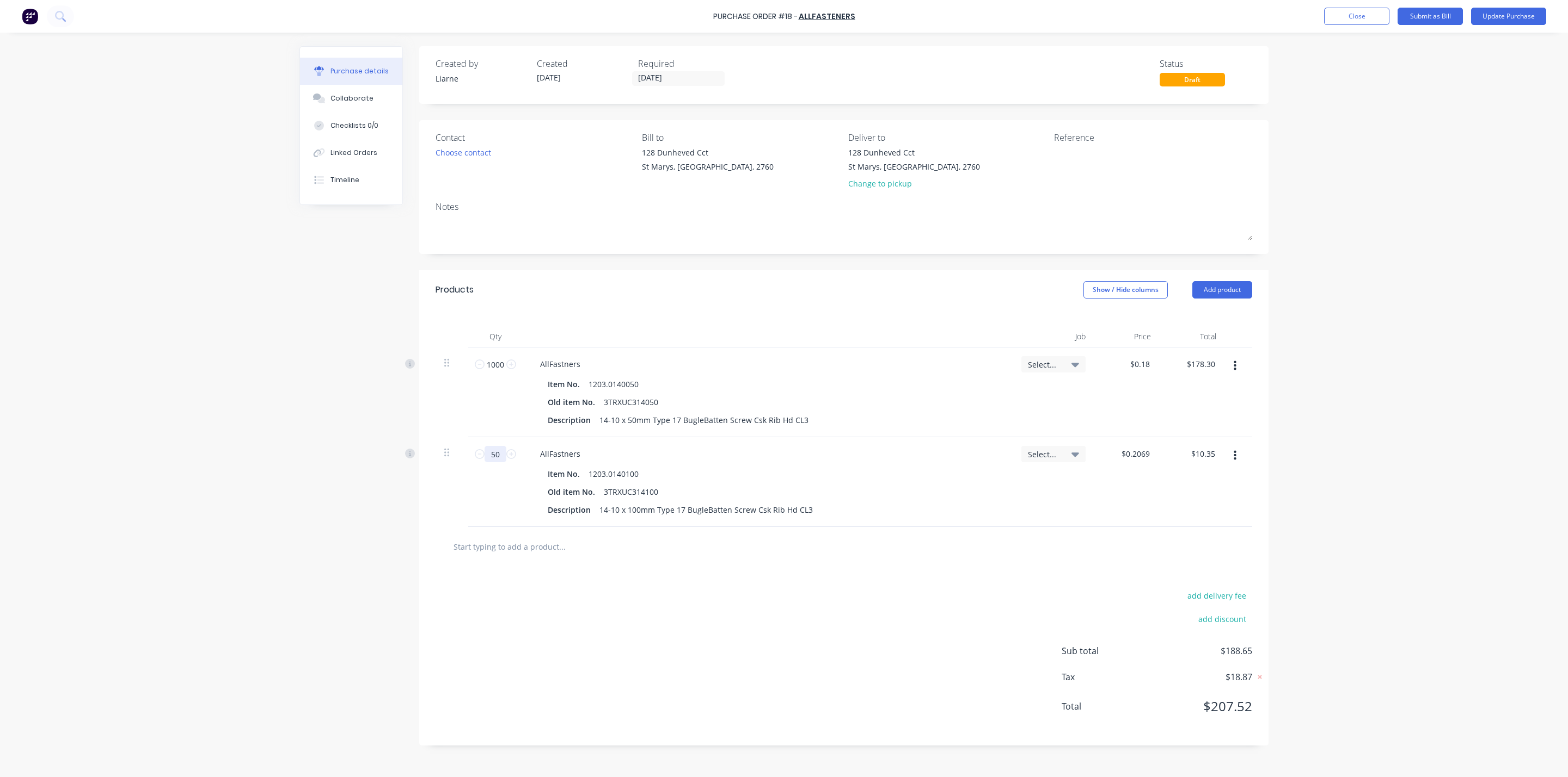
type input "500"
type input "$103.45"
type input "500"
click at [503, 543] on input "text" at bounding box center [562, 546] width 218 height 22
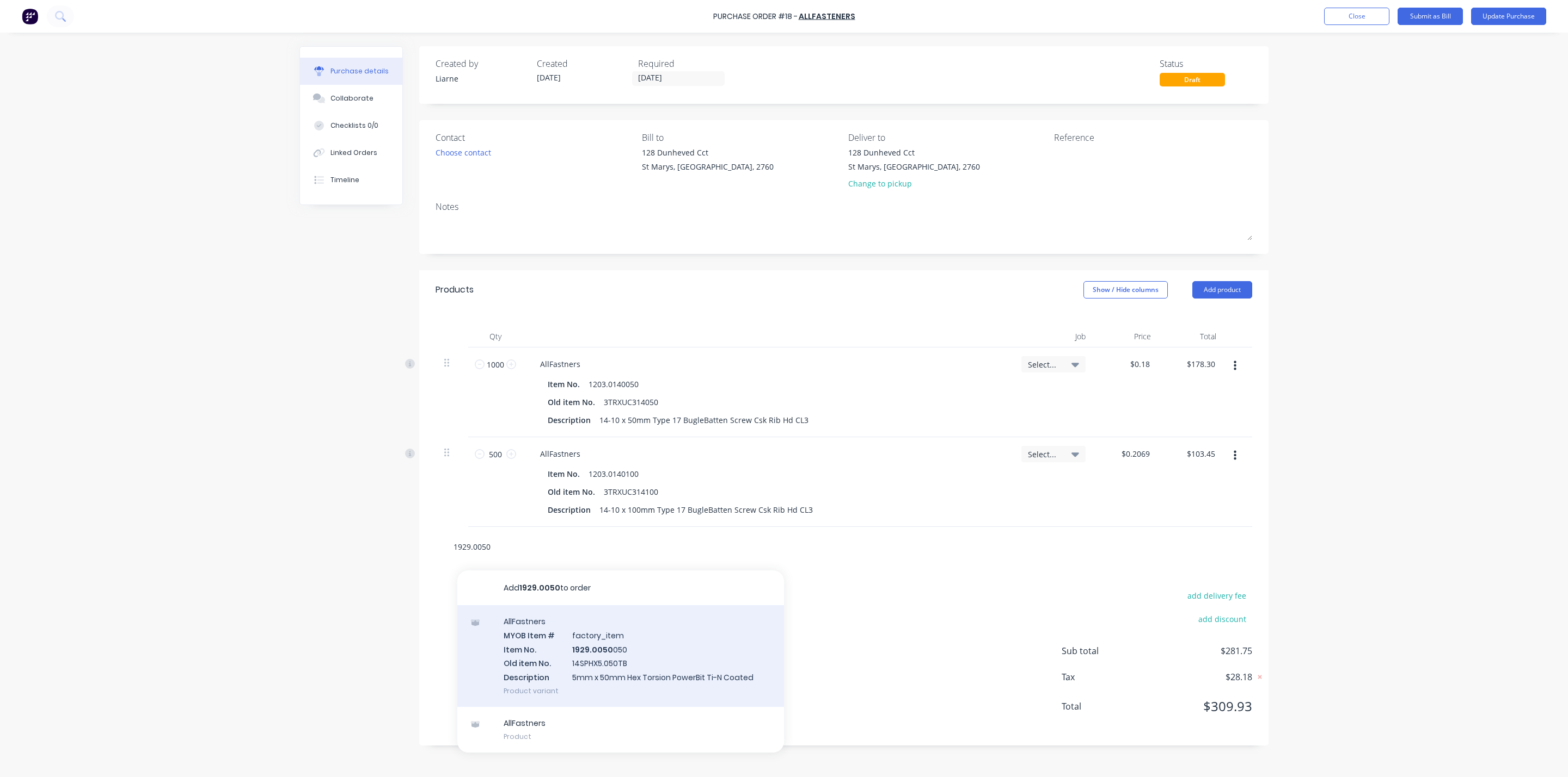
type input "1929.0050"
click at [596, 635] on div "AllFastners MYOB Item # factory_item Item No. 1929.0050 050 Old item No. 14SPHX…" at bounding box center [621, 656] width 327 height 102
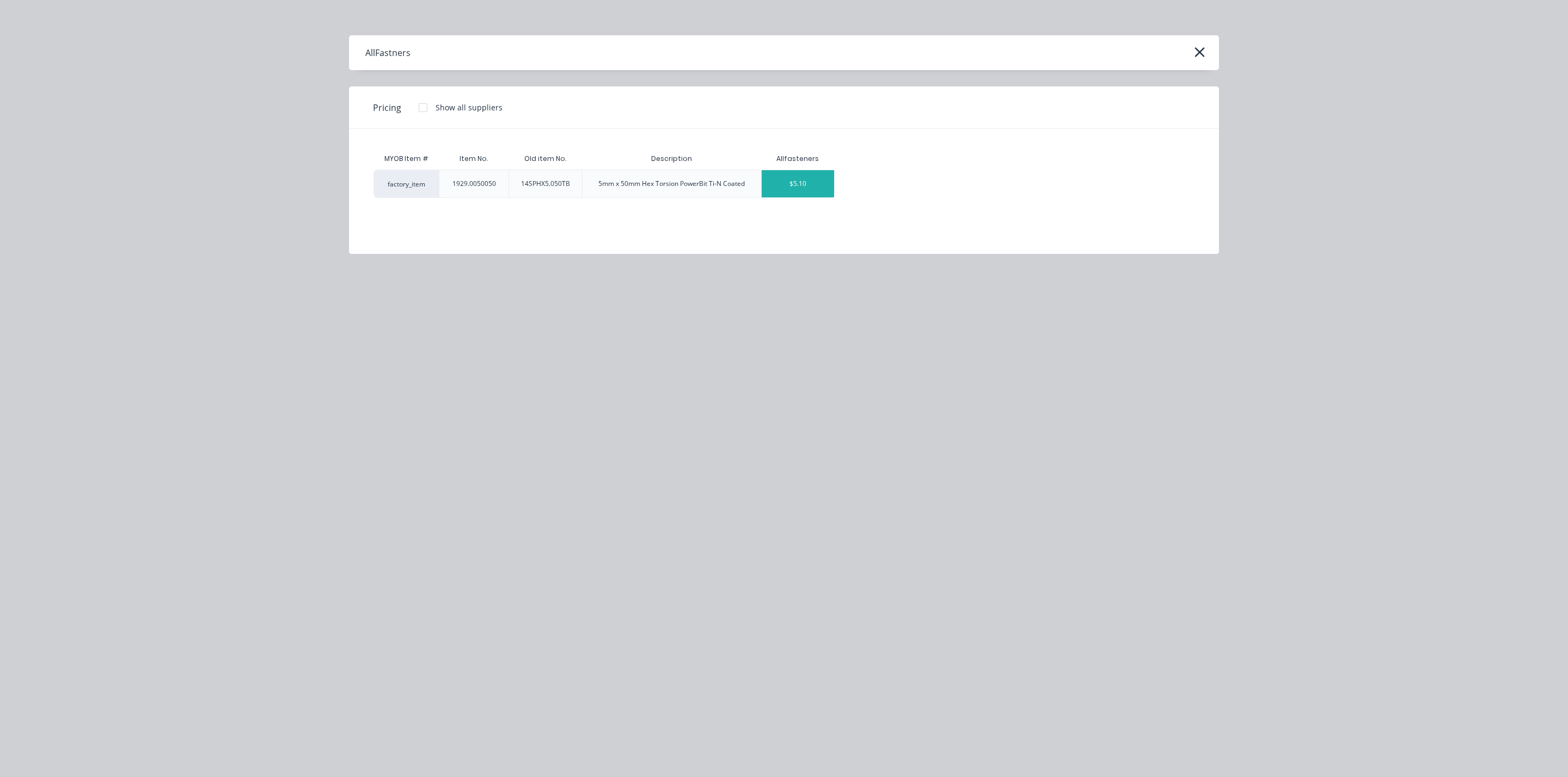
click at [801, 186] on div "$5.10" at bounding box center [798, 183] width 72 height 27
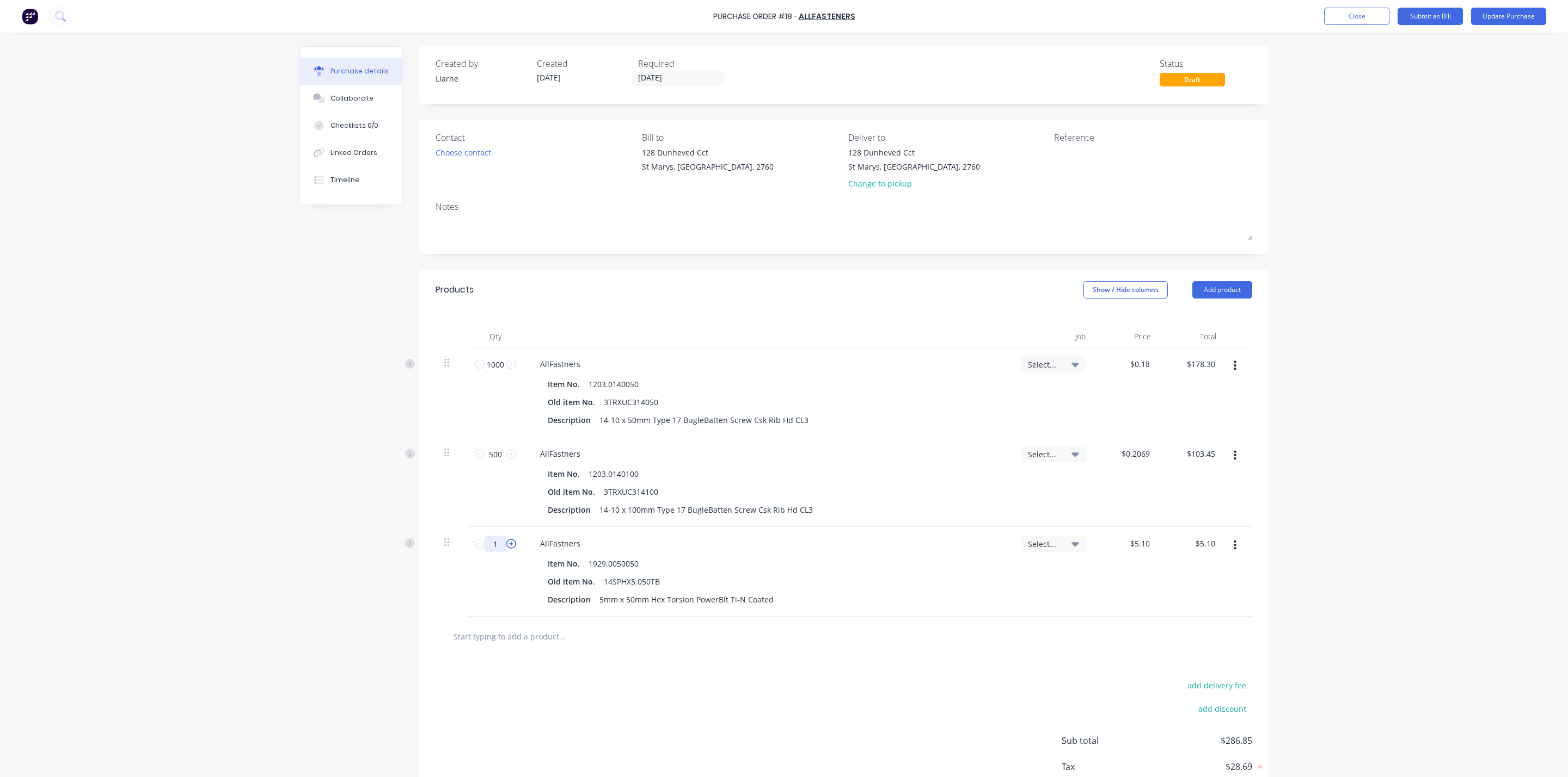
drag, startPoint x: 484, startPoint y: 549, endPoint x: 501, endPoint y: 547, distance: 17.1
click at [501, 547] on div "1 1" at bounding box center [495, 544] width 37 height 17
type input "10"
type input "$51.00"
type input "10"
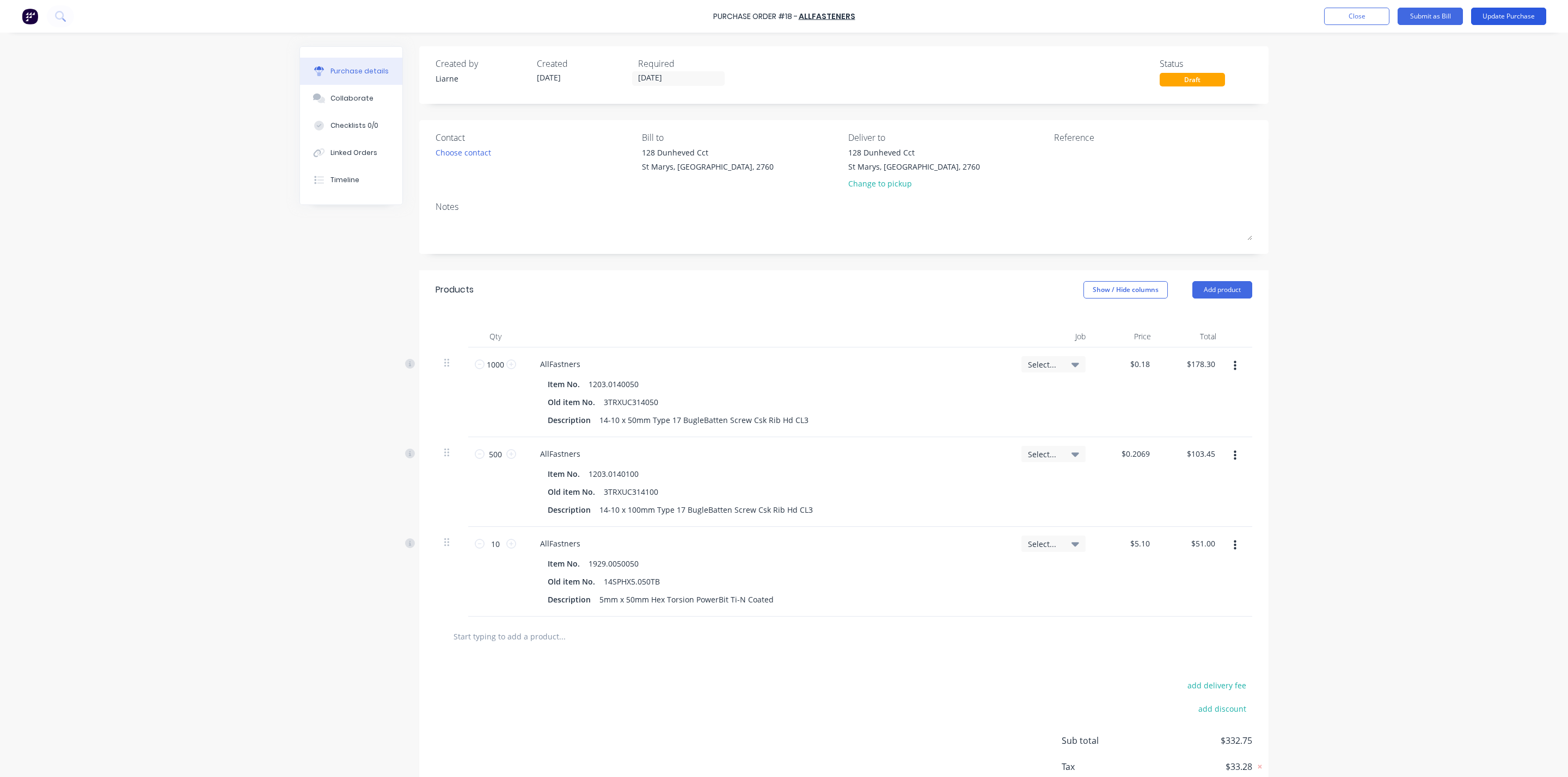
click at [1517, 15] on button "Update Purchase" at bounding box center [1508, 17] width 75 height 17
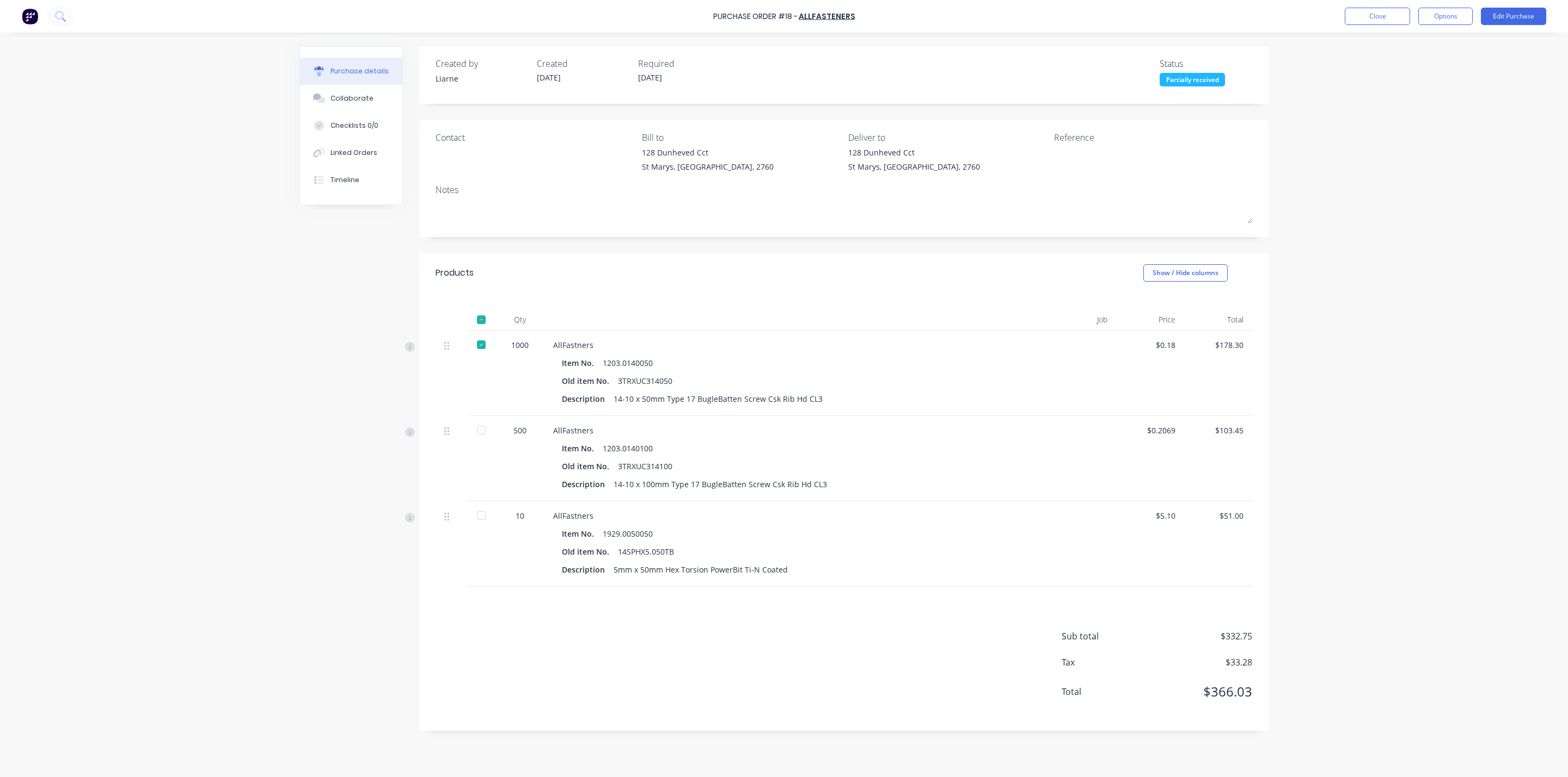
click at [482, 324] on div at bounding box center [481, 320] width 22 height 22
click at [1389, 13] on button "Close" at bounding box center [1377, 17] width 65 height 17
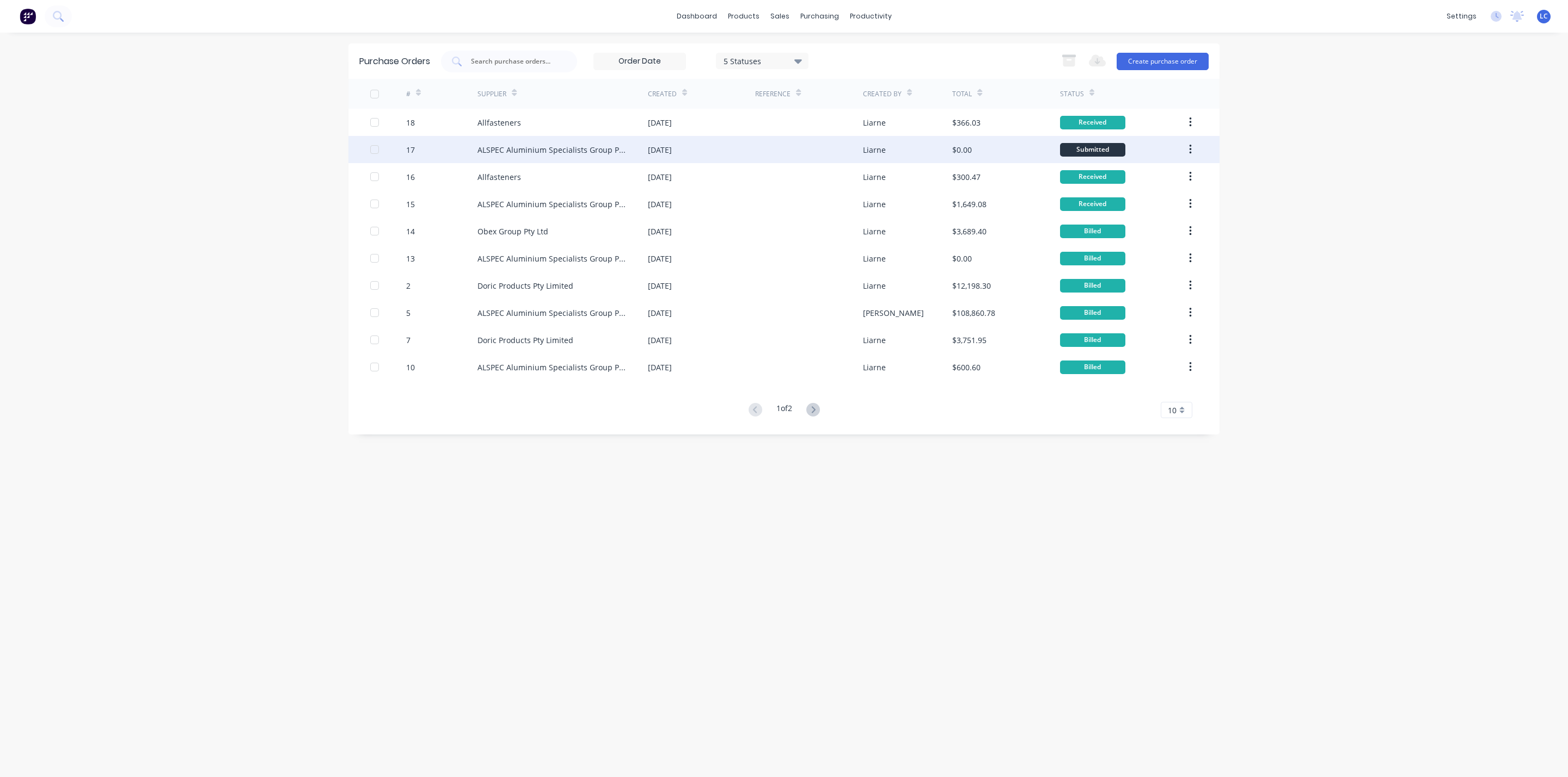
click at [587, 147] on div "ALSPEC Aluminium Specialists Group Pty Ltd" at bounding box center [552, 150] width 148 height 11
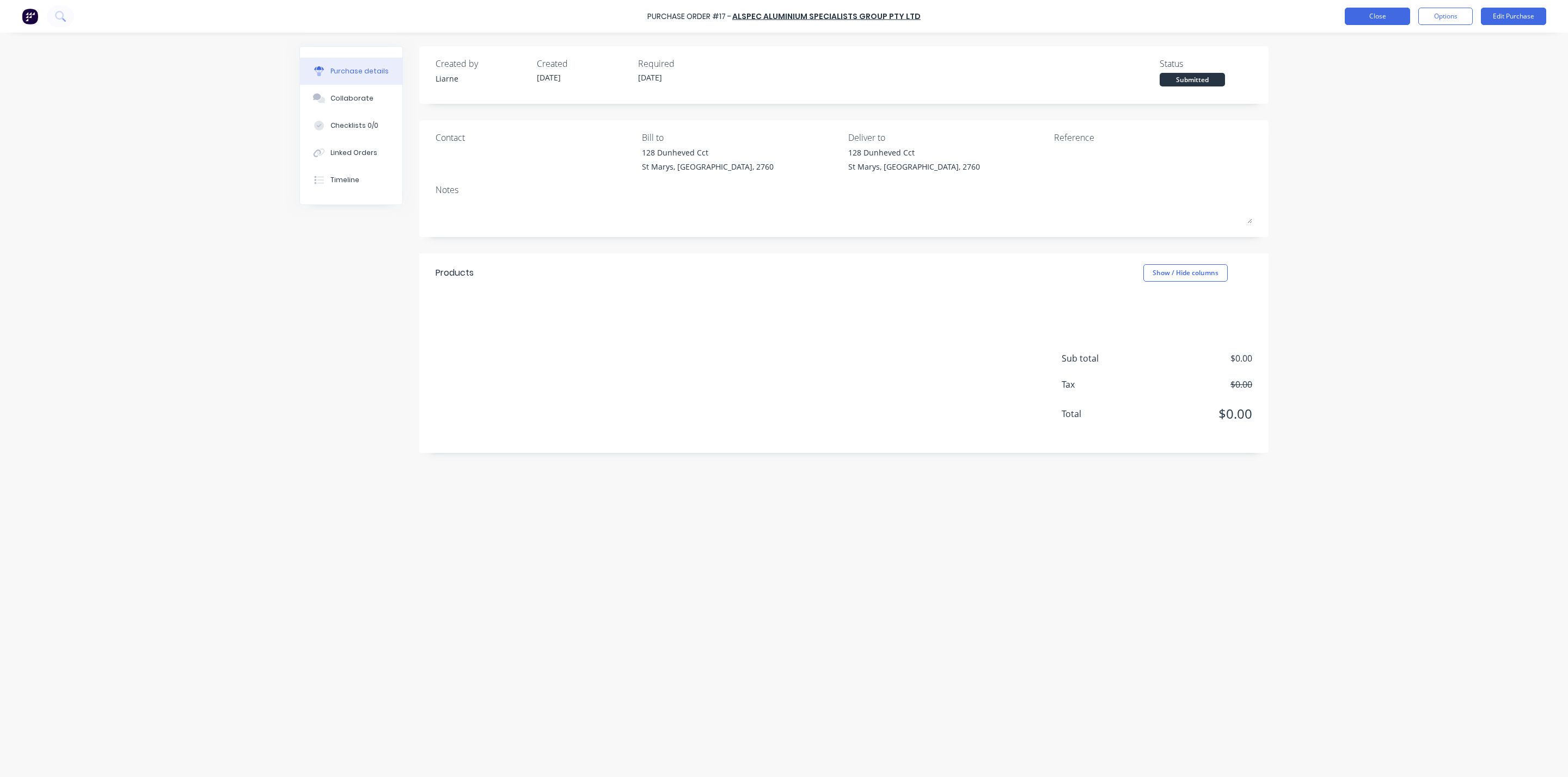
click at [1369, 9] on button "Close" at bounding box center [1377, 17] width 65 height 17
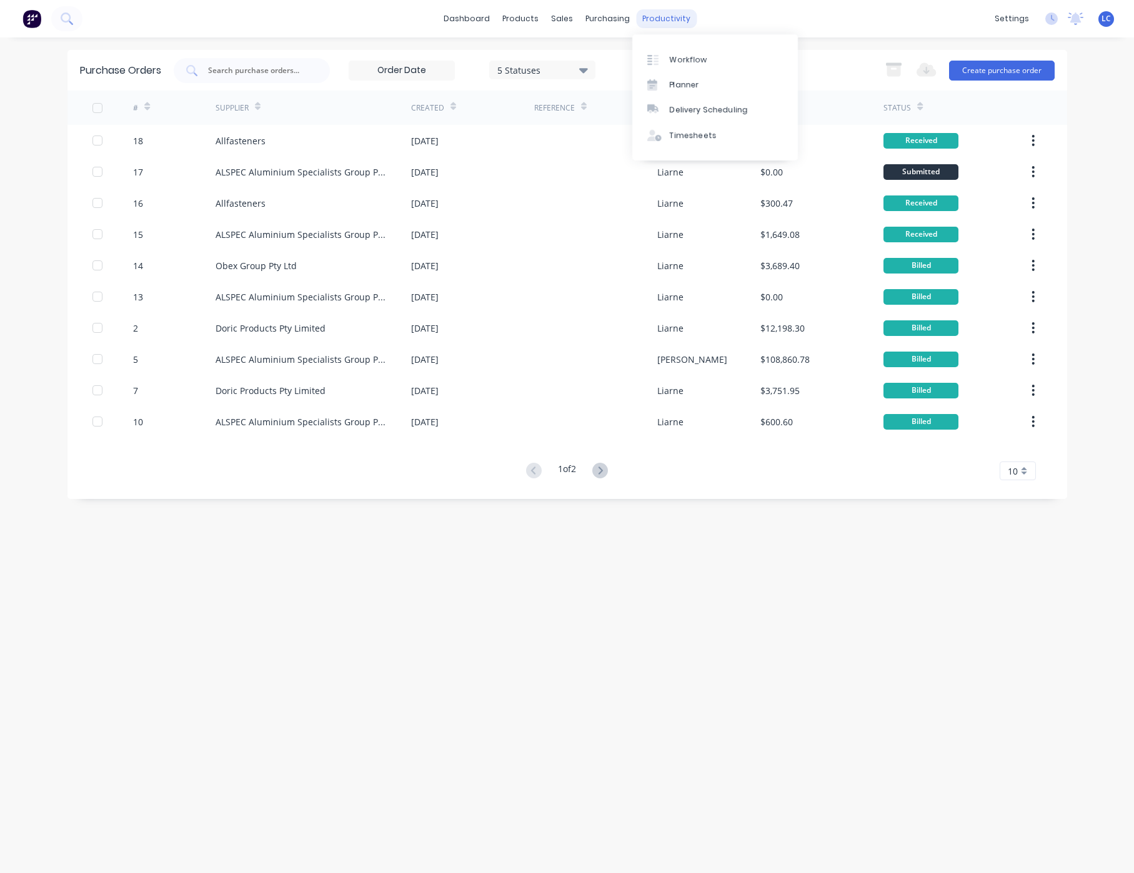
click at [666, 24] on div "productivity" at bounding box center [666, 18] width 61 height 19
click at [675, 88] on div "Planner" at bounding box center [684, 84] width 29 height 11
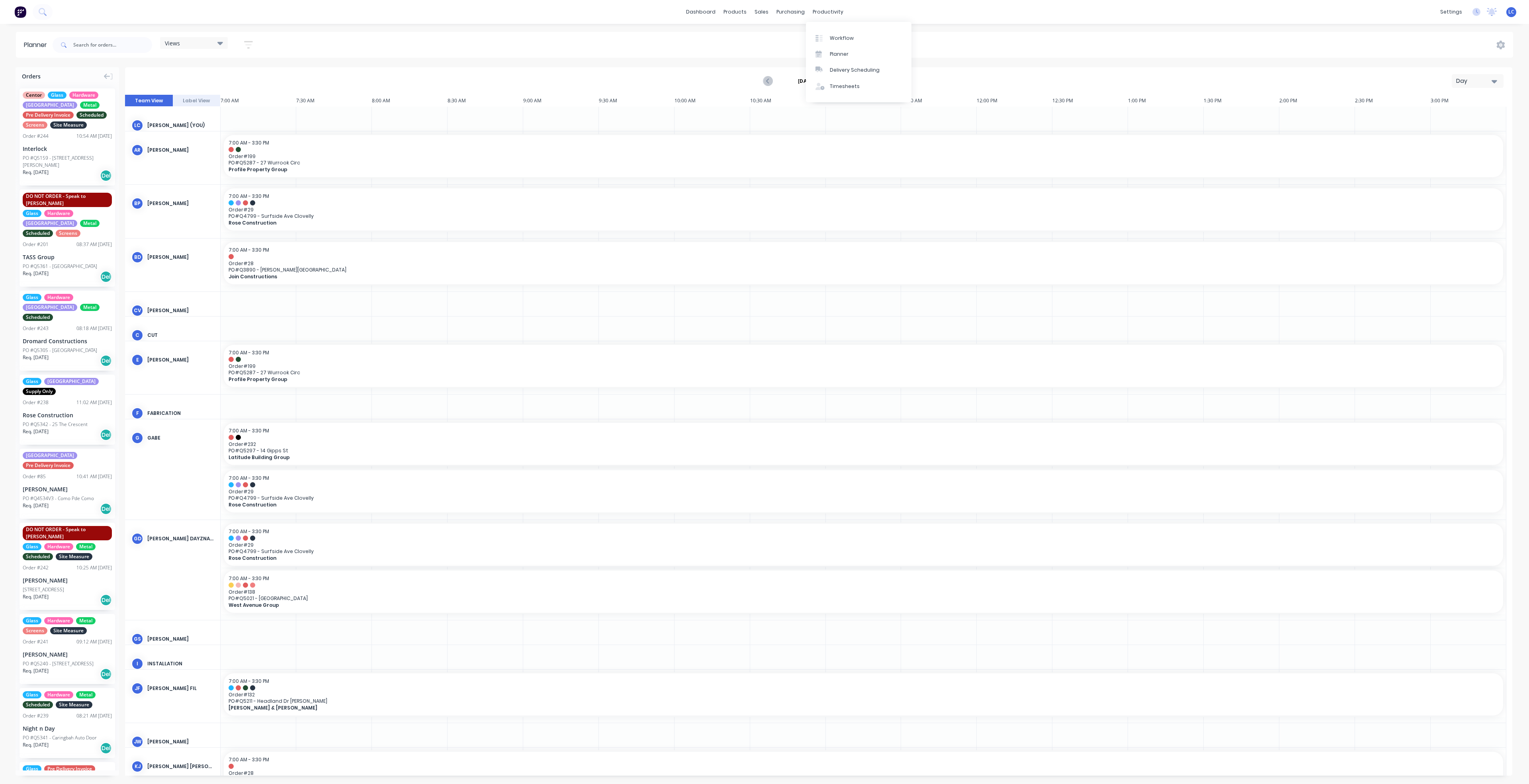
click at [827, 4] on div "dashboard products sales purchasing productivity dashboard products Product Cat…" at bounding box center [764, 11] width 1529 height 24
click at [834, 52] on div "Planner" at bounding box center [839, 54] width 18 height 7
click at [828, 55] on link "Planner" at bounding box center [859, 54] width 106 height 16
click at [833, 53] on div "Planner" at bounding box center [839, 54] width 18 height 7
click at [835, 52] on div "Planner" at bounding box center [839, 54] width 18 height 7
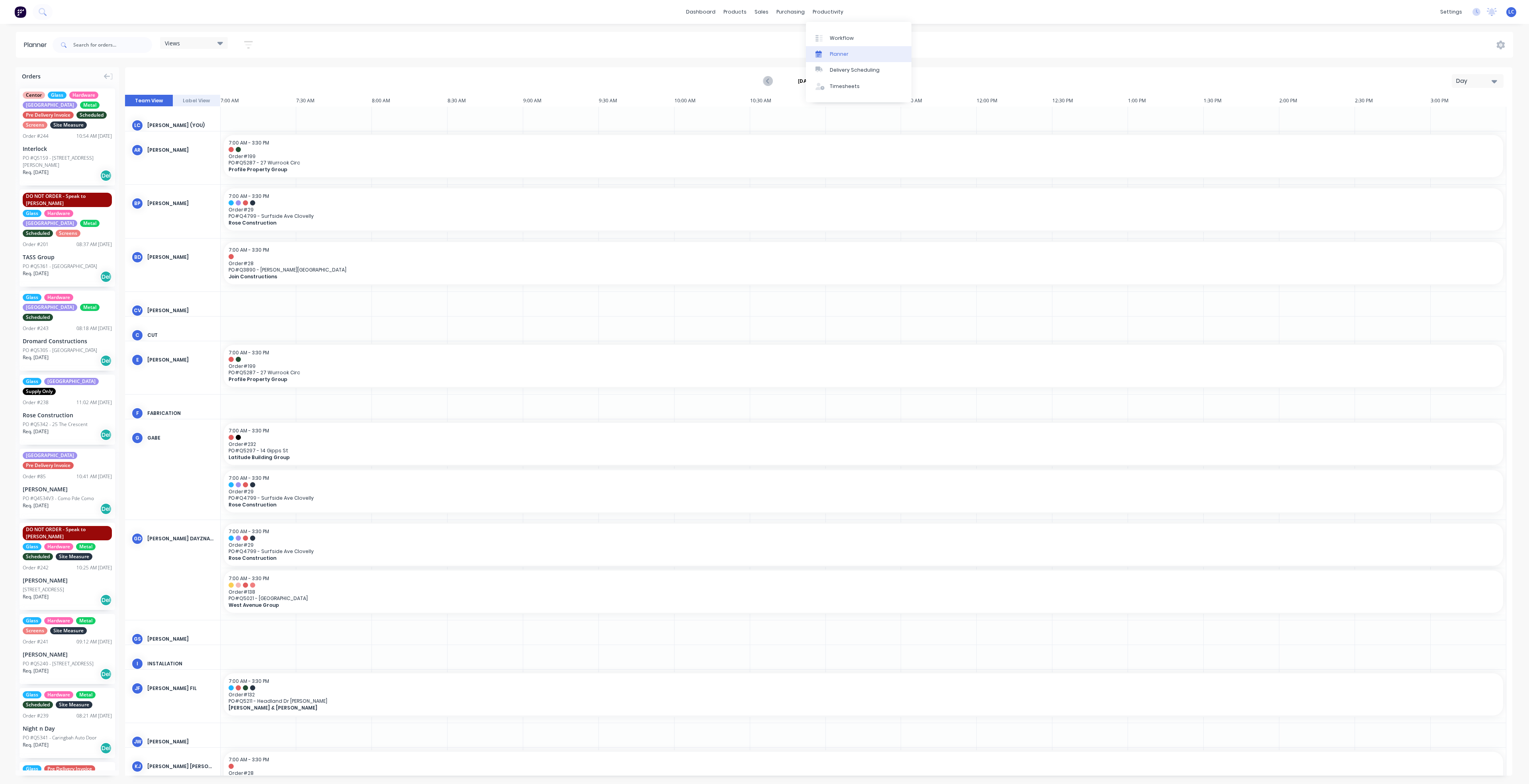
click at [835, 52] on div "Planner" at bounding box center [839, 54] width 18 height 7
click at [841, 54] on div "Planner" at bounding box center [839, 54] width 18 height 7
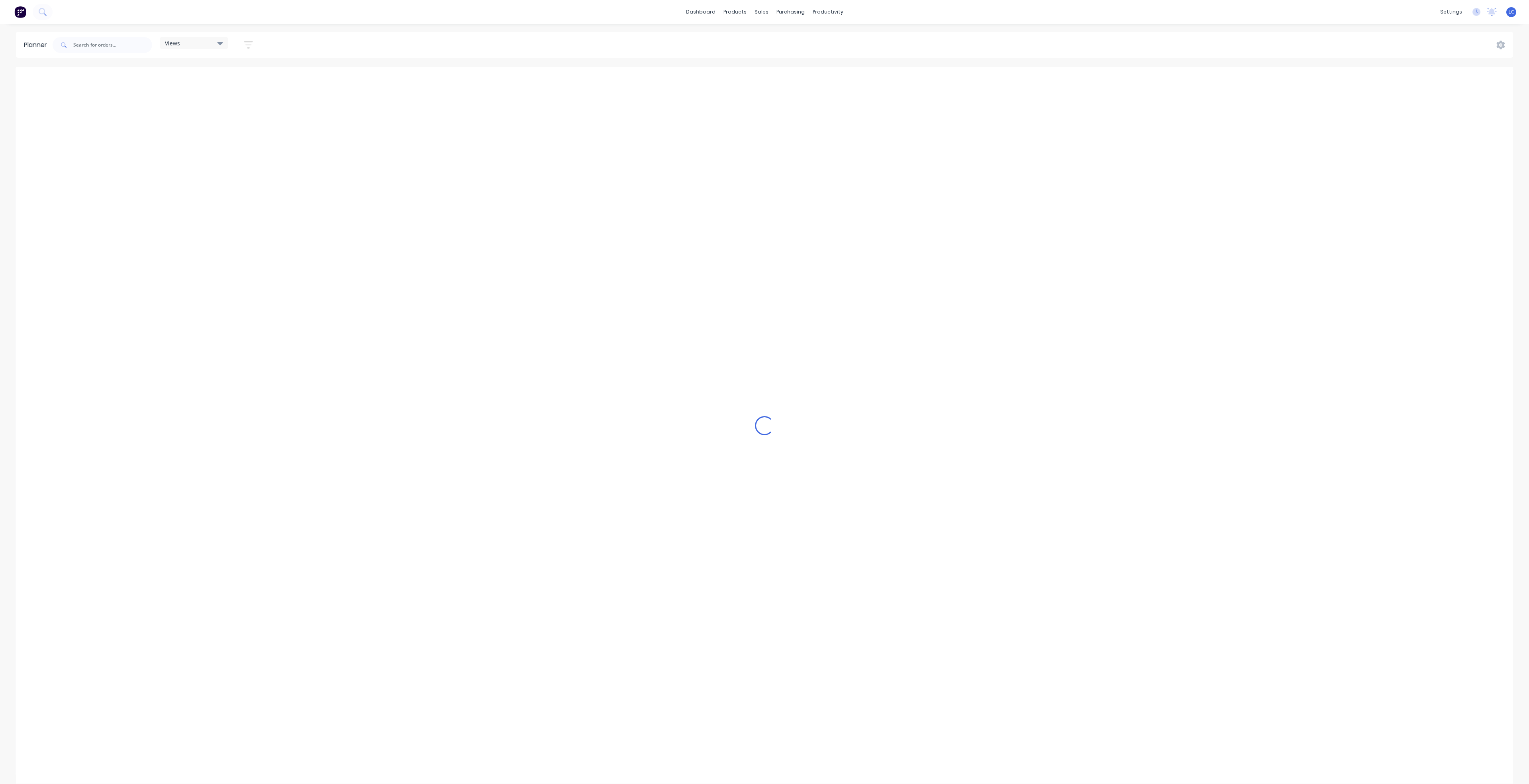
click at [224, 42] on div "Views" at bounding box center [194, 43] width 68 height 12
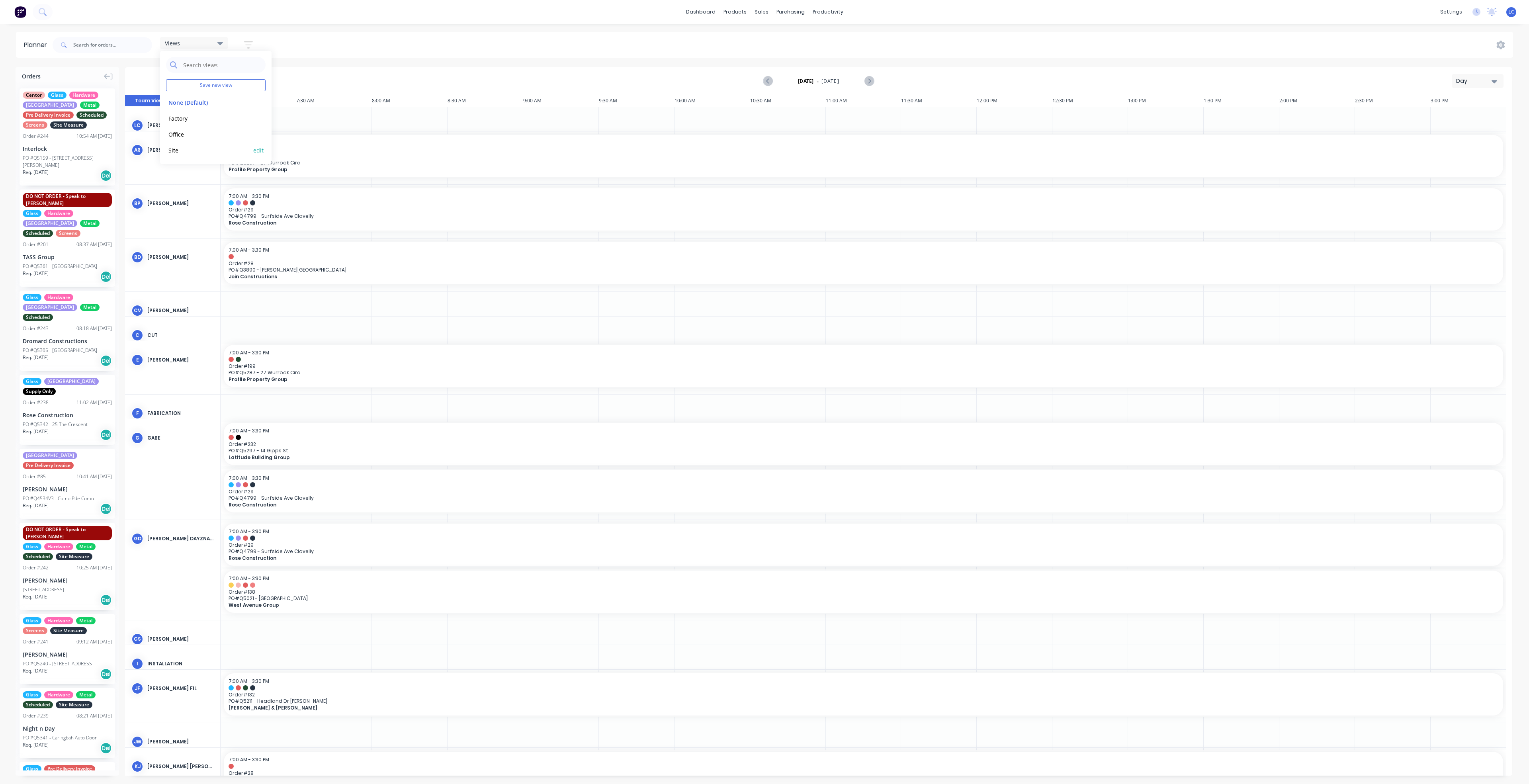
click at [173, 146] on button "Site" at bounding box center [208, 150] width 85 height 9
